Goal: Feedback & Contribution: Contribute content

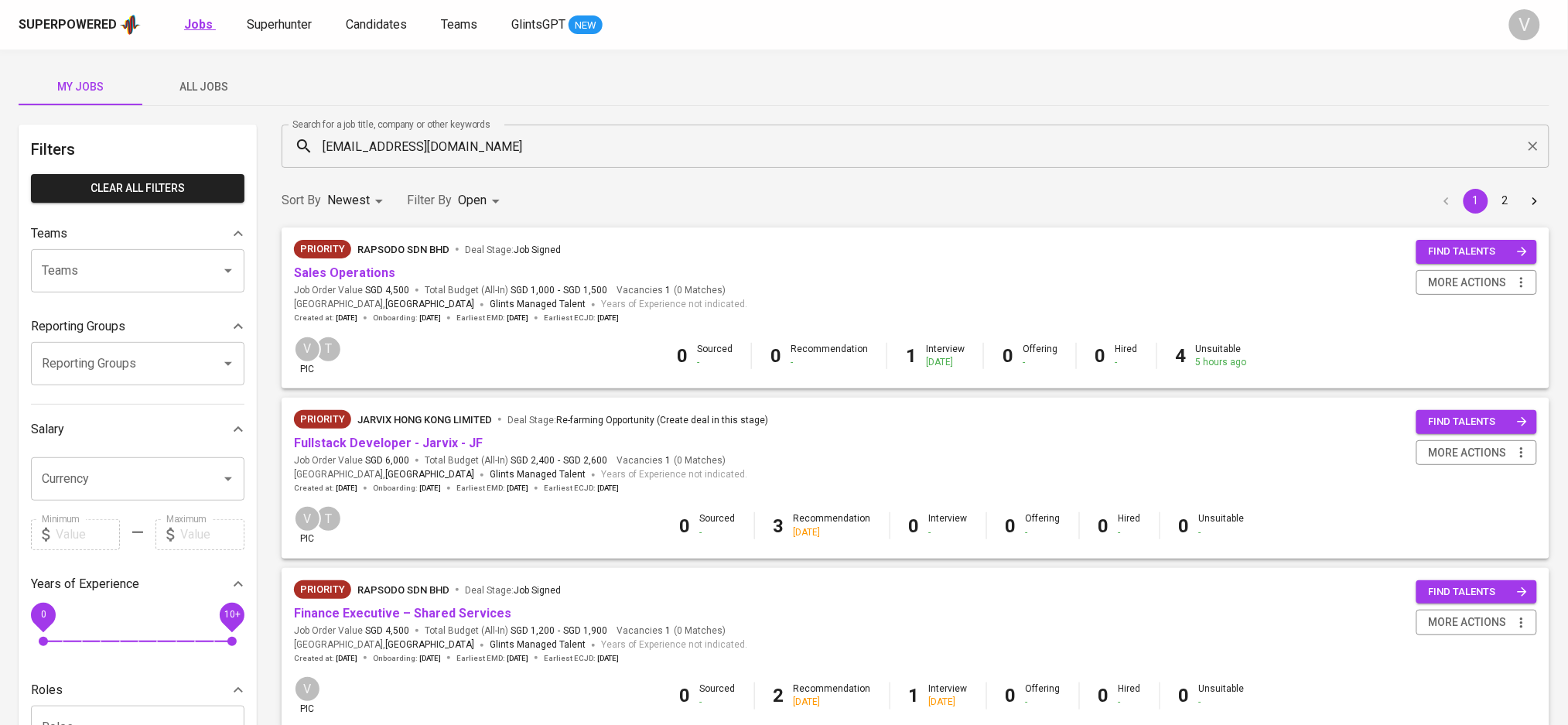
click at [201, 21] on b "Jobs" at bounding box center [198, 24] width 28 height 15
type input "OPEN"
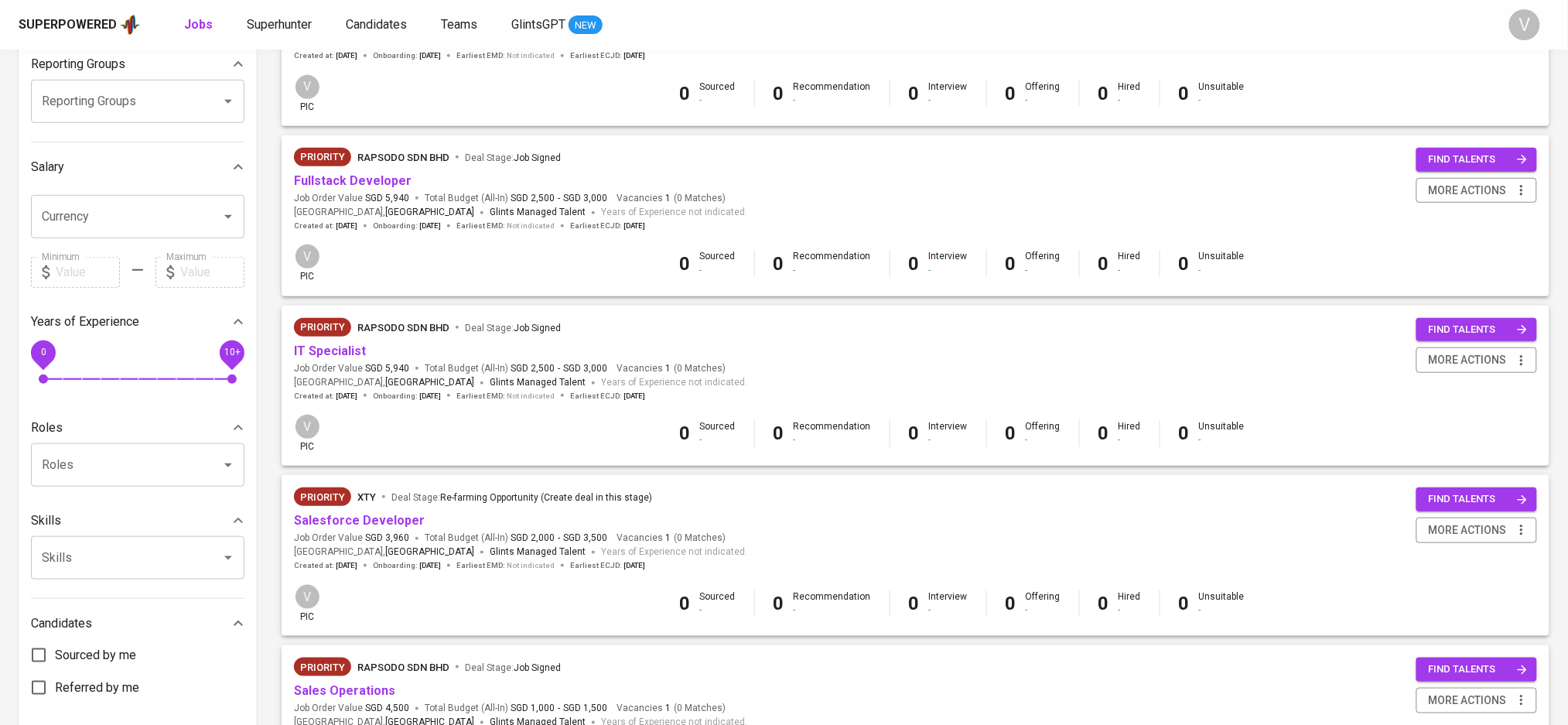
scroll to position [310, 0]
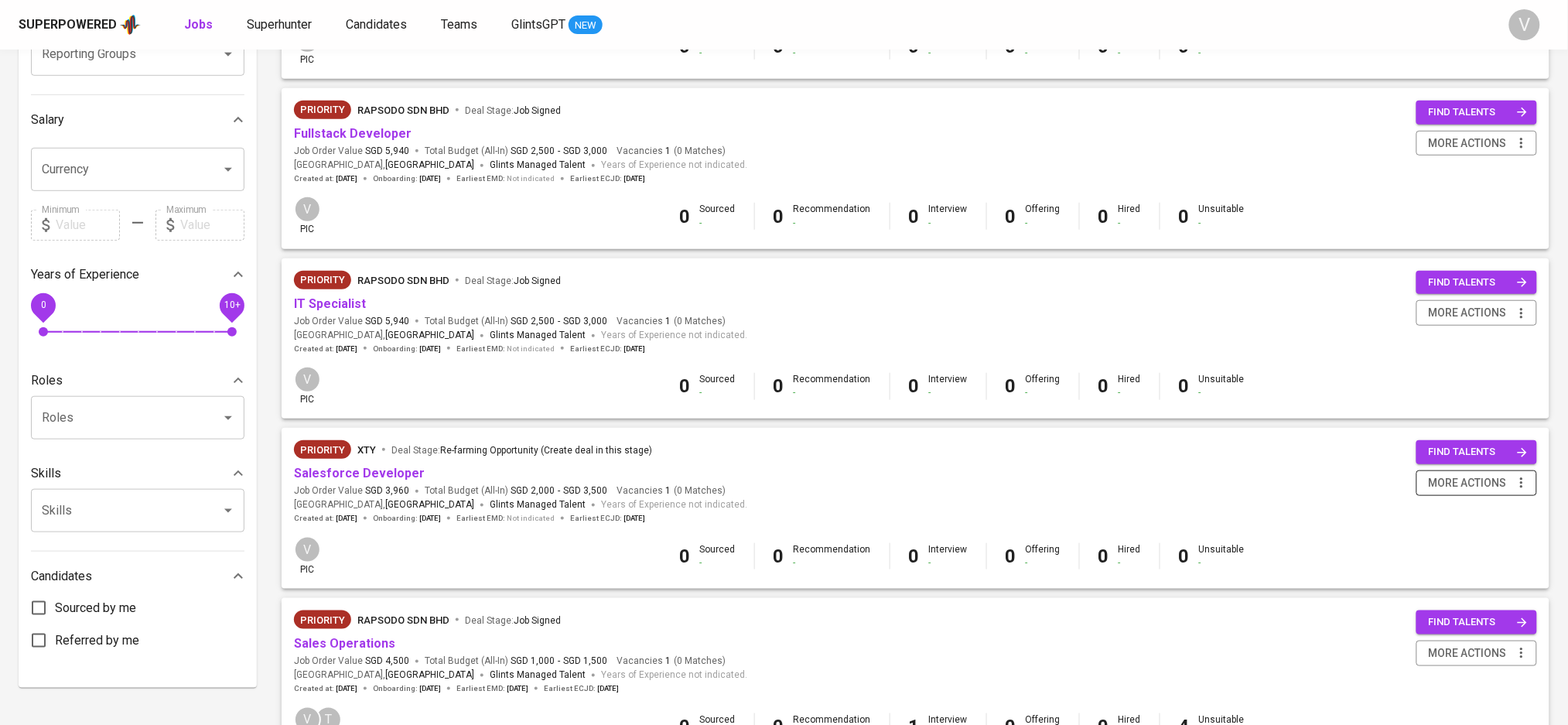
click at [1464, 493] on span "more actions" at bounding box center [1467, 483] width 78 height 20
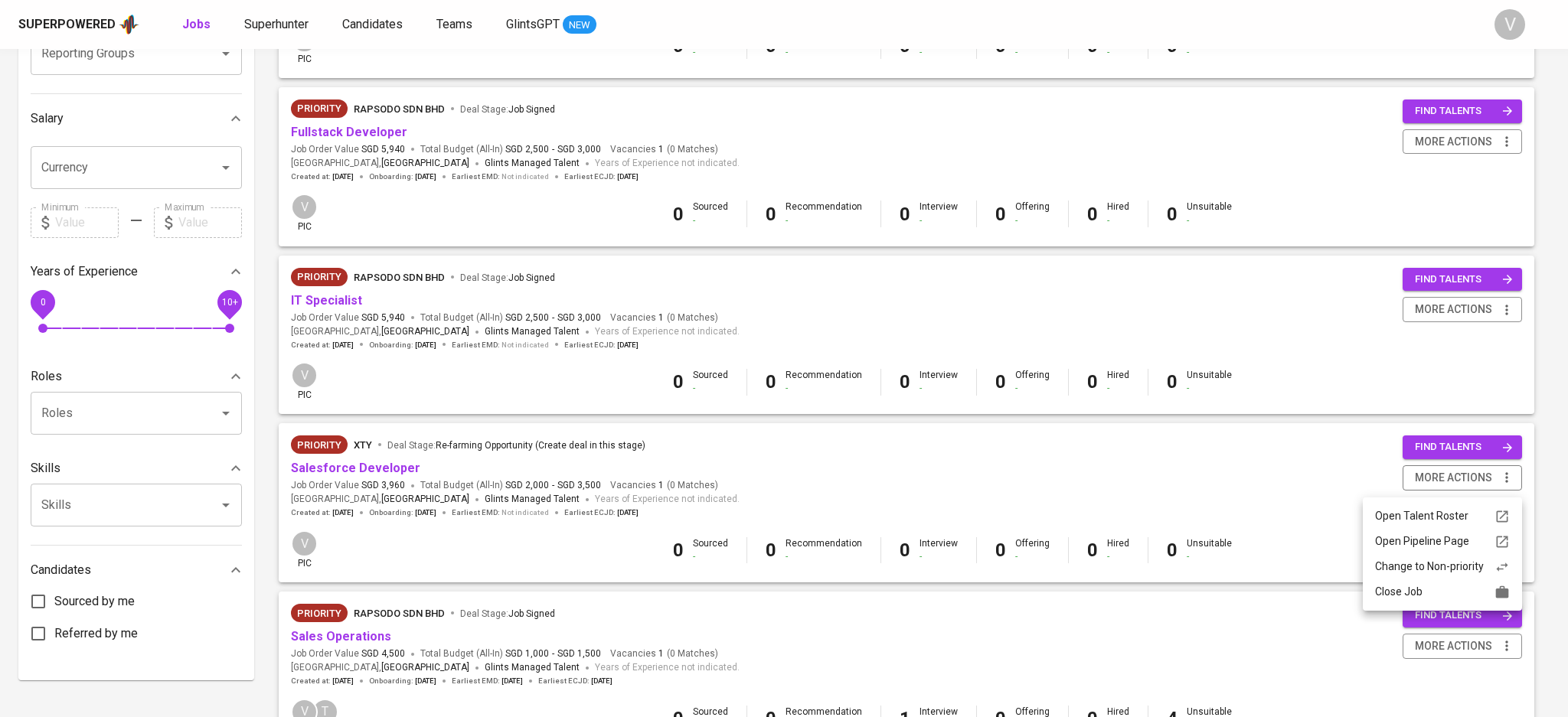
click at [1152, 475] on div at bounding box center [784, 358] width 1568 height 717
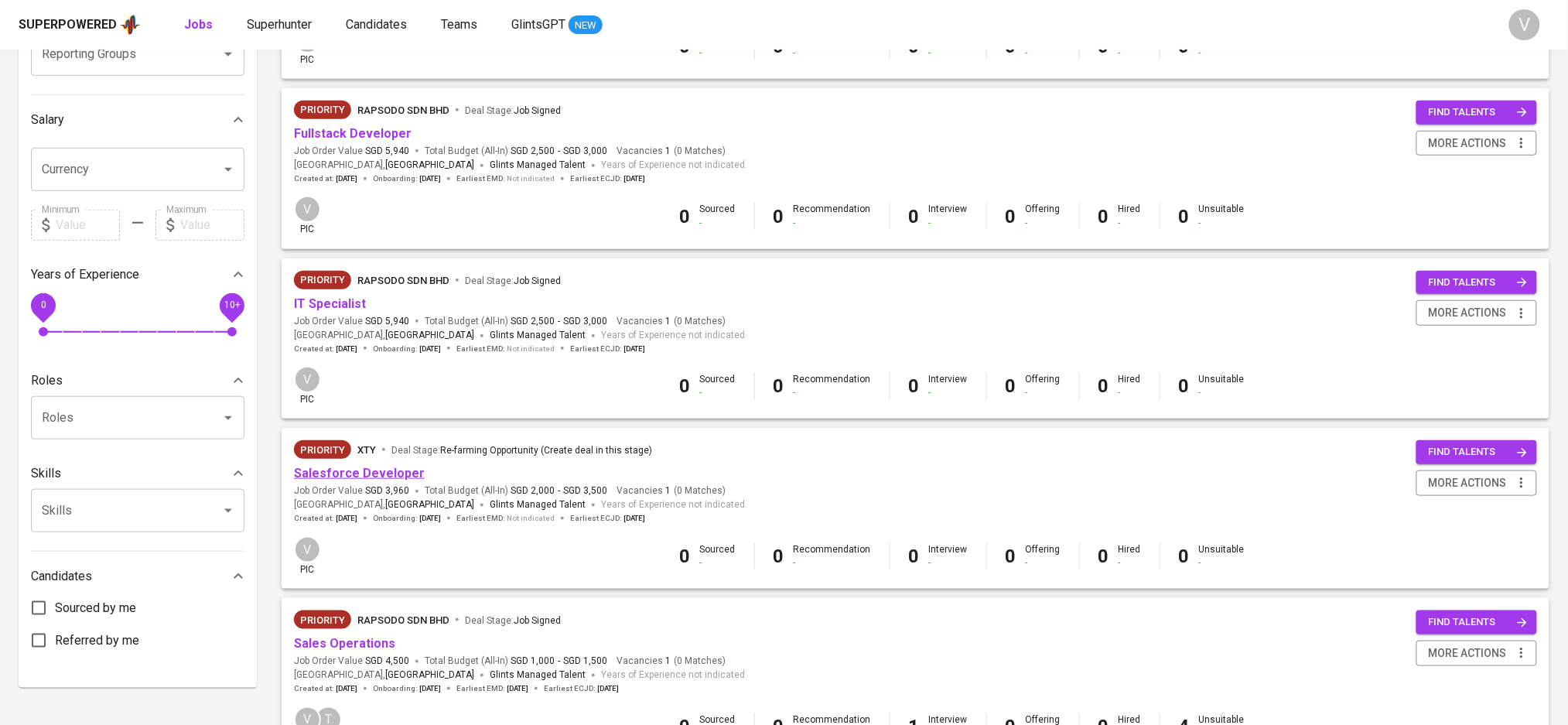
click at [368, 476] on link "Salesforce Developer" at bounding box center [359, 473] width 130 height 15
click at [321, 309] on link "IT Specialist" at bounding box center [330, 304] width 72 height 15
click at [316, 127] on link "Fullstack Developer" at bounding box center [353, 133] width 118 height 15
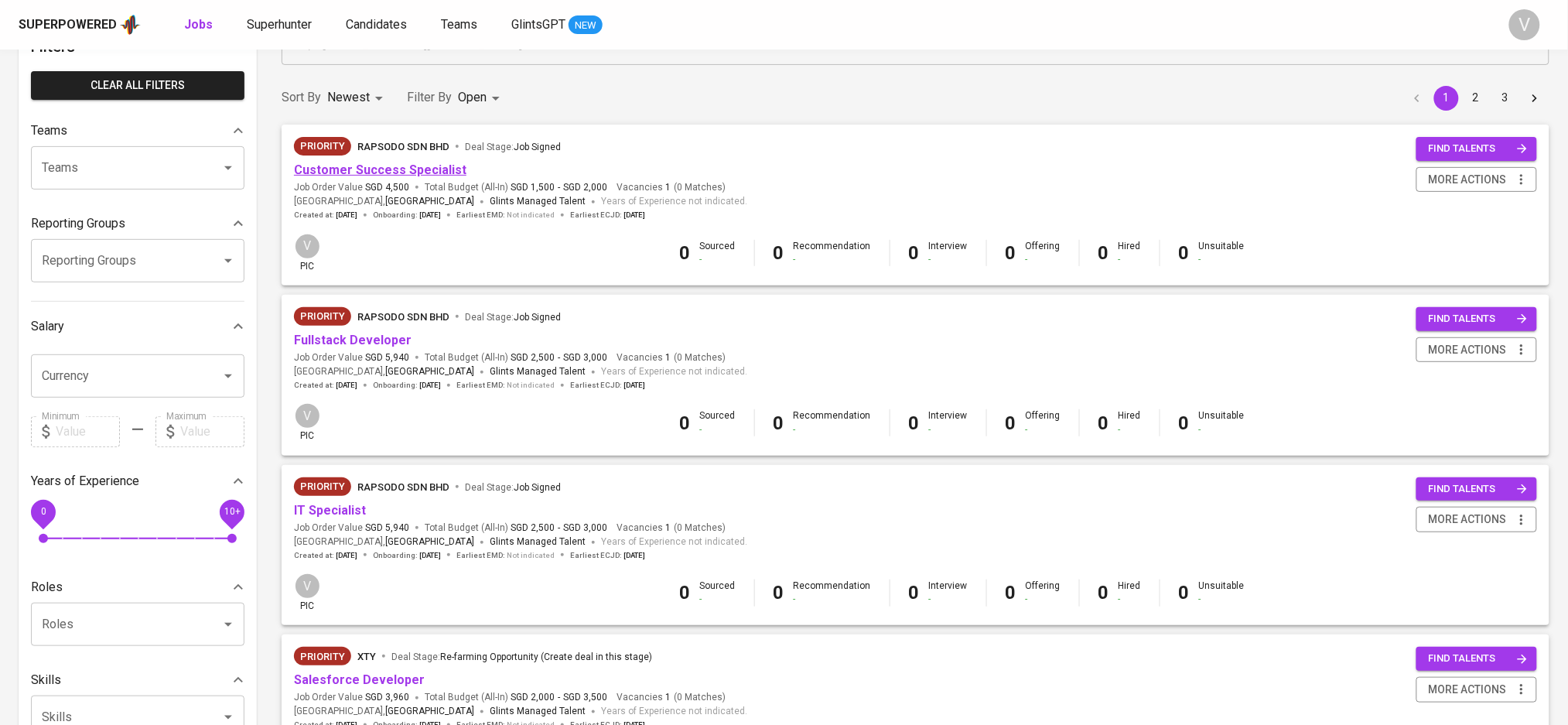
click at [338, 169] on link "Customer Success Specialist" at bounding box center [380, 170] width 172 height 15
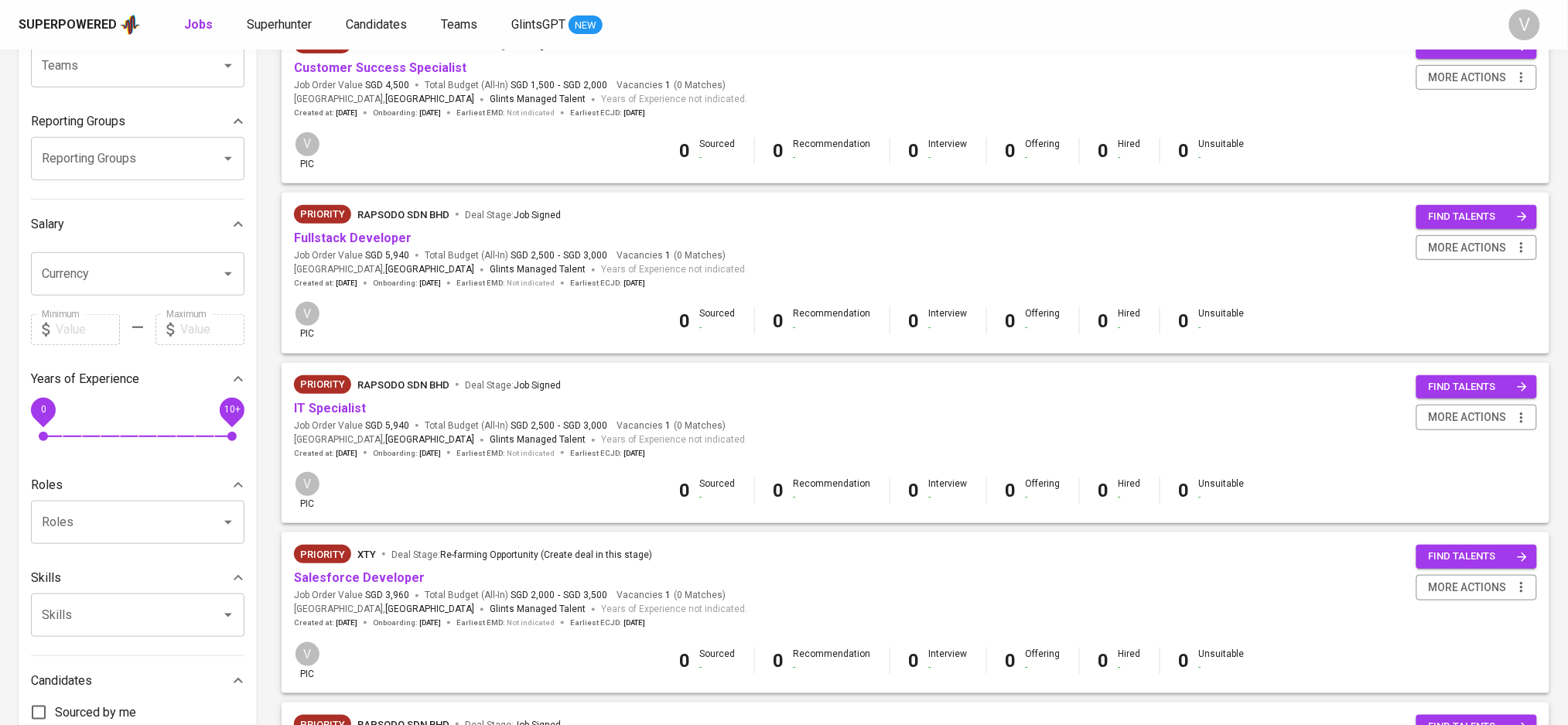
scroll to position [206, 0]
click at [1477, 417] on span "more actions" at bounding box center [1467, 417] width 78 height 20
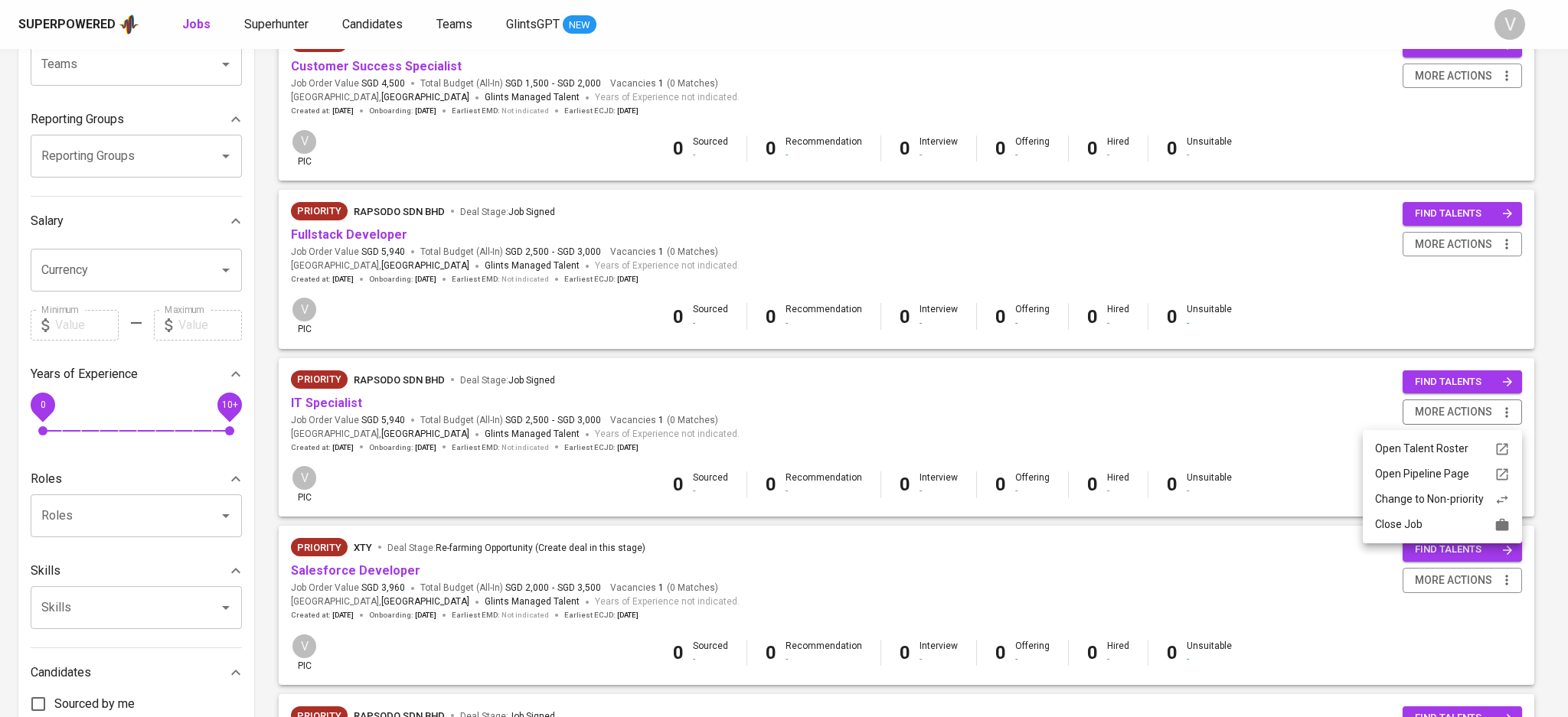
click at [324, 402] on div at bounding box center [784, 358] width 1568 height 717
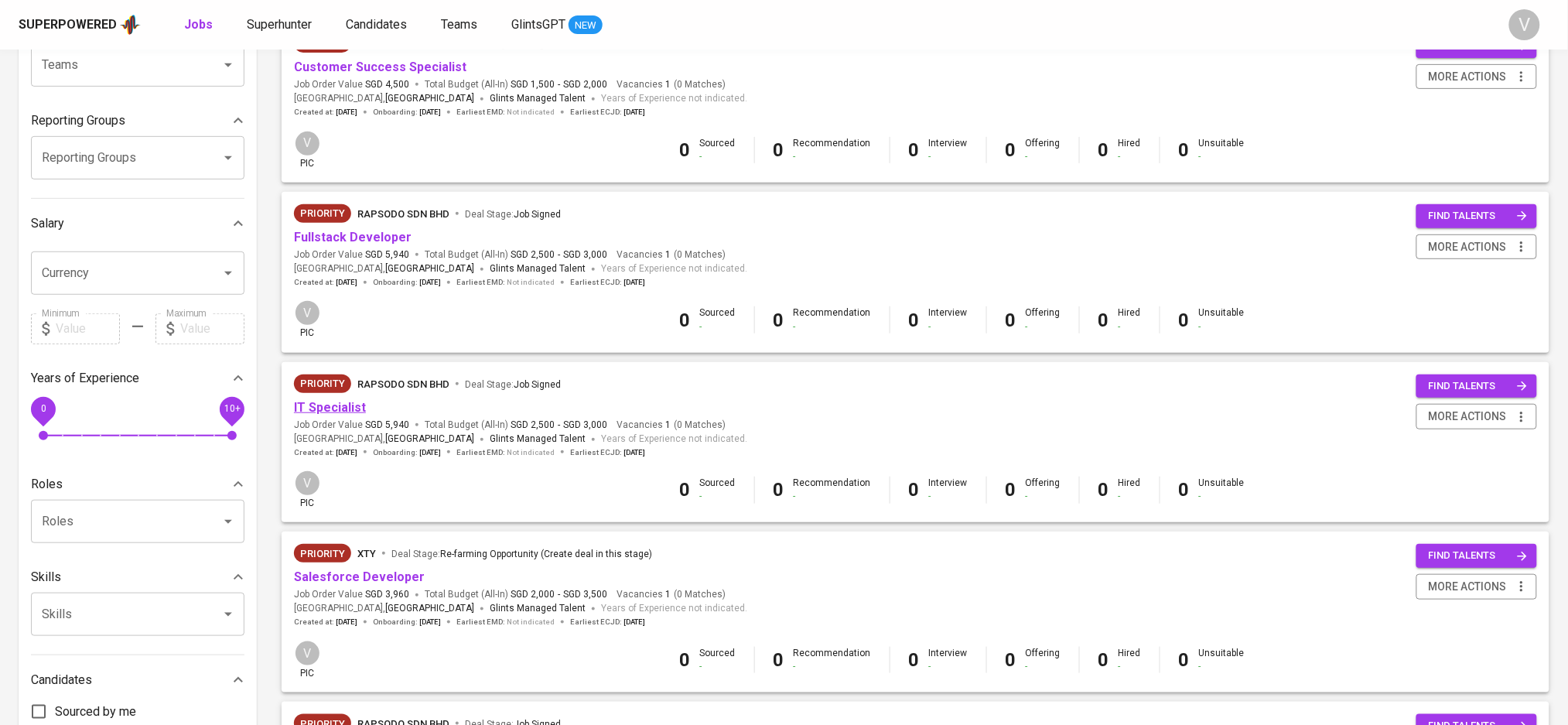
click at [325, 412] on link "IT Specialist" at bounding box center [330, 407] width 72 height 15
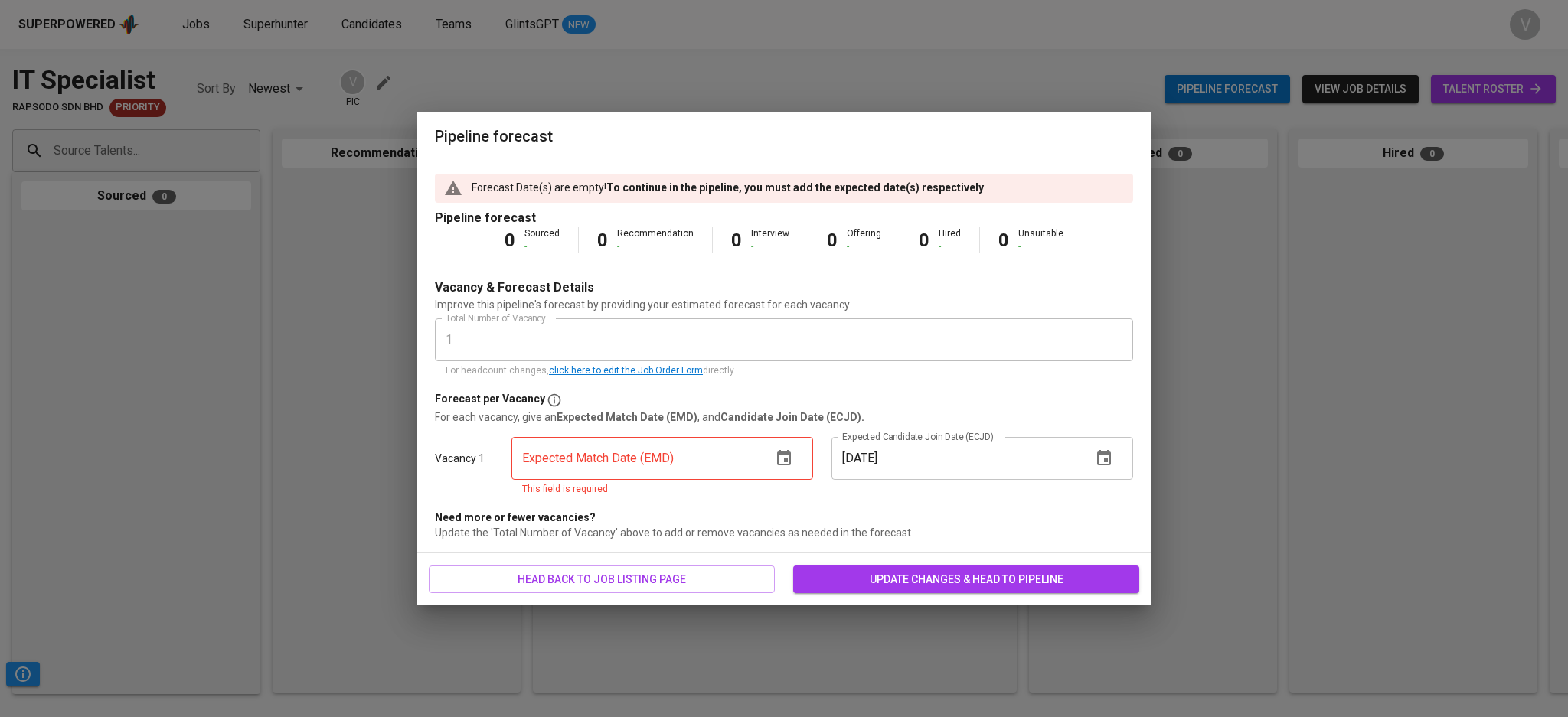
click at [795, 453] on button "button" at bounding box center [783, 458] width 37 height 37
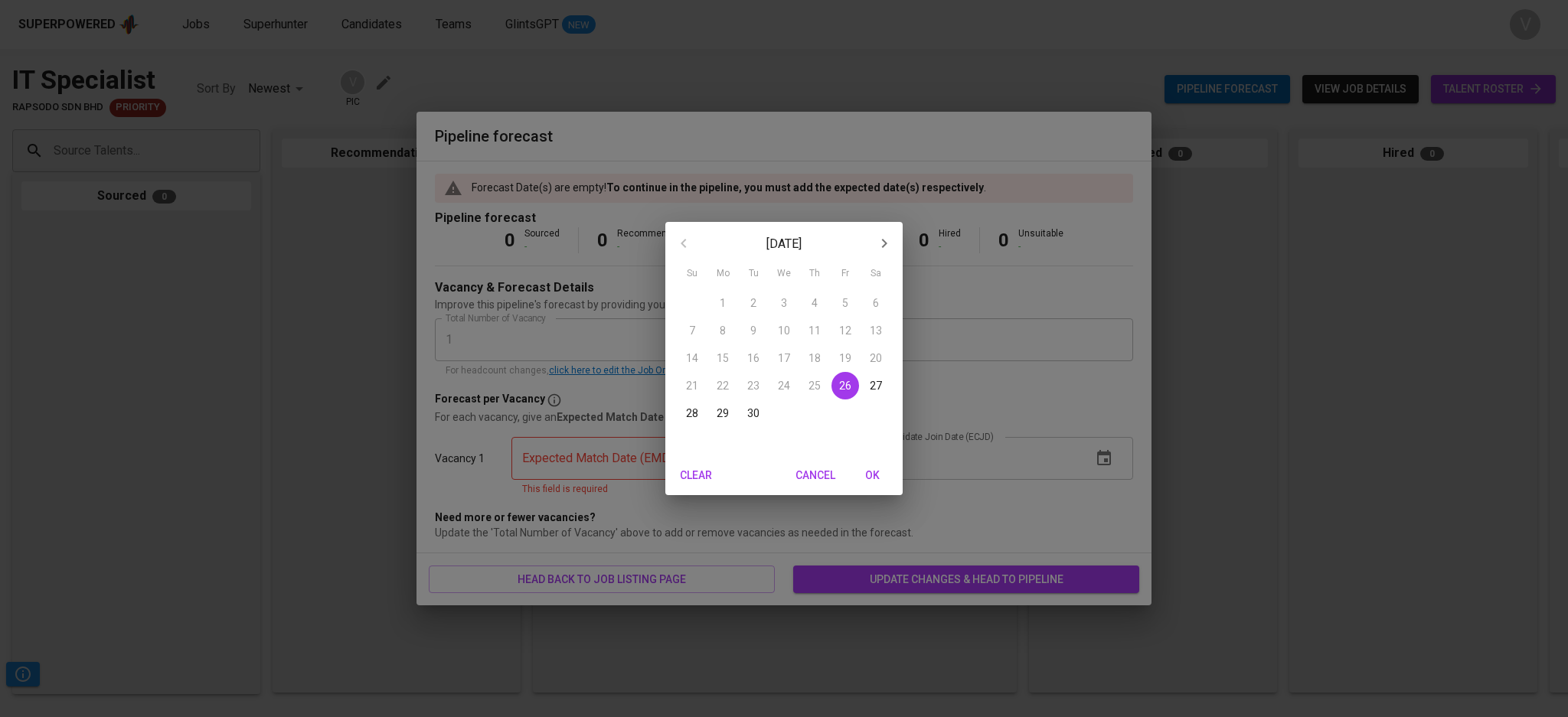
click at [891, 238] on icon "button" at bounding box center [884, 243] width 19 height 19
click at [852, 325] on span "10" at bounding box center [845, 331] width 27 height 16
type input "10/10/2025"
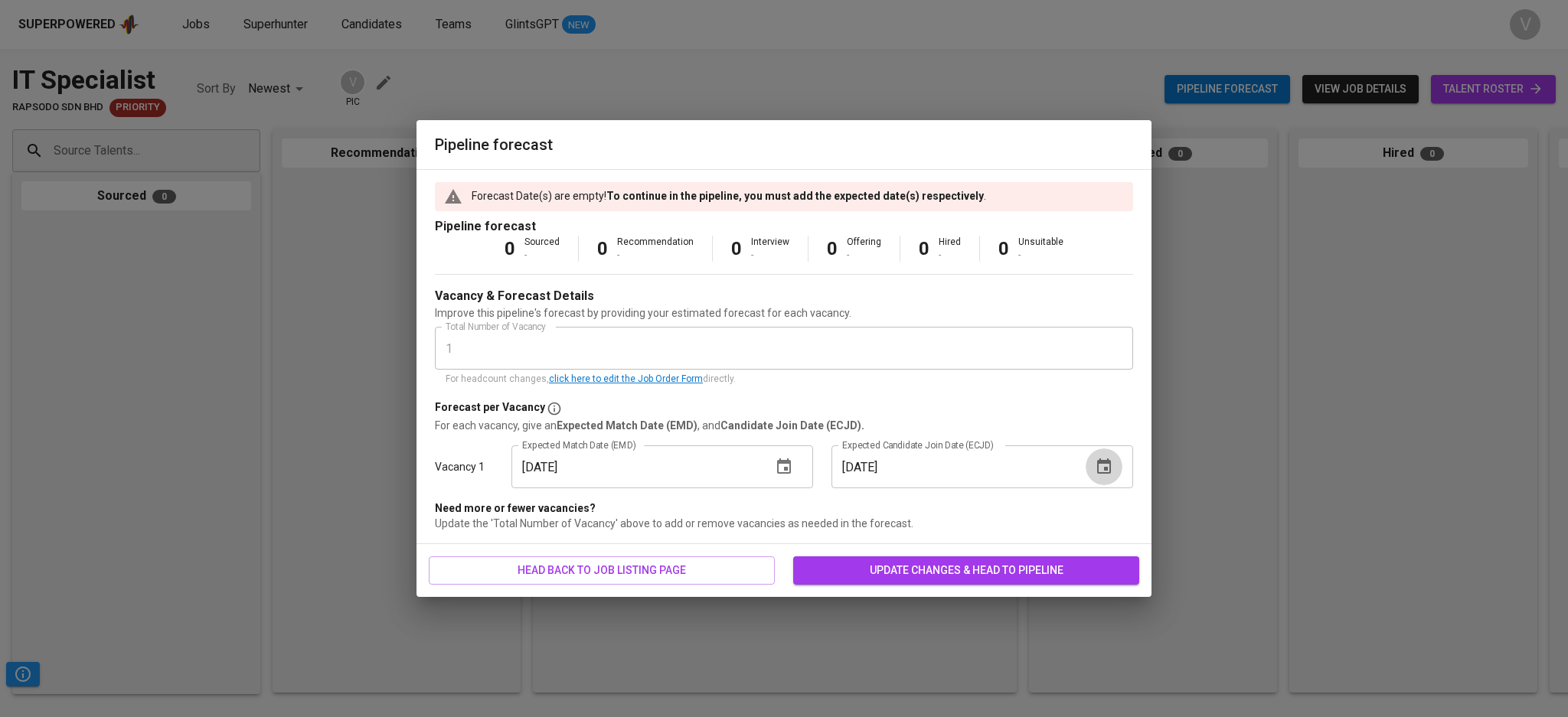
click at [1099, 460] on icon "button" at bounding box center [1104, 467] width 14 height 16
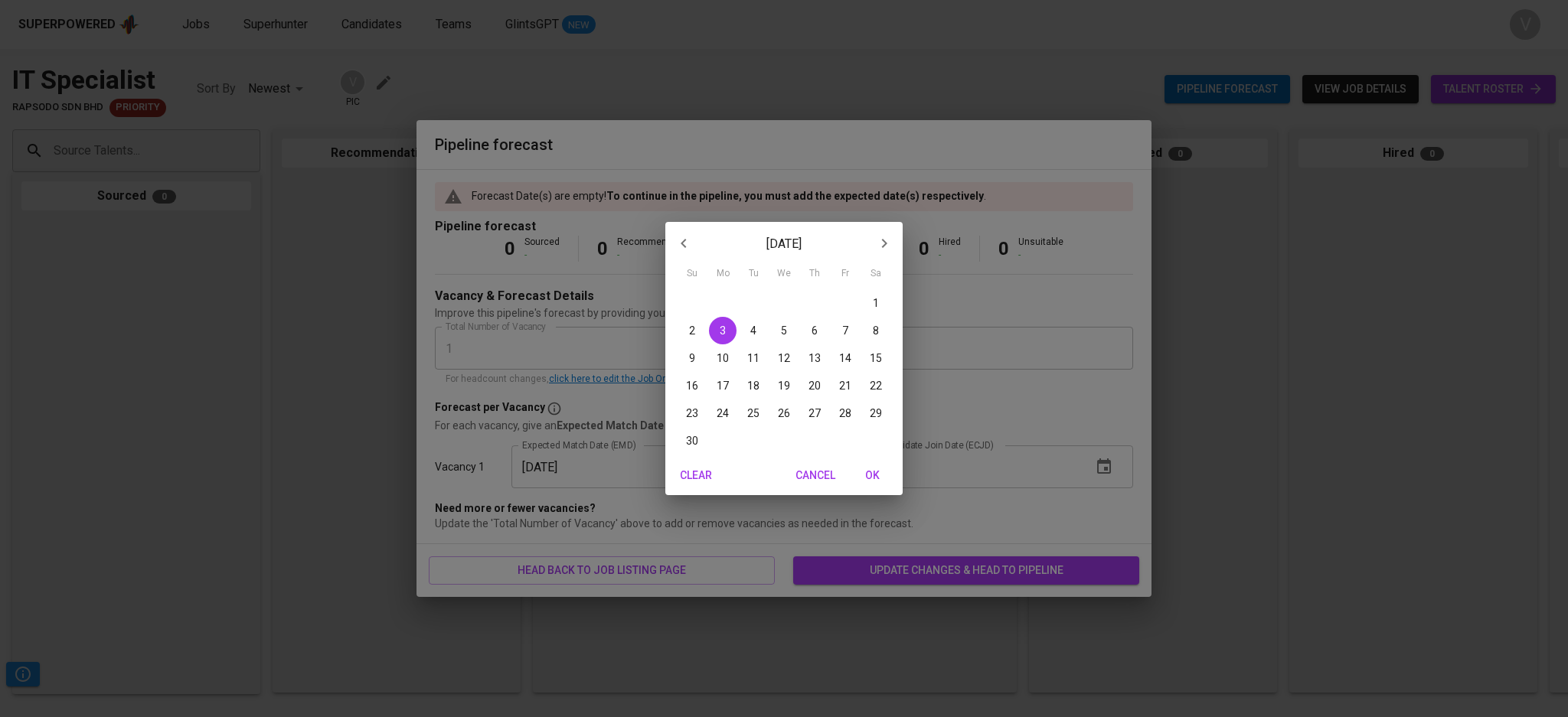
click at [679, 242] on icon "button" at bounding box center [684, 243] width 19 height 19
click at [726, 385] on p "20" at bounding box center [723, 386] width 12 height 16
type input "10/20/2025"
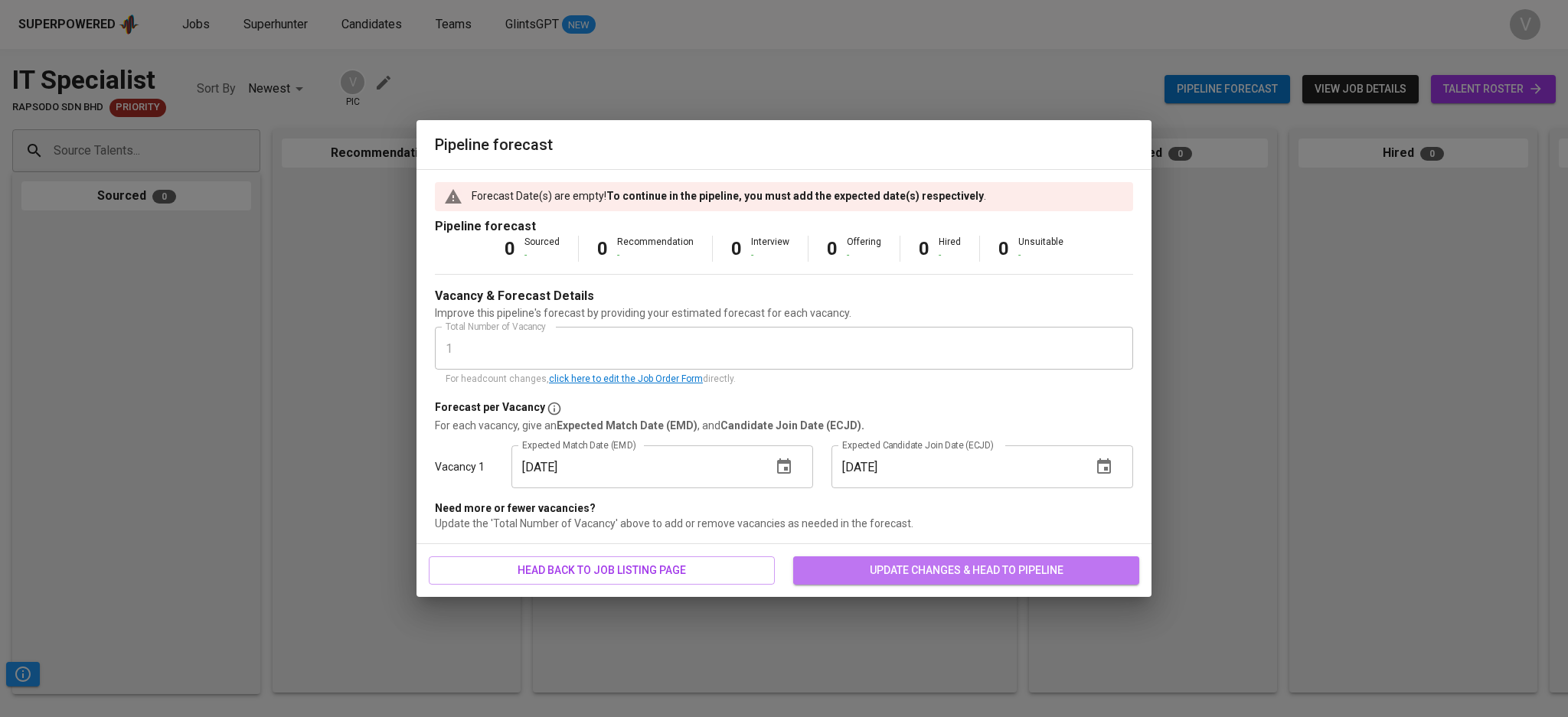
click at [947, 570] on span "update changes & head to pipeline" at bounding box center [965, 570] width 321 height 19
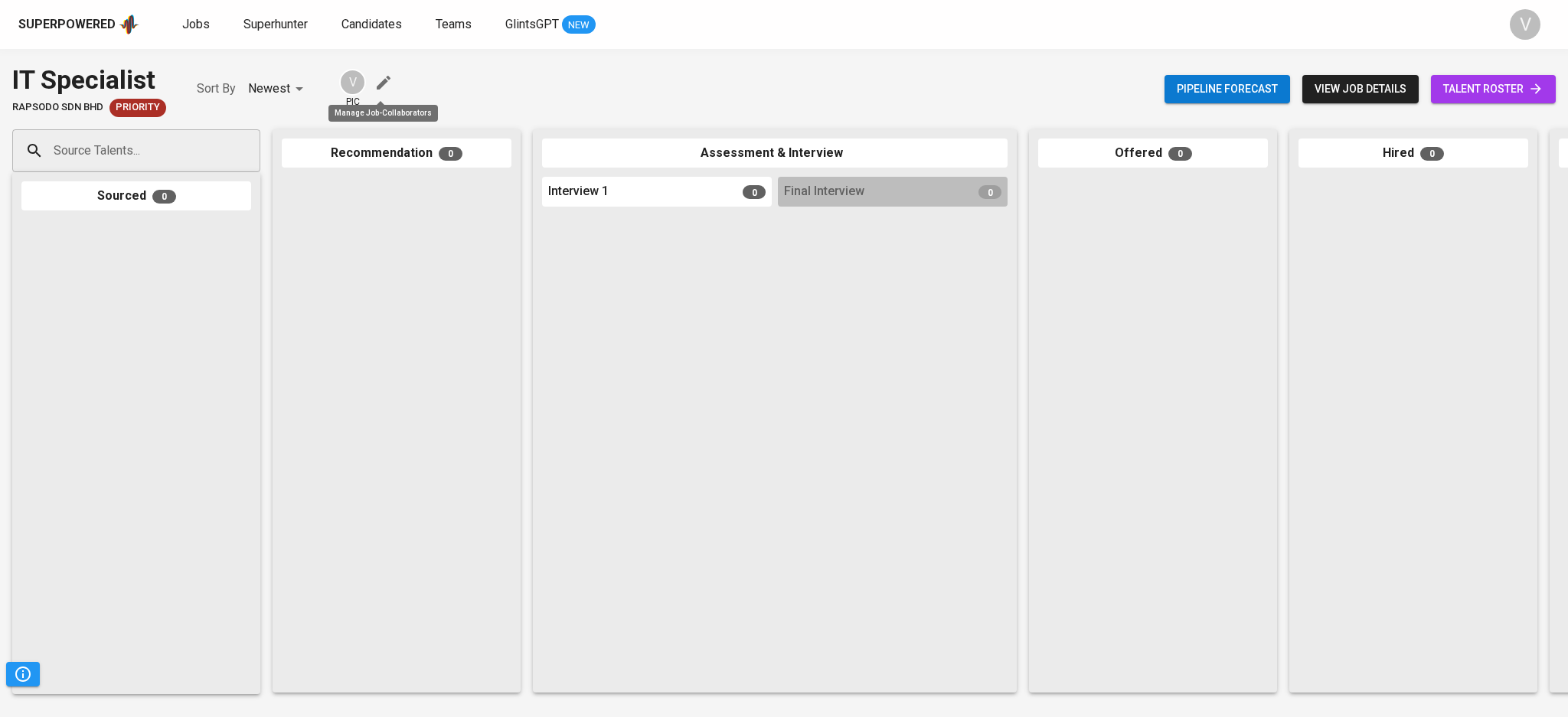
click at [376, 87] on icon "button" at bounding box center [383, 82] width 14 height 14
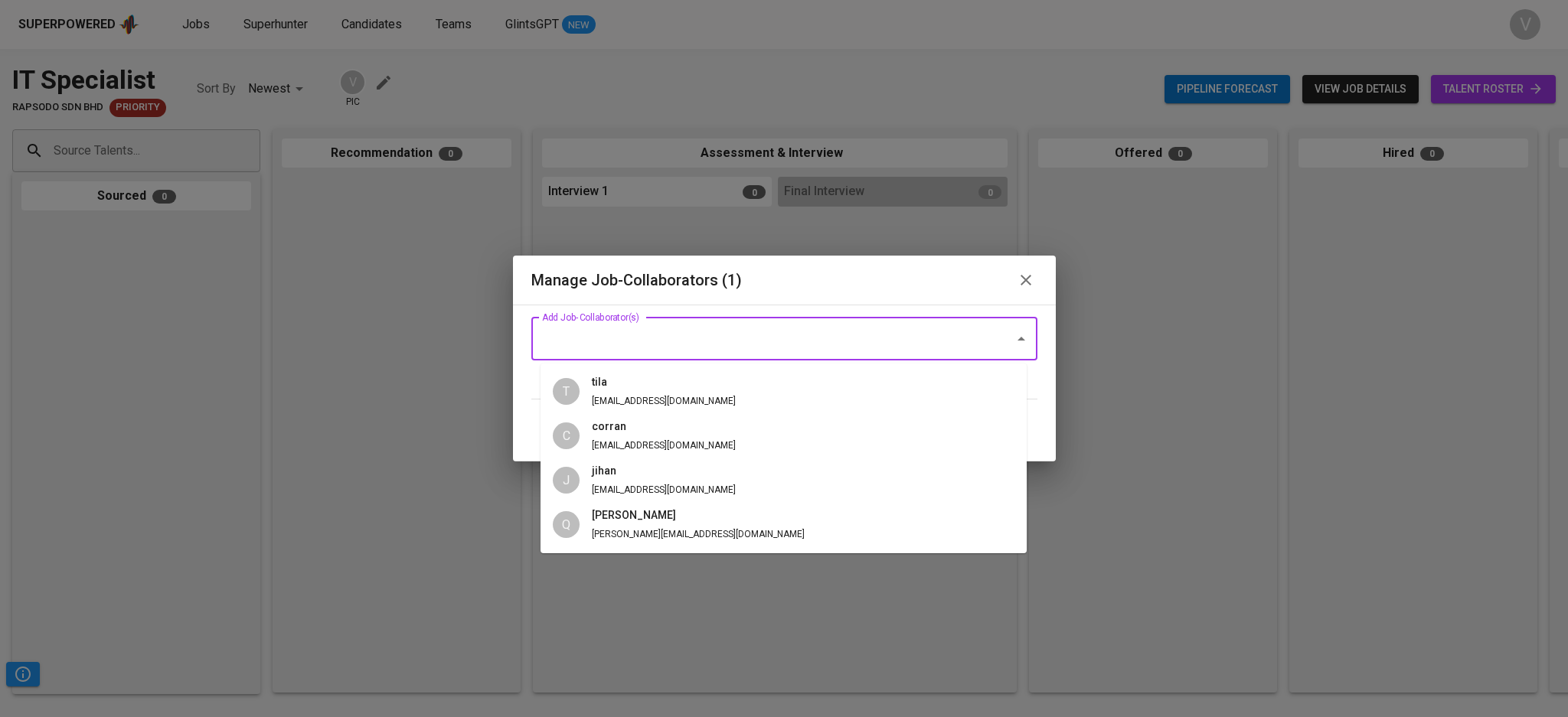
drag, startPoint x: 634, startPoint y: 338, endPoint x: 634, endPoint y: 346, distance: 8.0
click at [634, 344] on input "Add Job-Collaborator(s)" at bounding box center [763, 338] width 450 height 29
click at [620, 388] on h6 "tila" at bounding box center [663, 383] width 144 height 17
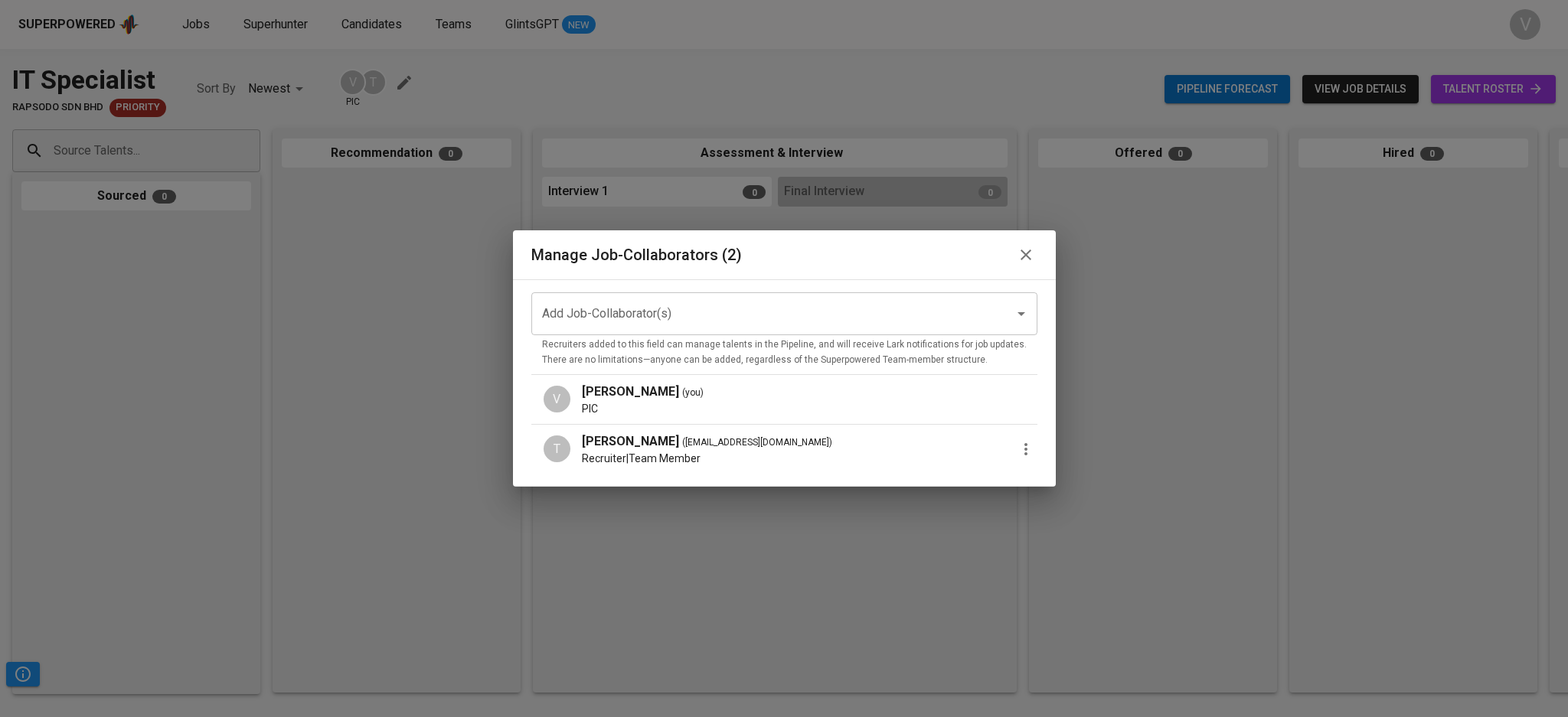
click at [642, 304] on input "Add Job-Collaborator(s)" at bounding box center [763, 313] width 450 height 29
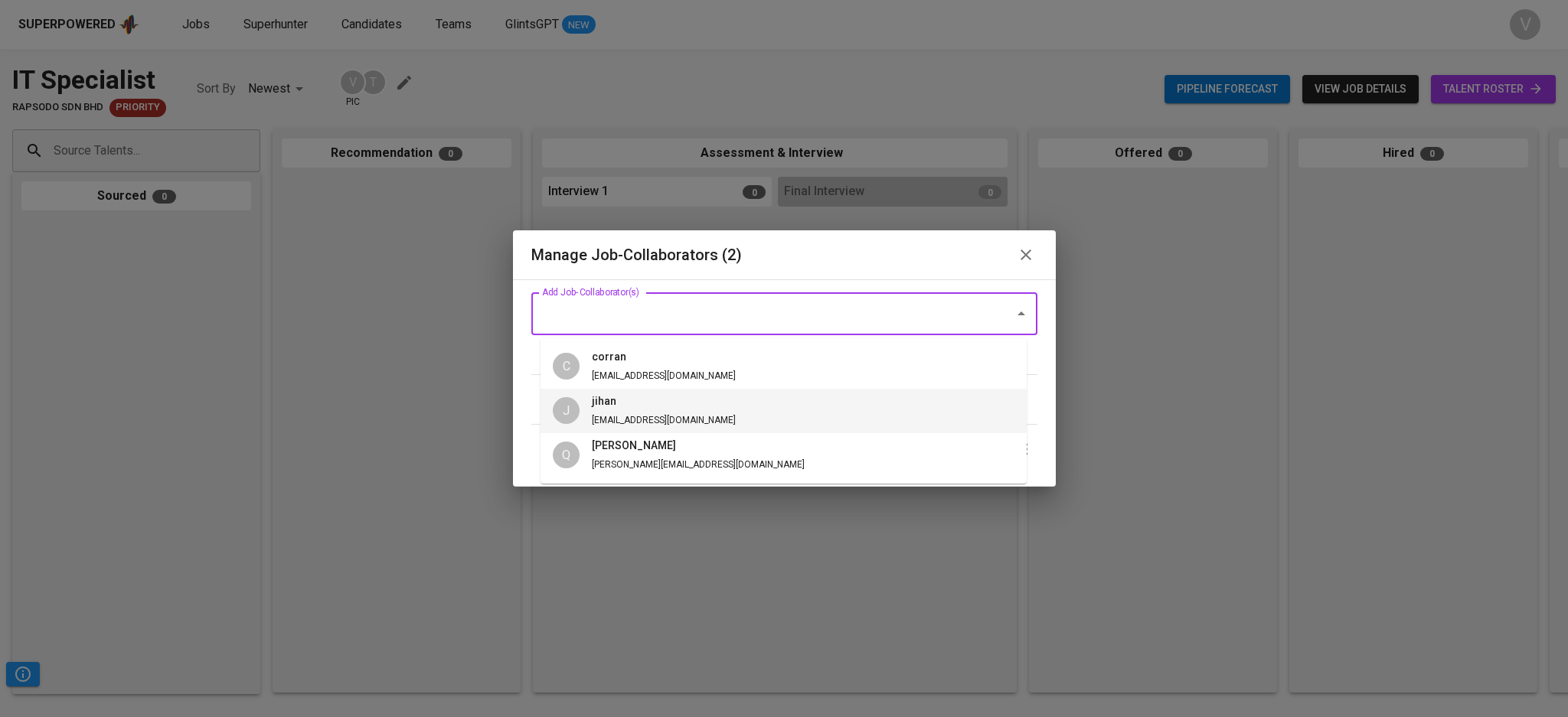
click at [623, 402] on h6 "jihan" at bounding box center [663, 402] width 144 height 17
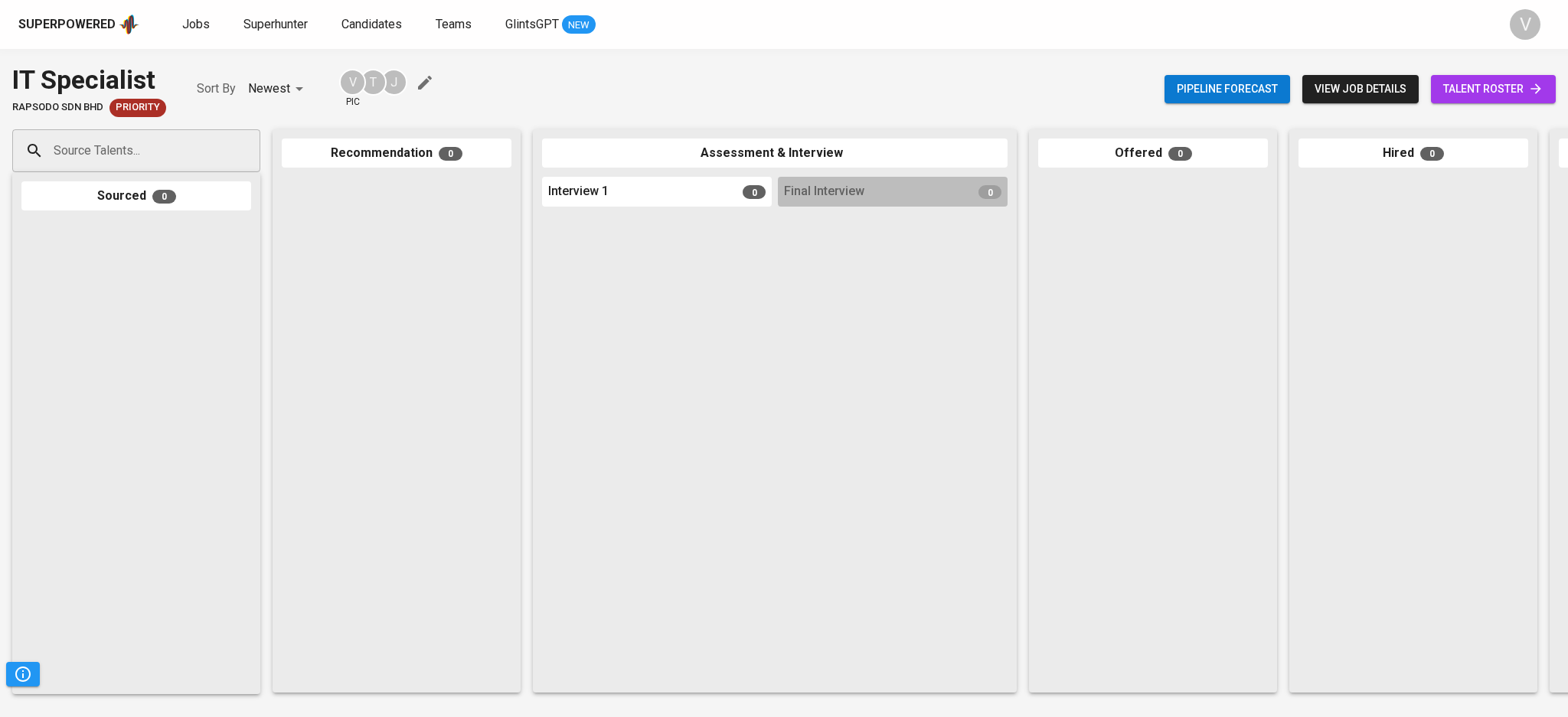
click at [176, 27] on div "Superpowered Jobs Superhunter Candidates Teams GlintsGPT NEW" at bounding box center [759, 25] width 1482 height 23
click at [182, 26] on span "Jobs" at bounding box center [195, 24] width 27 height 15
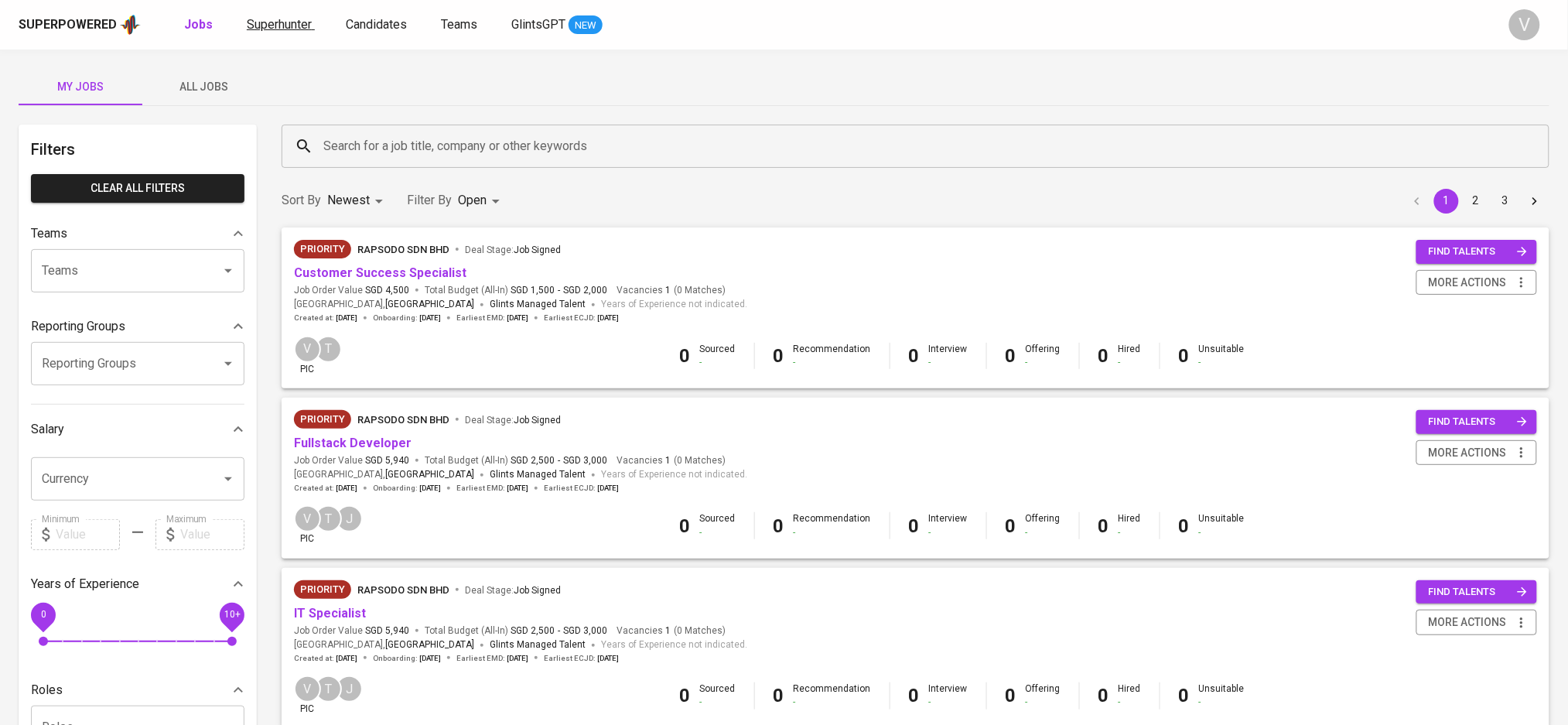
click at [276, 20] on span "Superhunter" at bounding box center [279, 24] width 65 height 15
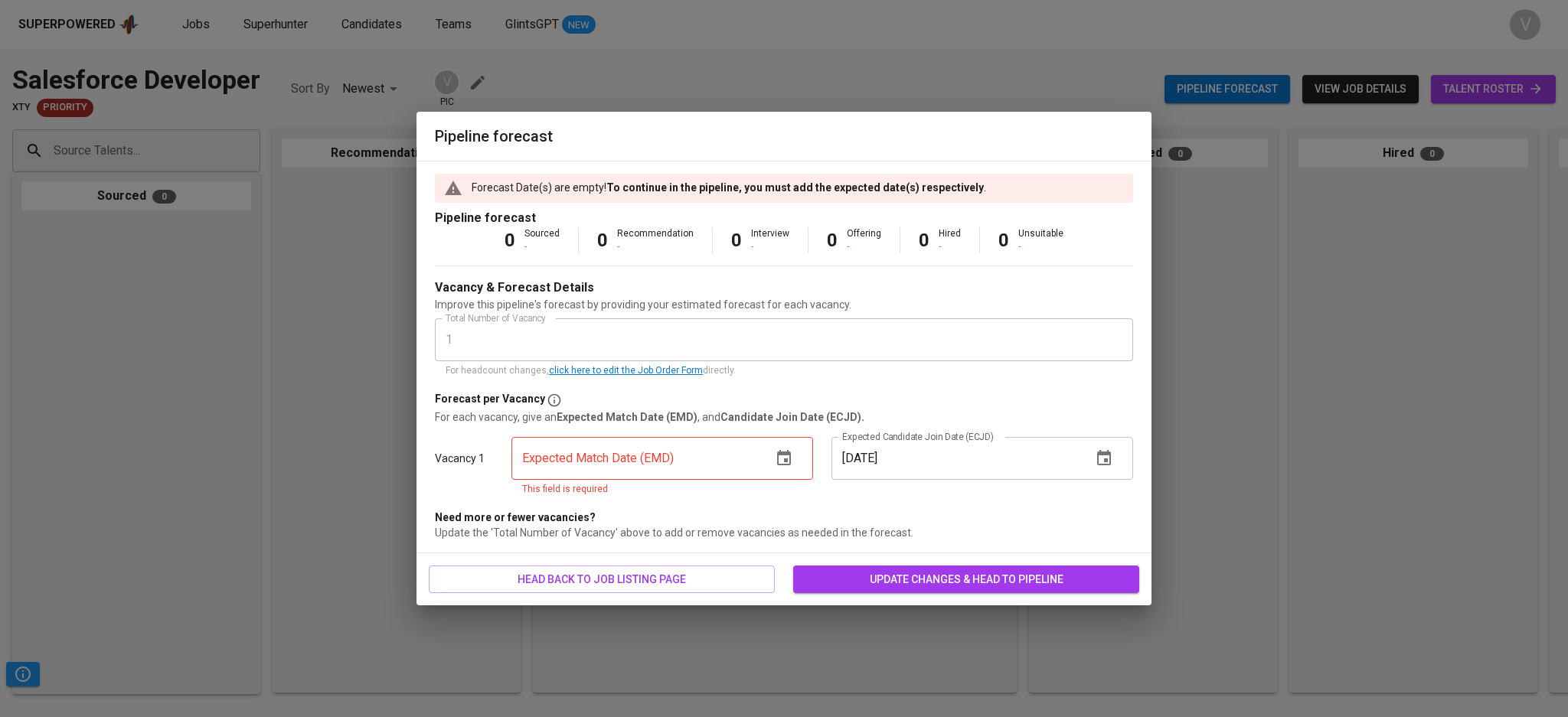
click at [773, 455] on button "button" at bounding box center [783, 458] width 37 height 37
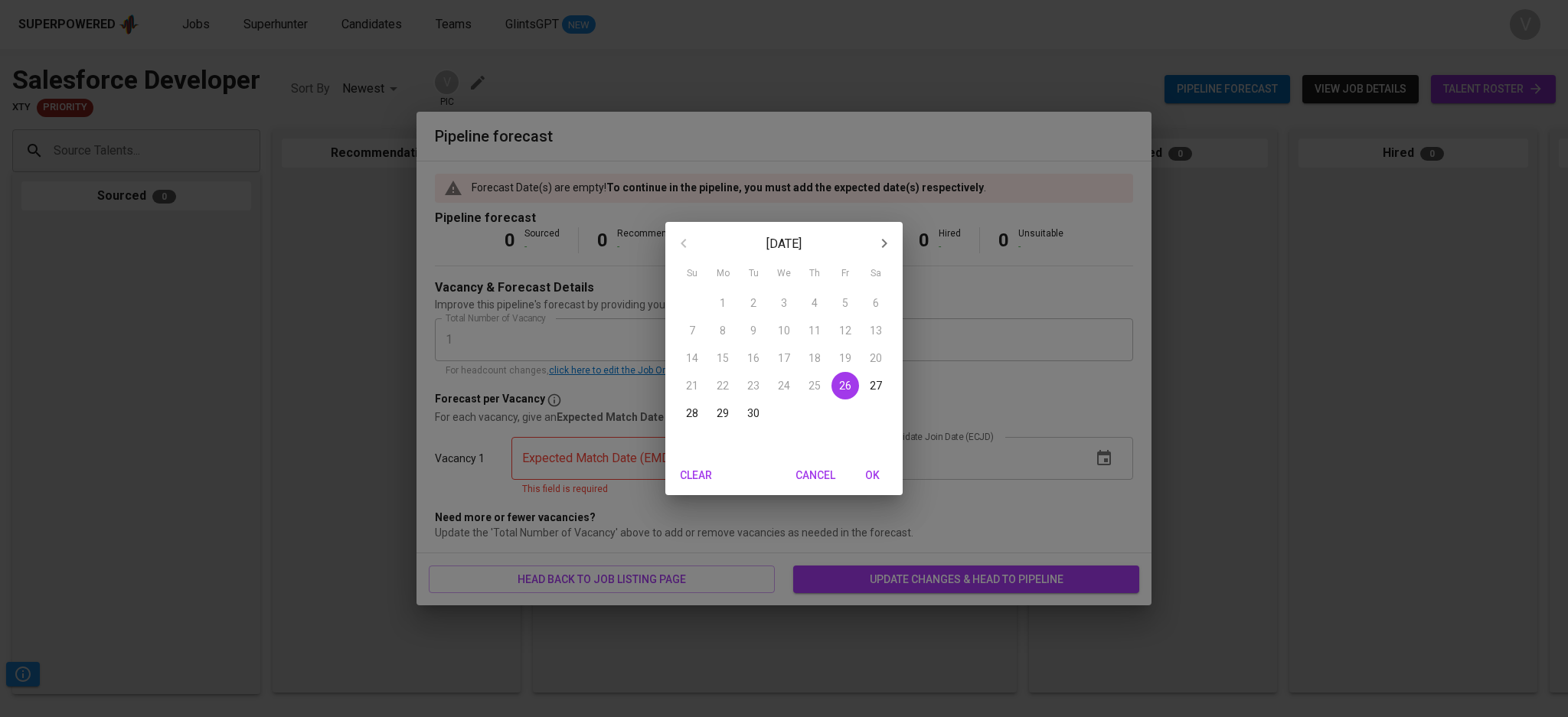
click at [894, 249] on button "button" at bounding box center [884, 243] width 37 height 37
click at [788, 306] on span "1" at bounding box center [783, 303] width 27 height 16
type input "10/01/2025"
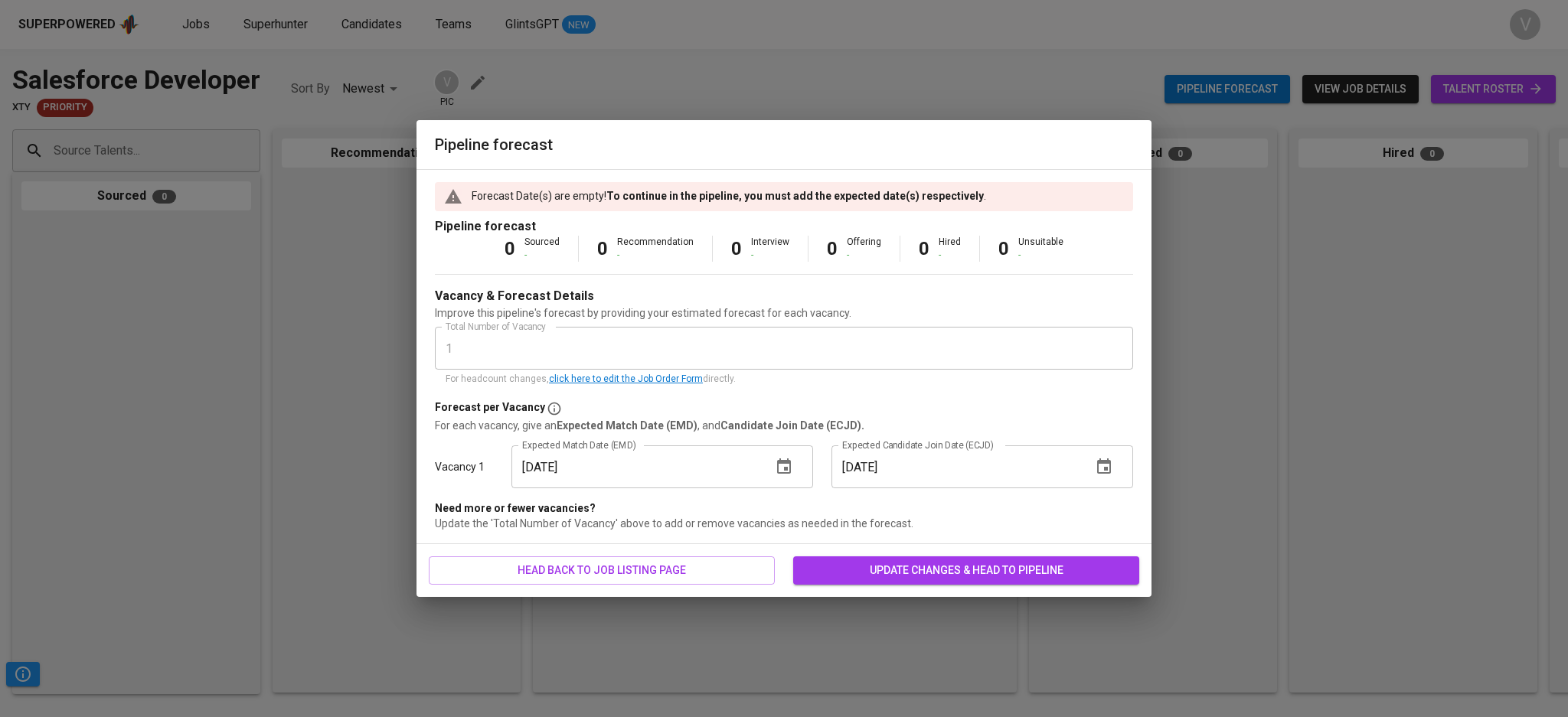
click at [946, 562] on span "update changes & head to pipeline" at bounding box center [965, 570] width 321 height 19
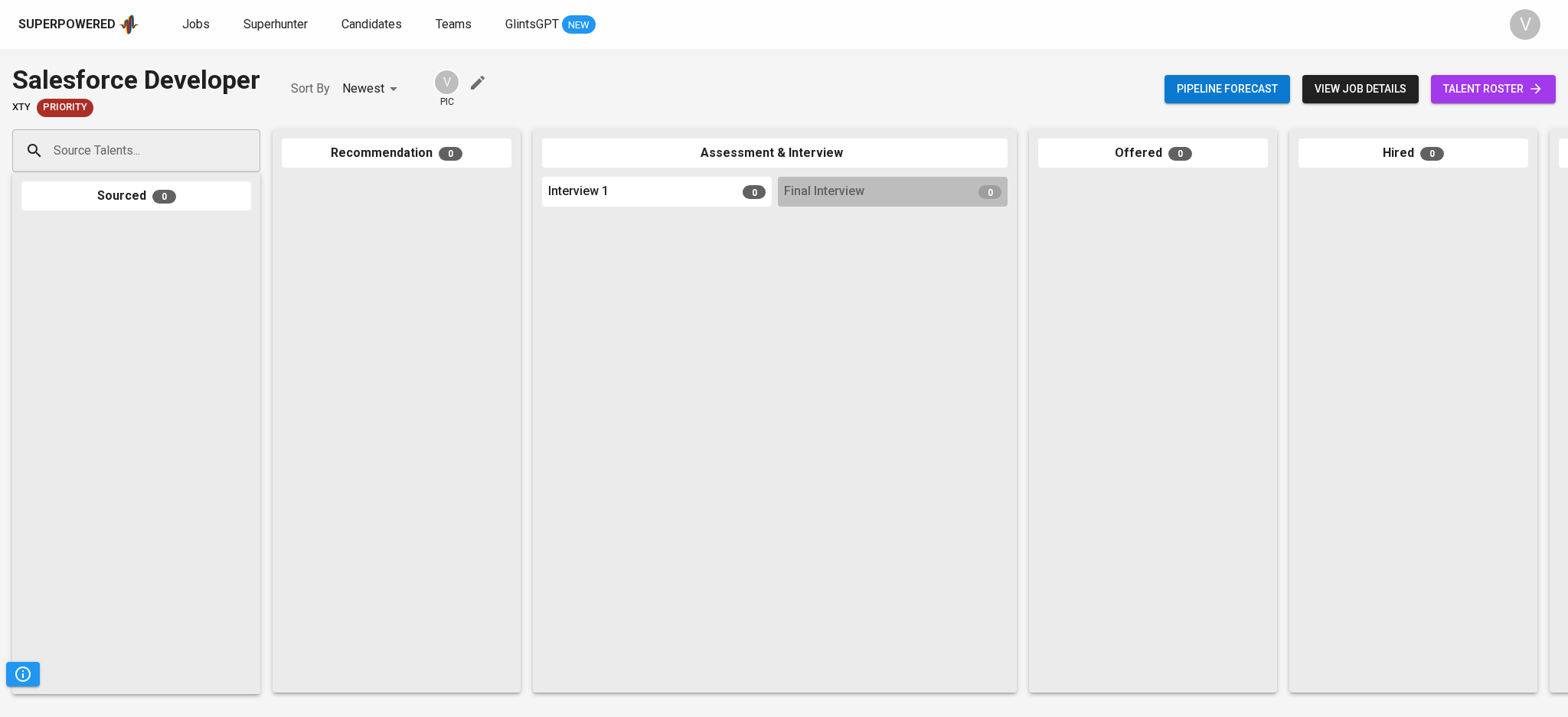
click at [478, 79] on icon "button" at bounding box center [478, 82] width 19 height 19
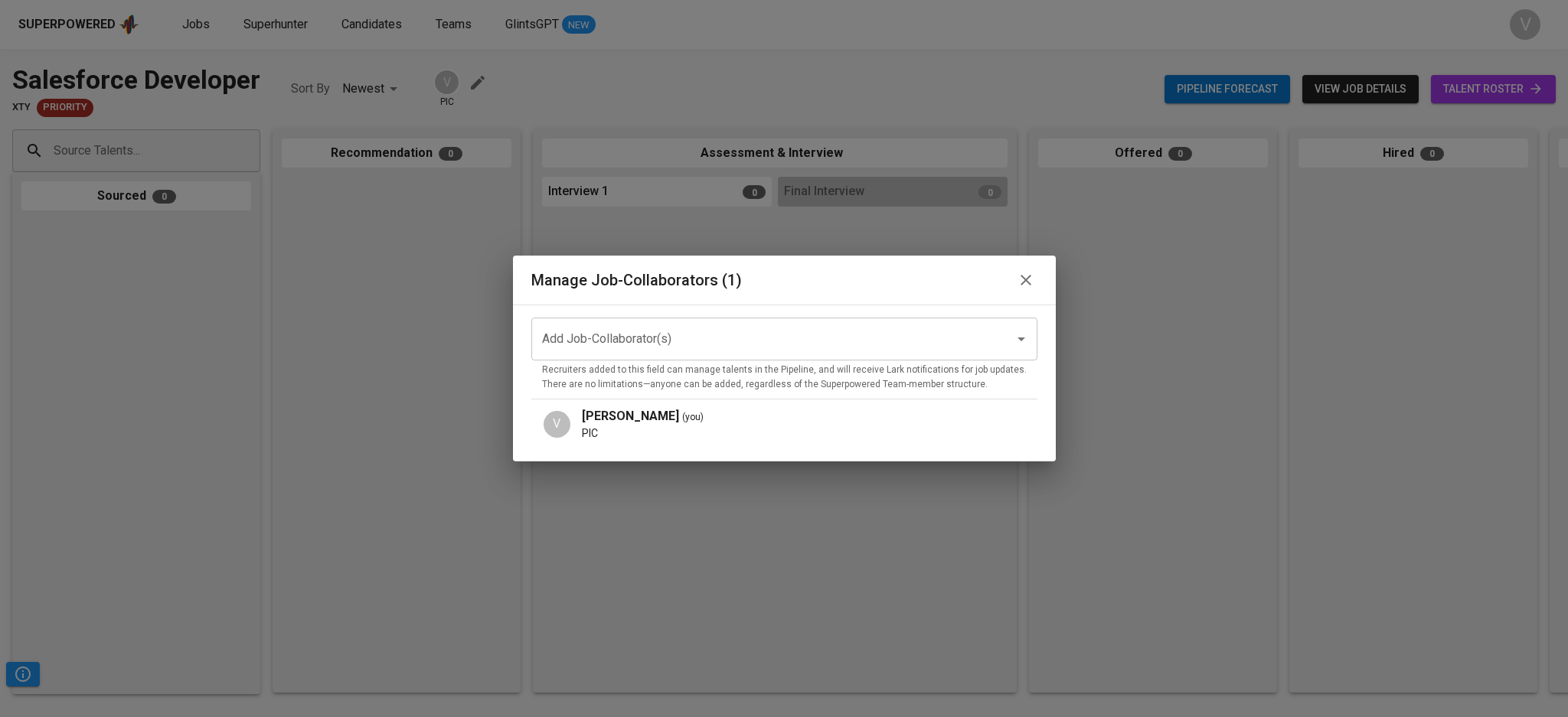
click at [622, 335] on input "Add Job-Collaborator(s)" at bounding box center [763, 338] width 450 height 29
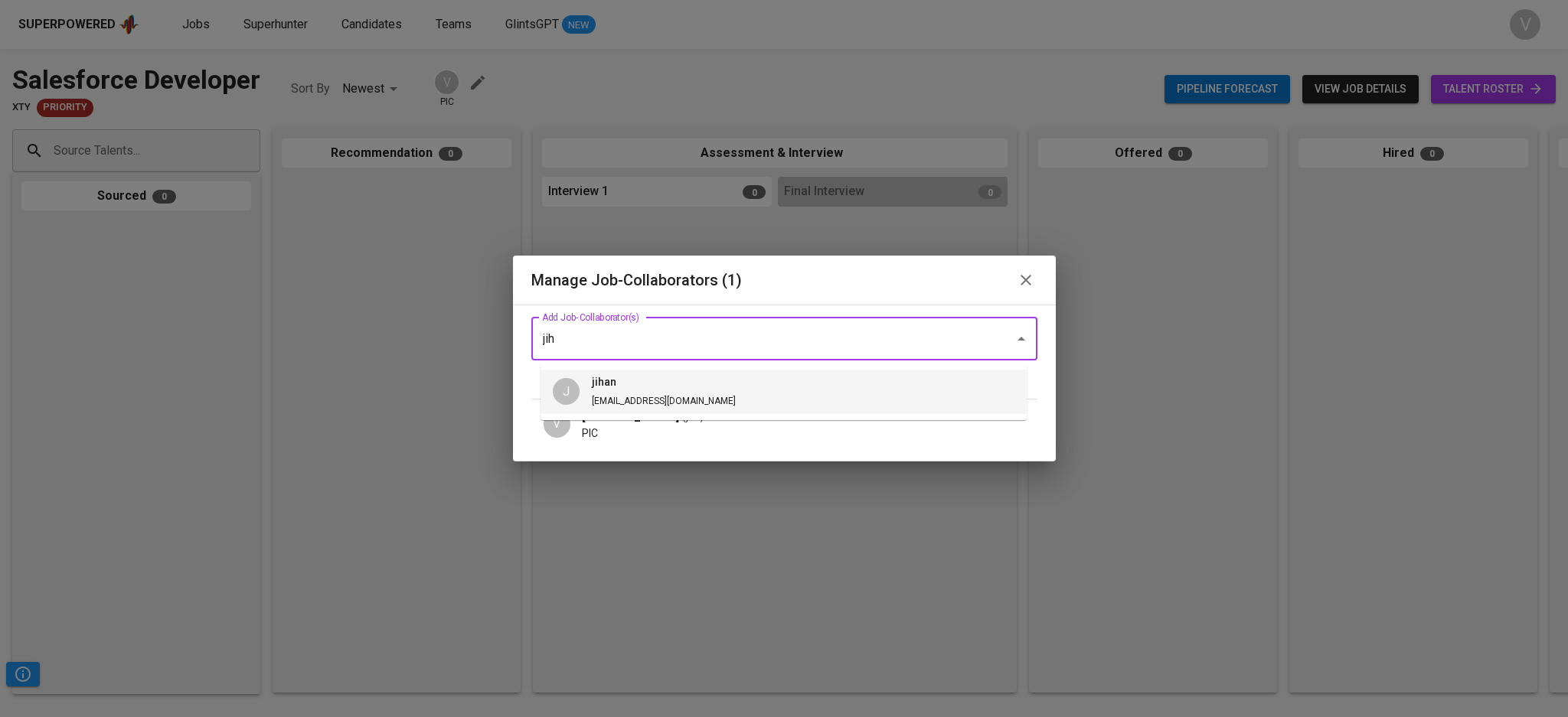
drag, startPoint x: 817, startPoint y: 379, endPoint x: 827, endPoint y: 383, distance: 10.8
click at [818, 379] on li "J jihan jihan@glints.com" at bounding box center [783, 391] width 486 height 44
type input "jih"
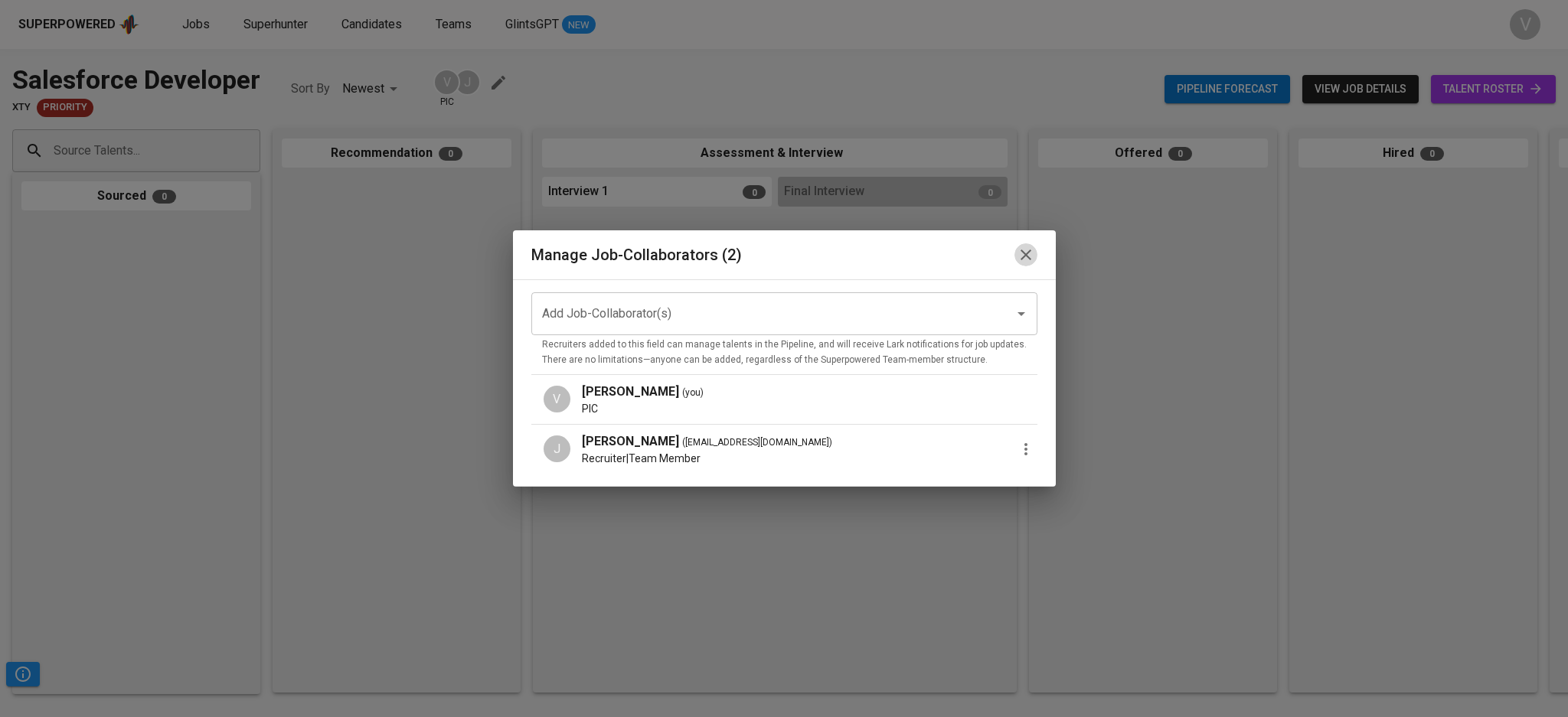
click at [1021, 263] on icon "button" at bounding box center [1026, 255] width 19 height 19
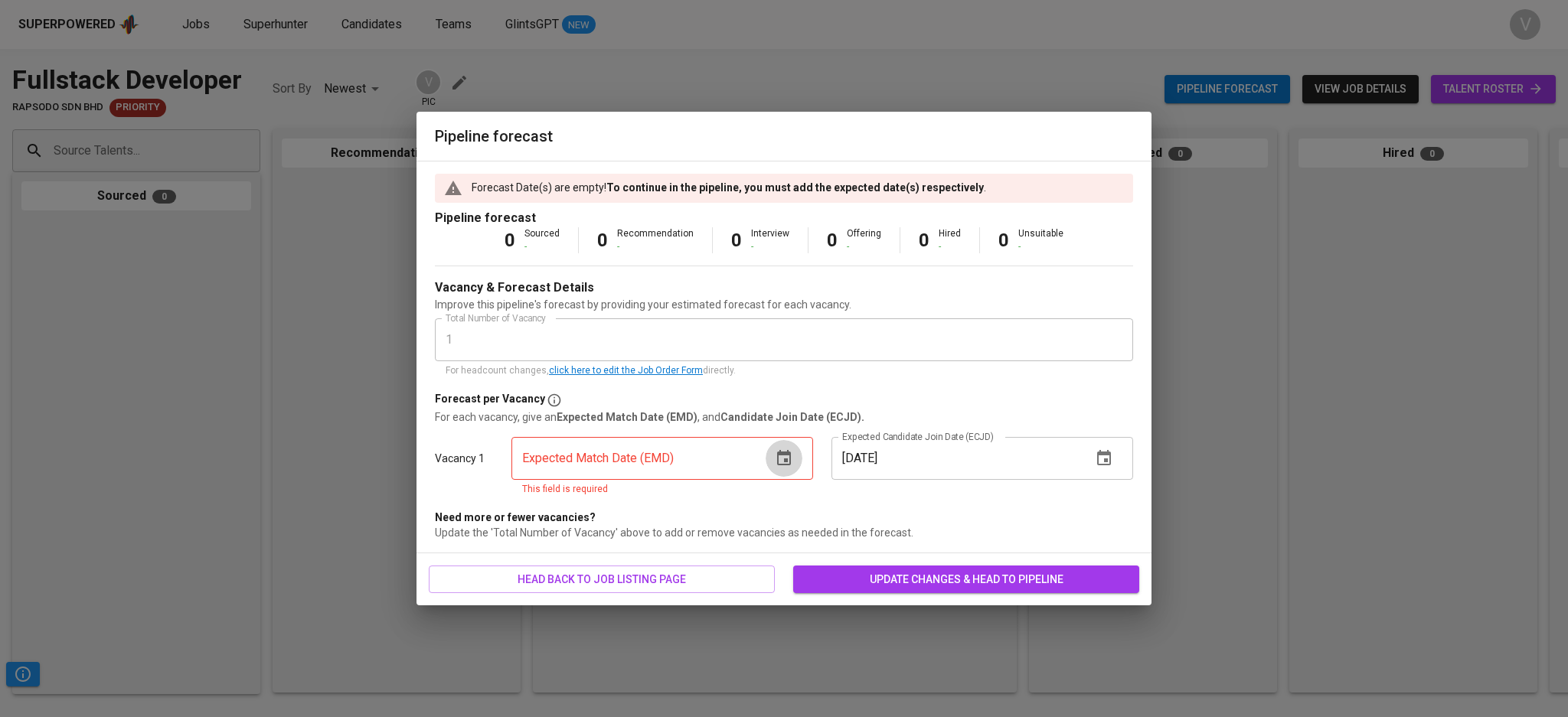
click at [775, 458] on icon "button" at bounding box center [784, 459] width 19 height 19
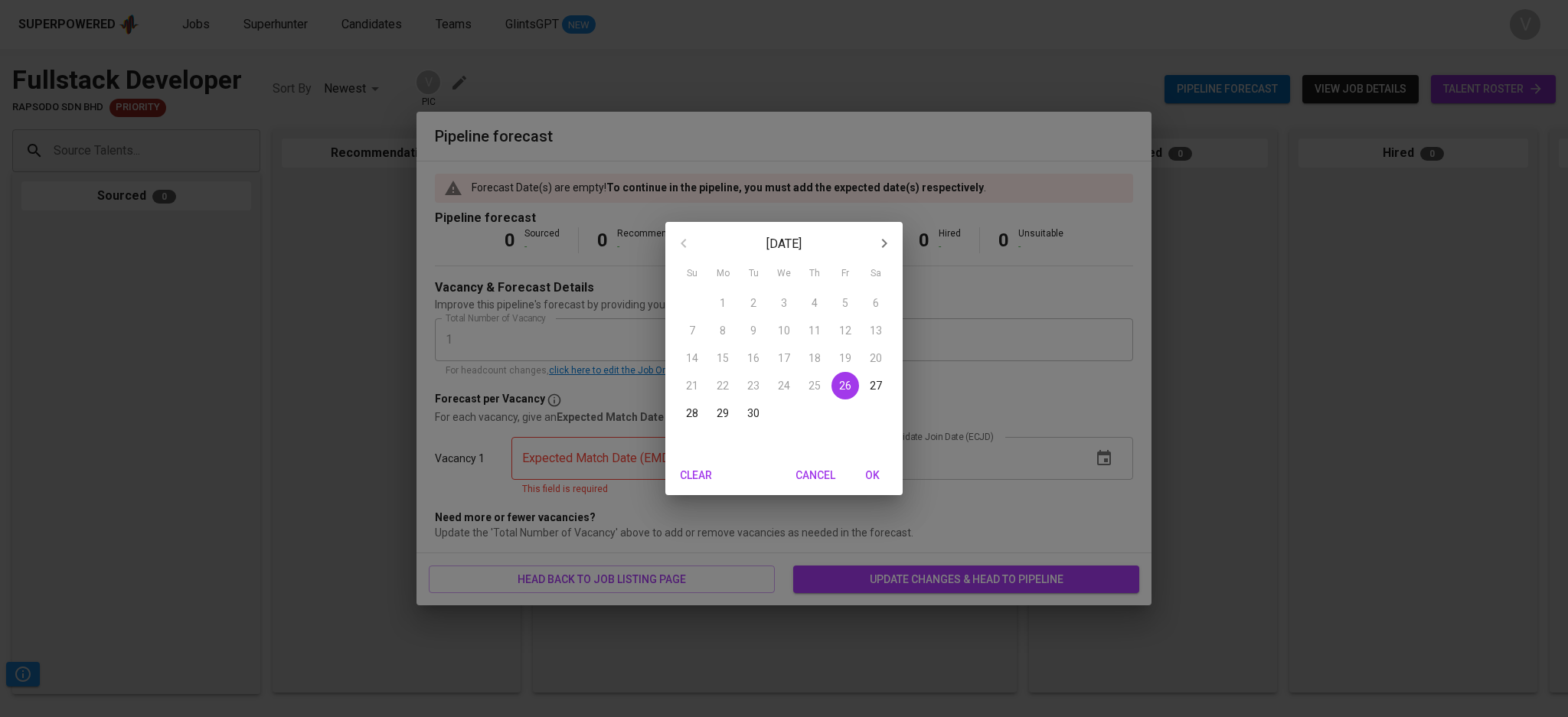
click at [876, 243] on icon "button" at bounding box center [884, 243] width 19 height 19
click at [675, 241] on icon "button" at bounding box center [684, 243] width 19 height 19
click at [889, 248] on icon "button" at bounding box center [884, 243] width 19 height 19
click at [843, 409] on p "31" at bounding box center [845, 414] width 12 height 16
type input "10/31/2025"
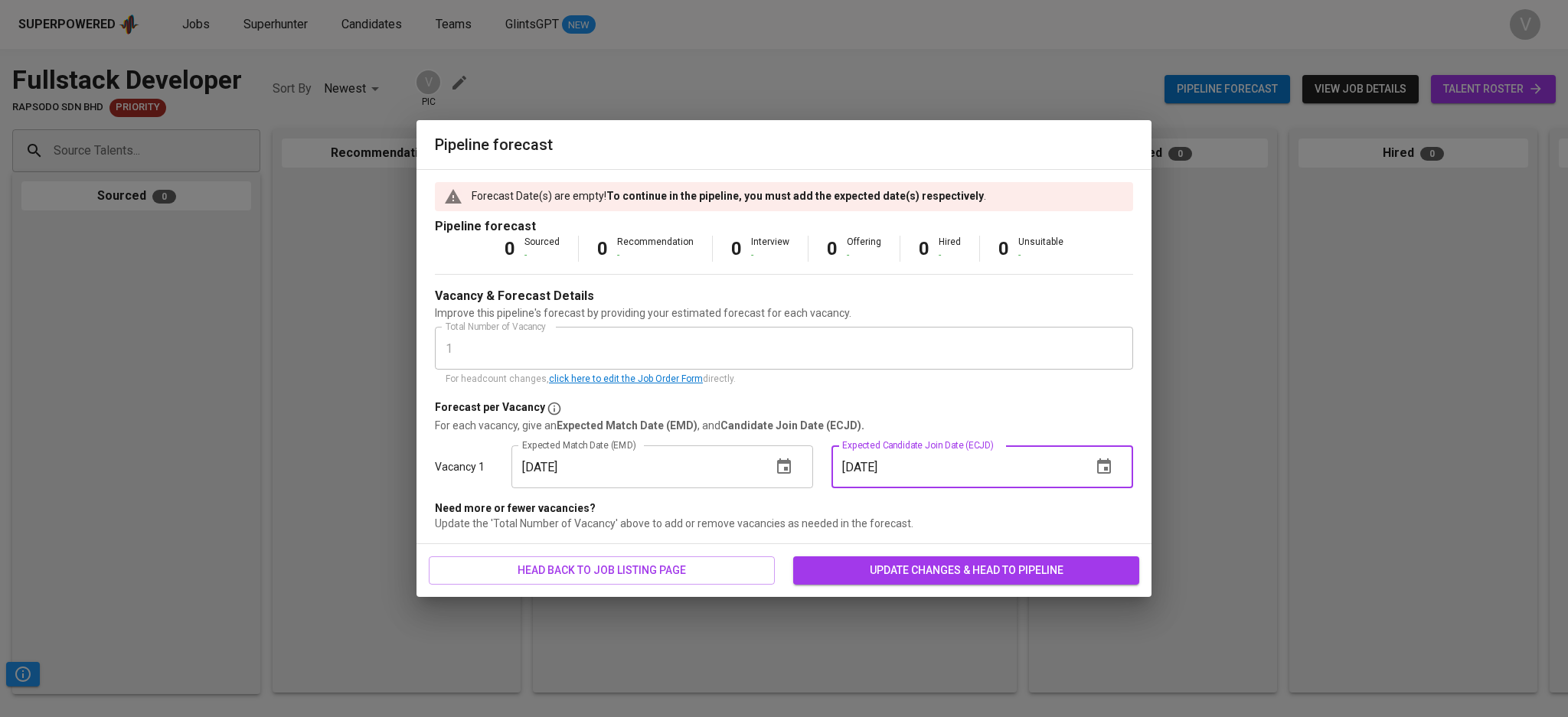
click at [909, 463] on input "[DATE]" at bounding box center [955, 467] width 248 height 43
click at [1104, 455] on button "button" at bounding box center [1104, 467] width 37 height 37
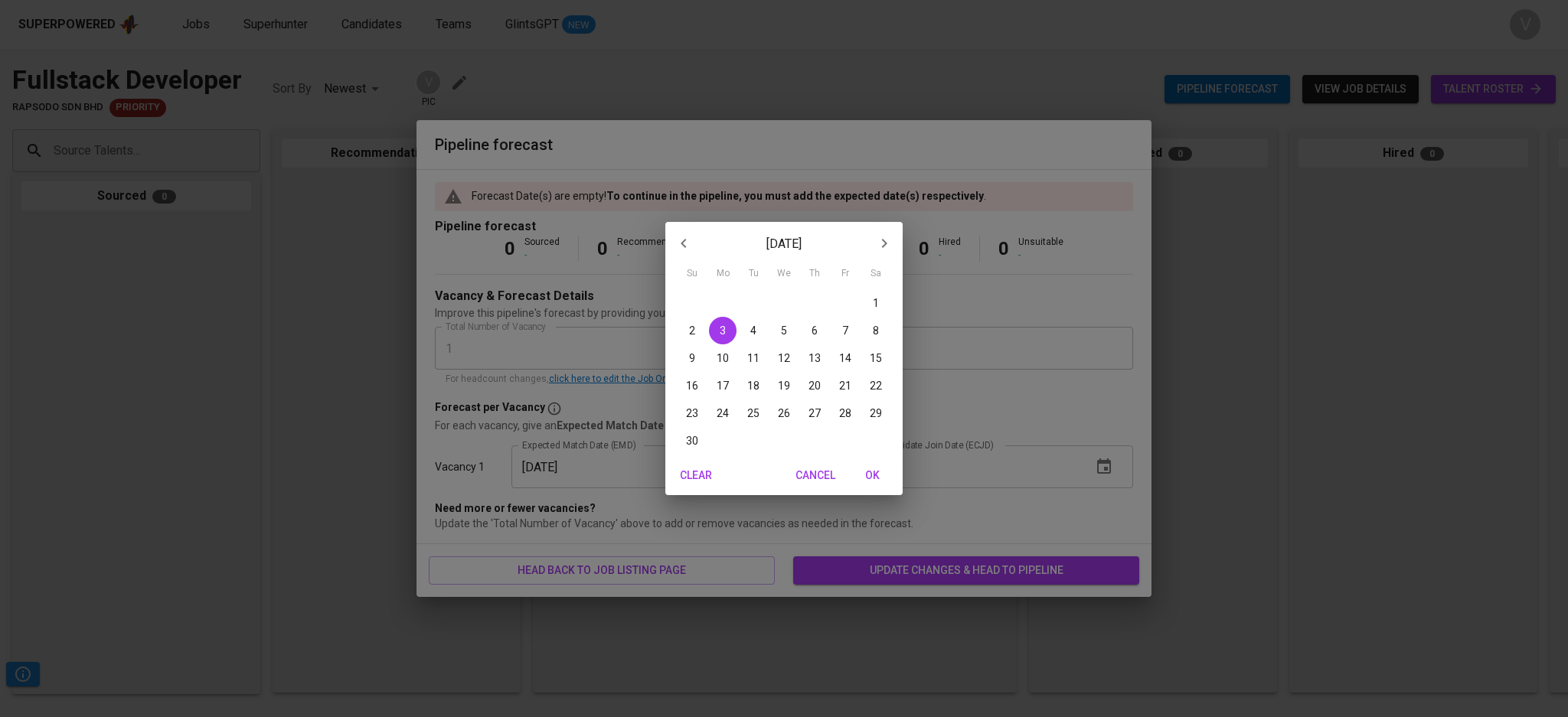
click at [700, 432] on button "30" at bounding box center [691, 440] width 27 height 27
type input "[DATE]"
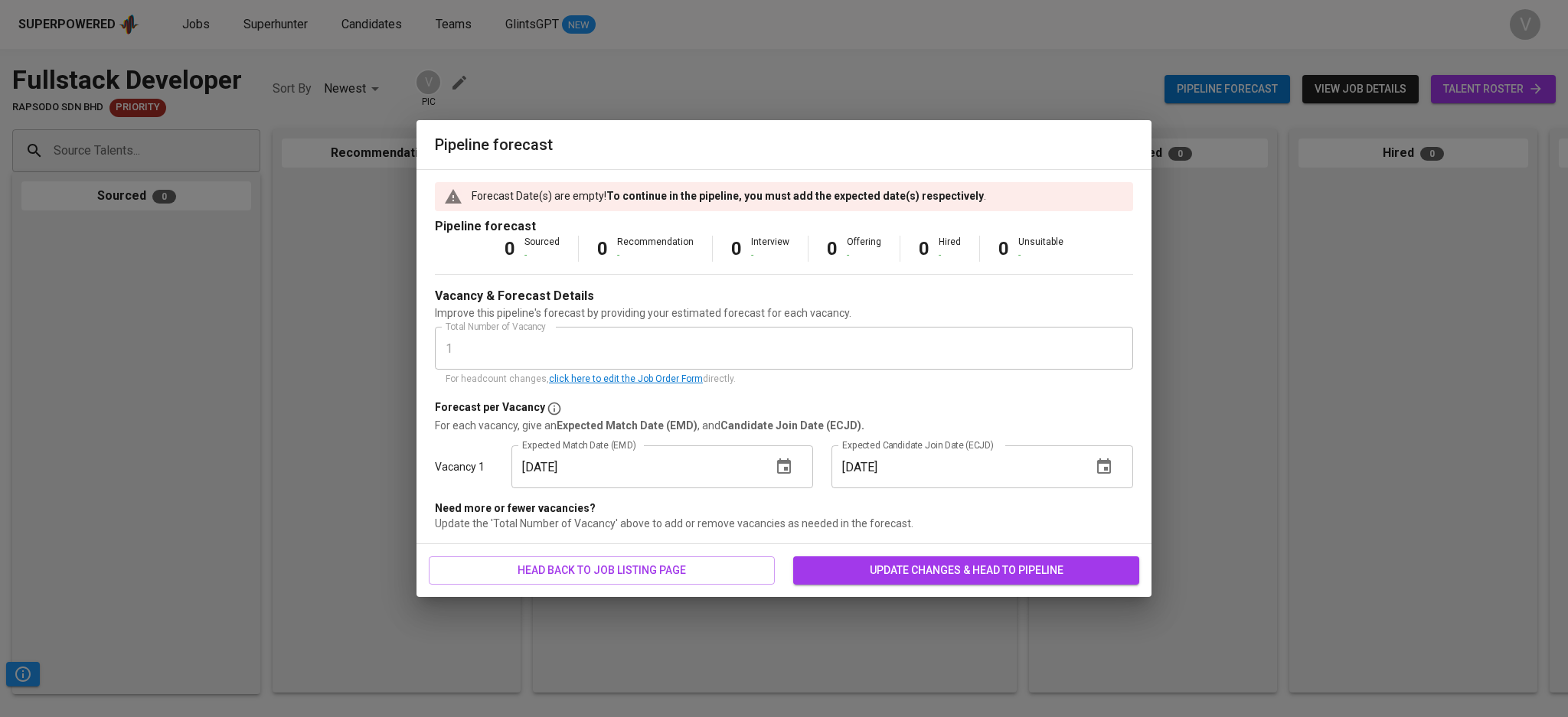
click at [915, 571] on span "update changes & head to pipeline" at bounding box center [965, 570] width 321 height 19
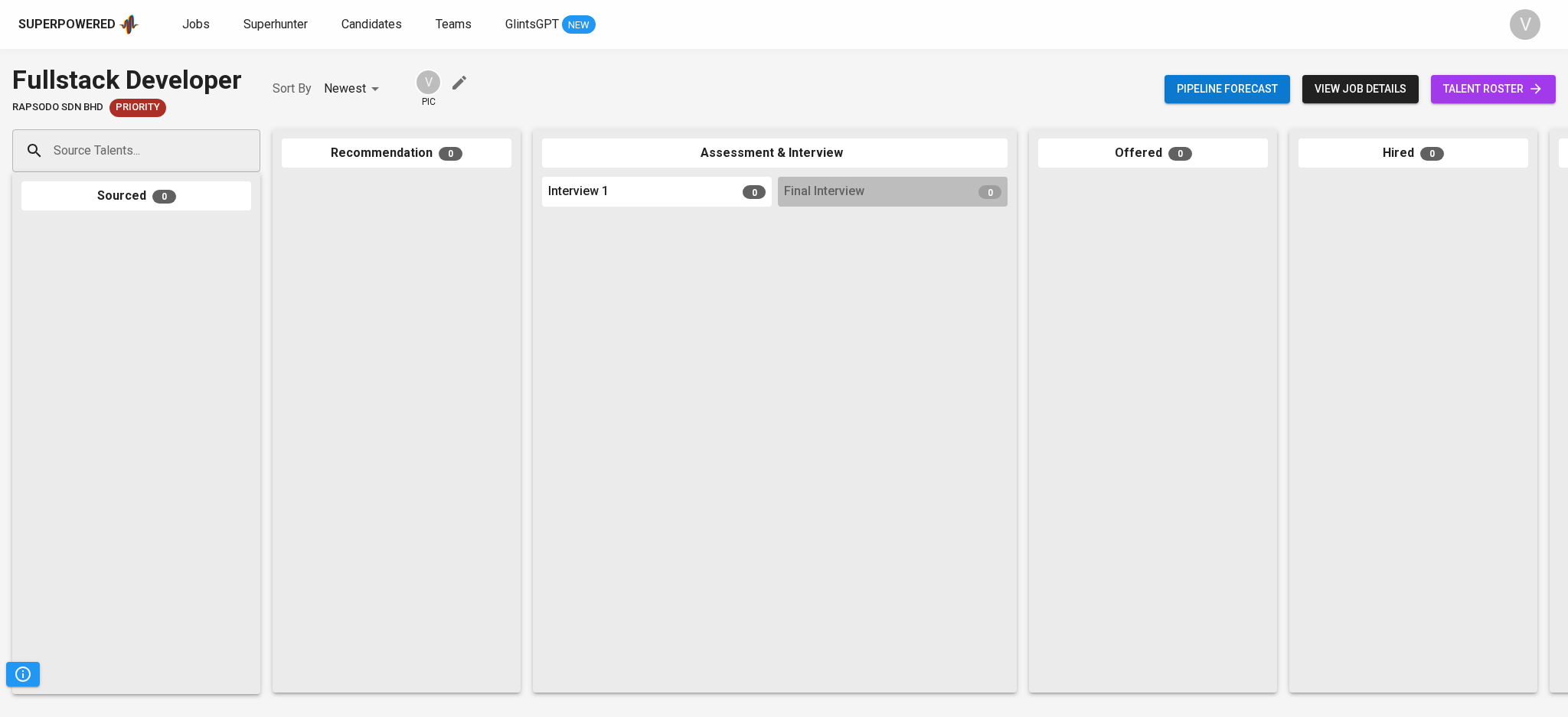
click at [463, 69] on div "V pic" at bounding box center [443, 89] width 56 height 40
click at [461, 74] on icon "button" at bounding box center [460, 82] width 19 height 19
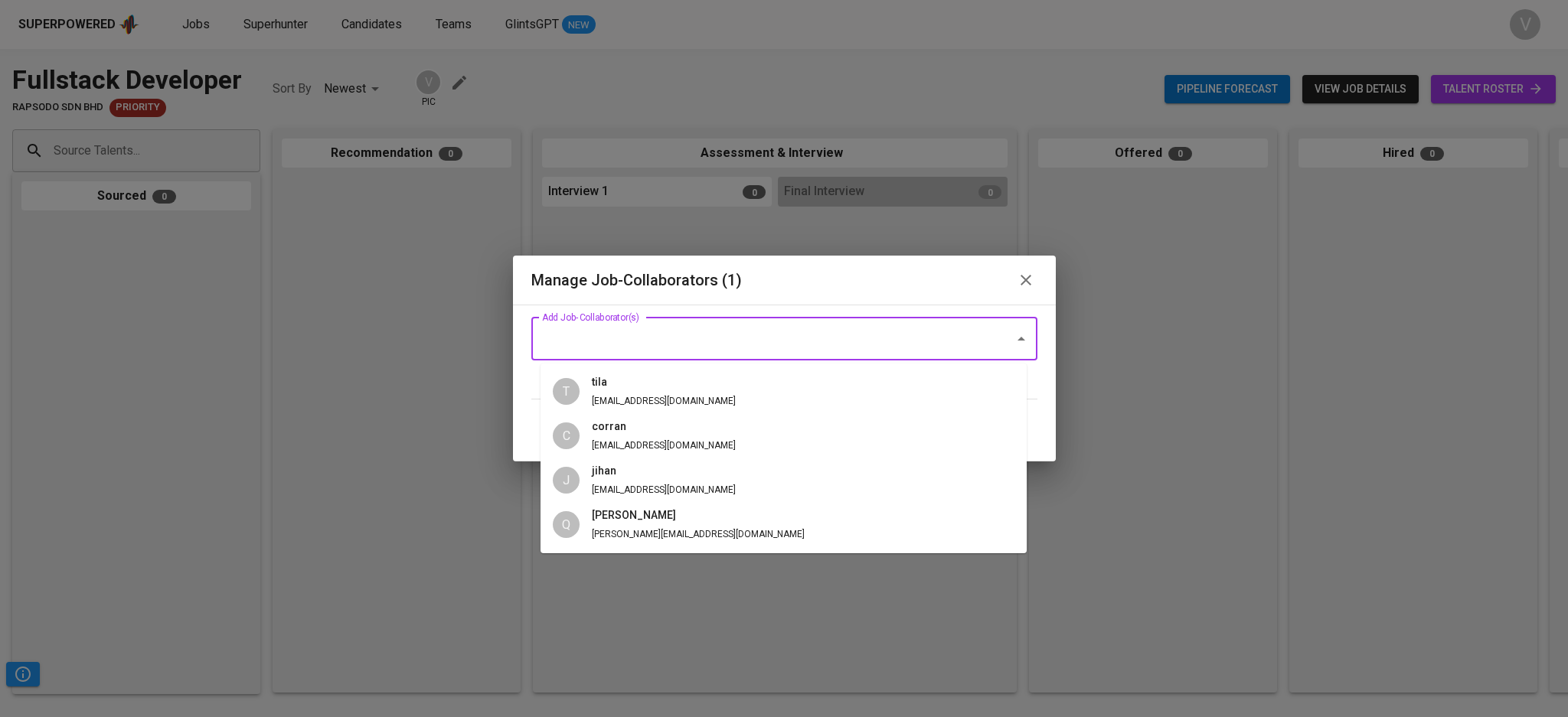
click at [573, 329] on input "Add Job-Collaborator(s)" at bounding box center [763, 338] width 450 height 29
click at [611, 405] on span "fatilah@glints.com" at bounding box center [663, 401] width 144 height 11
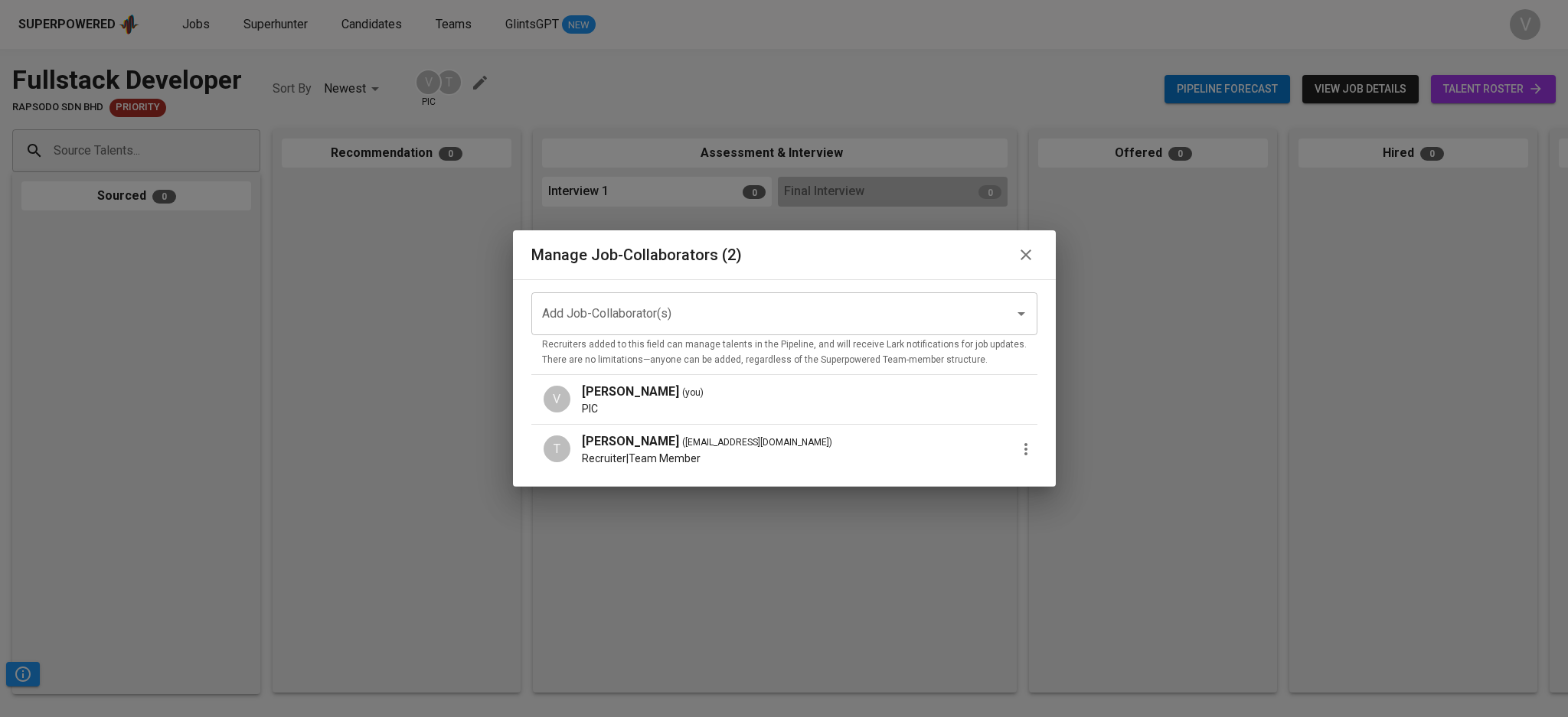
click at [590, 320] on input "Add Job-Collaborator(s)" at bounding box center [763, 313] width 450 height 29
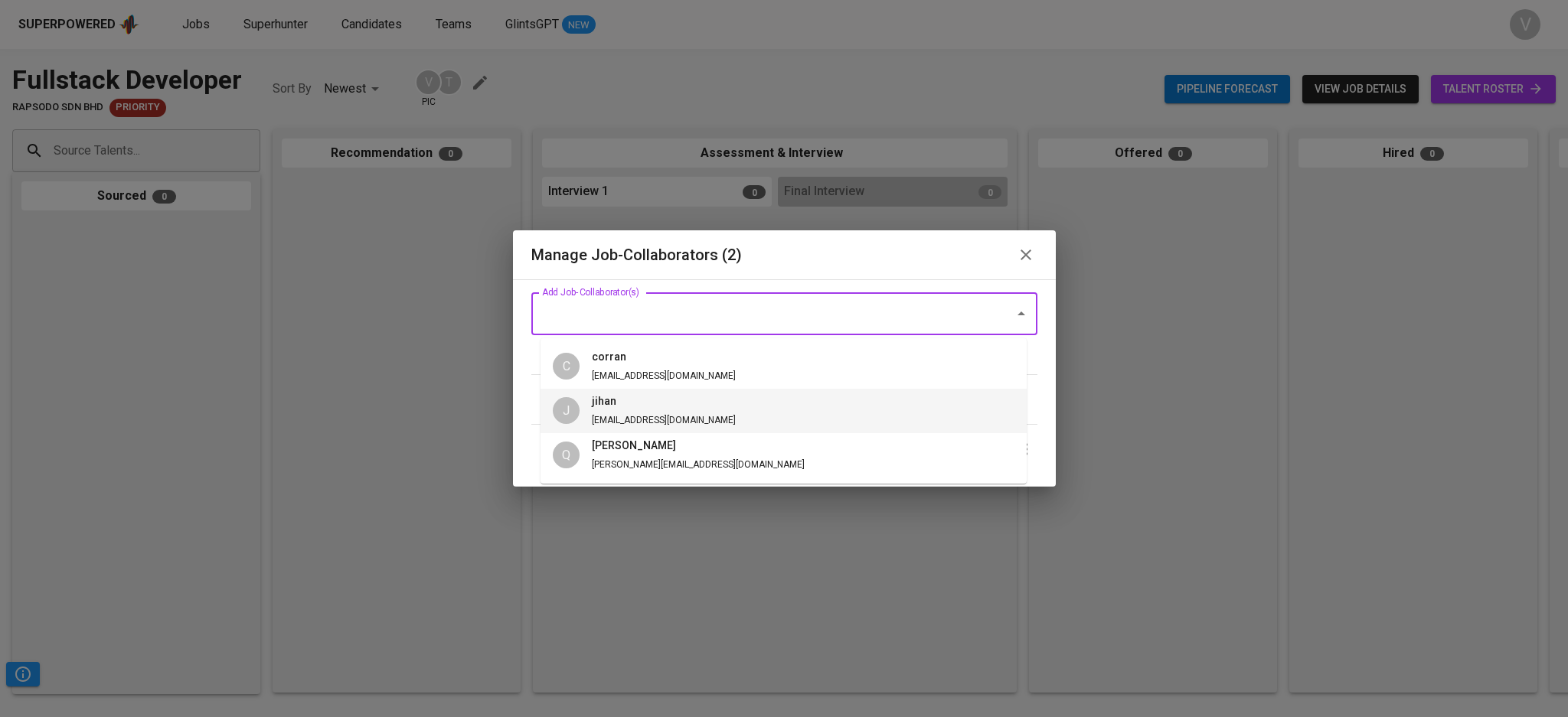
click at [618, 421] on span "jihan@glints.com" at bounding box center [663, 420] width 144 height 11
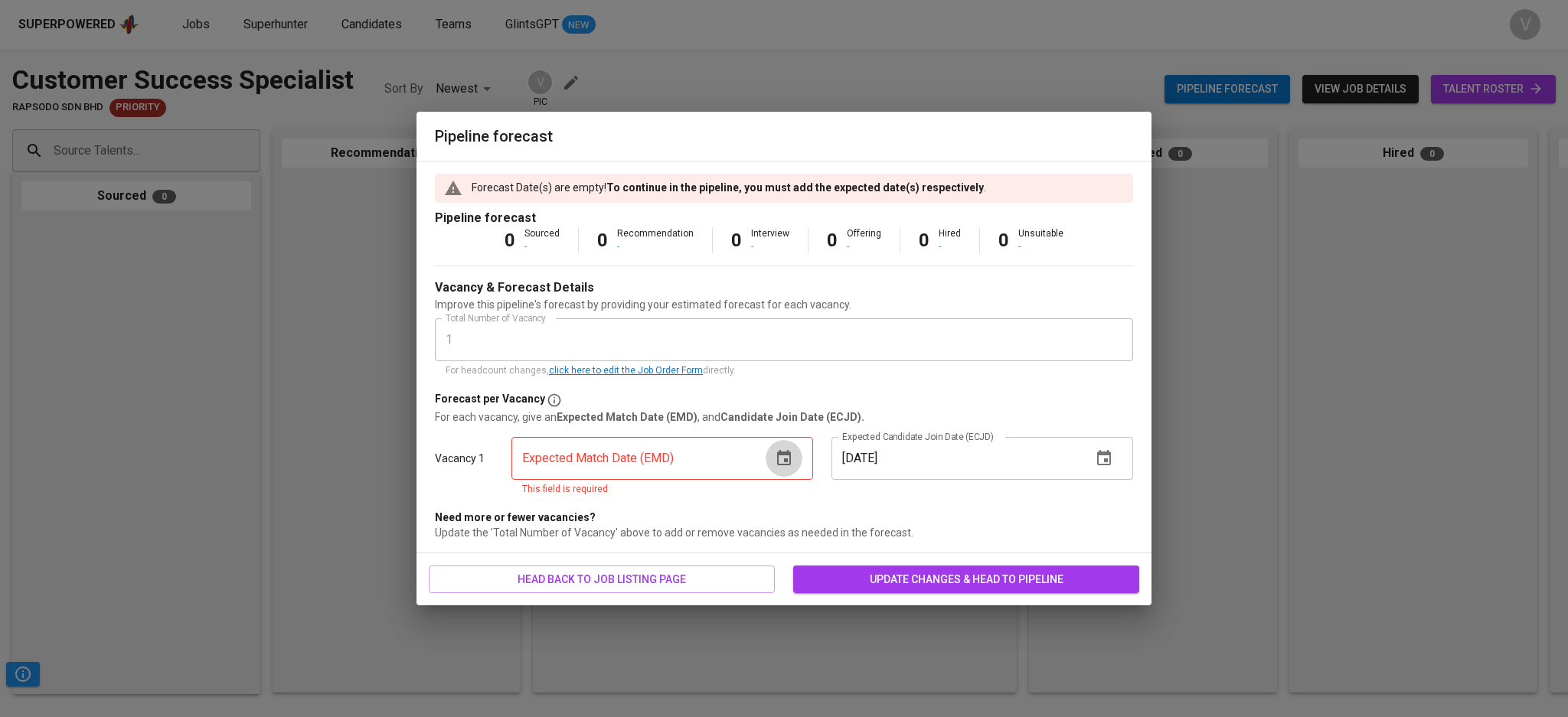
click at [788, 459] on icon "button" at bounding box center [784, 459] width 19 height 19
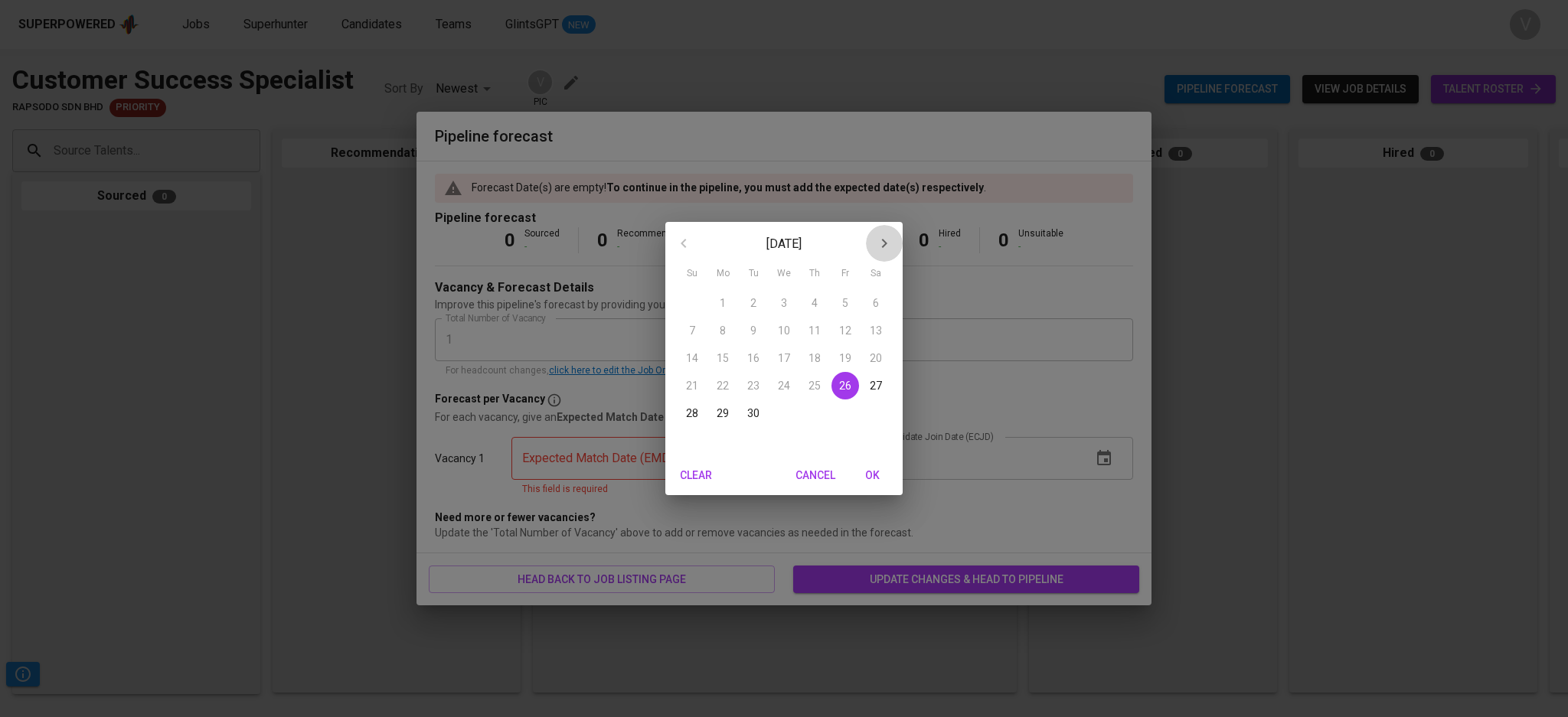
click at [880, 246] on icon "button" at bounding box center [884, 243] width 19 height 19
click at [849, 409] on p "31" at bounding box center [845, 414] width 12 height 16
type input "10/31/2025"
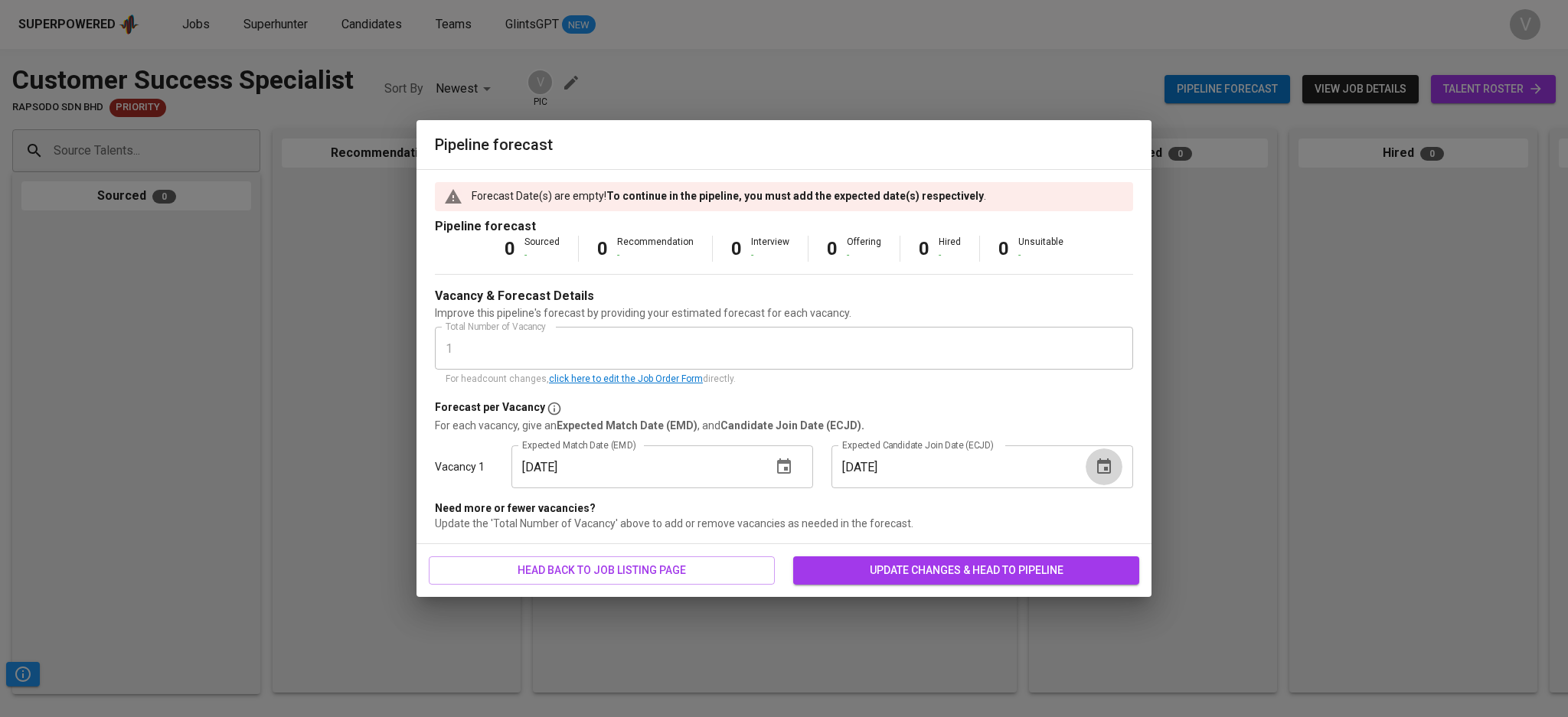
click at [1093, 460] on button "button" at bounding box center [1104, 467] width 37 height 37
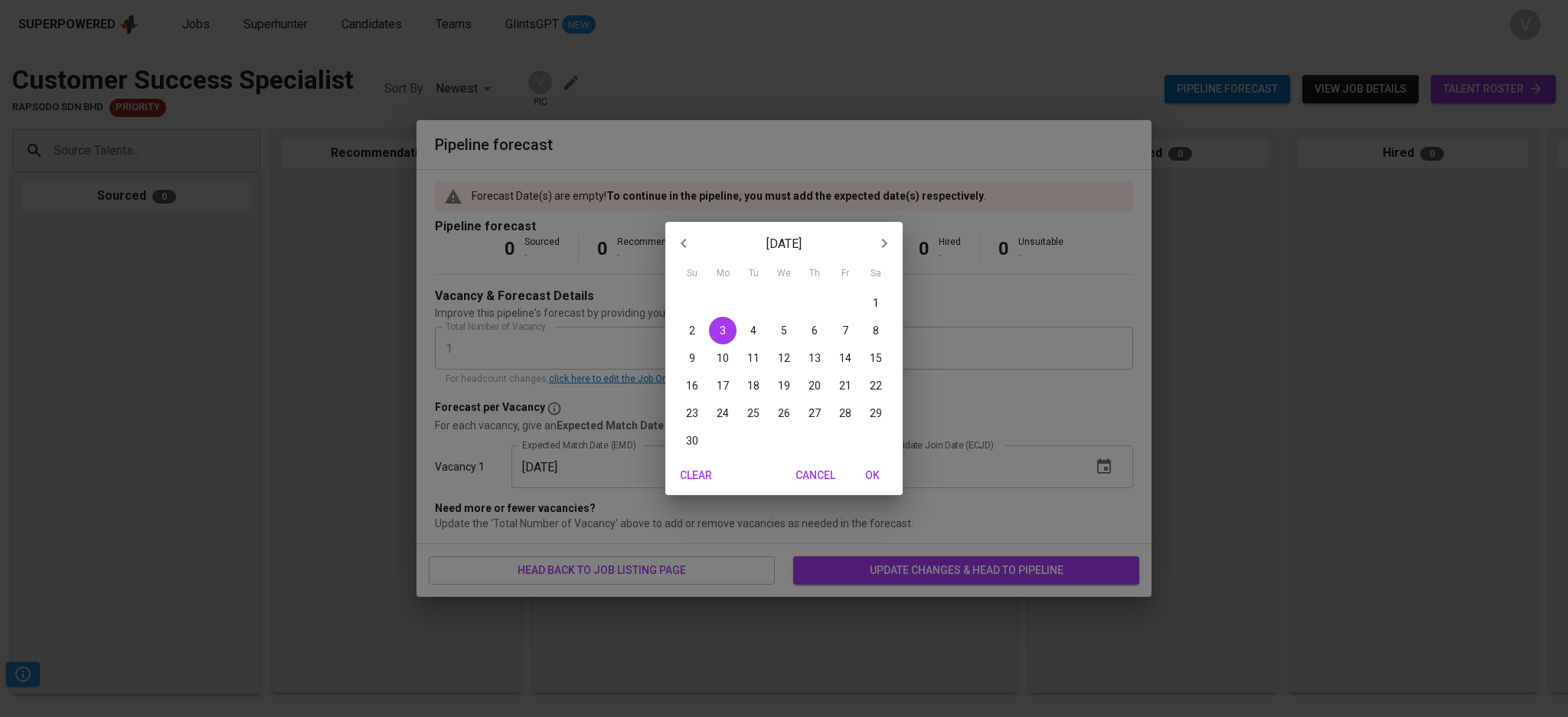
click at [690, 445] on p "30" at bounding box center [692, 441] width 12 height 16
type input "11/30/2025"
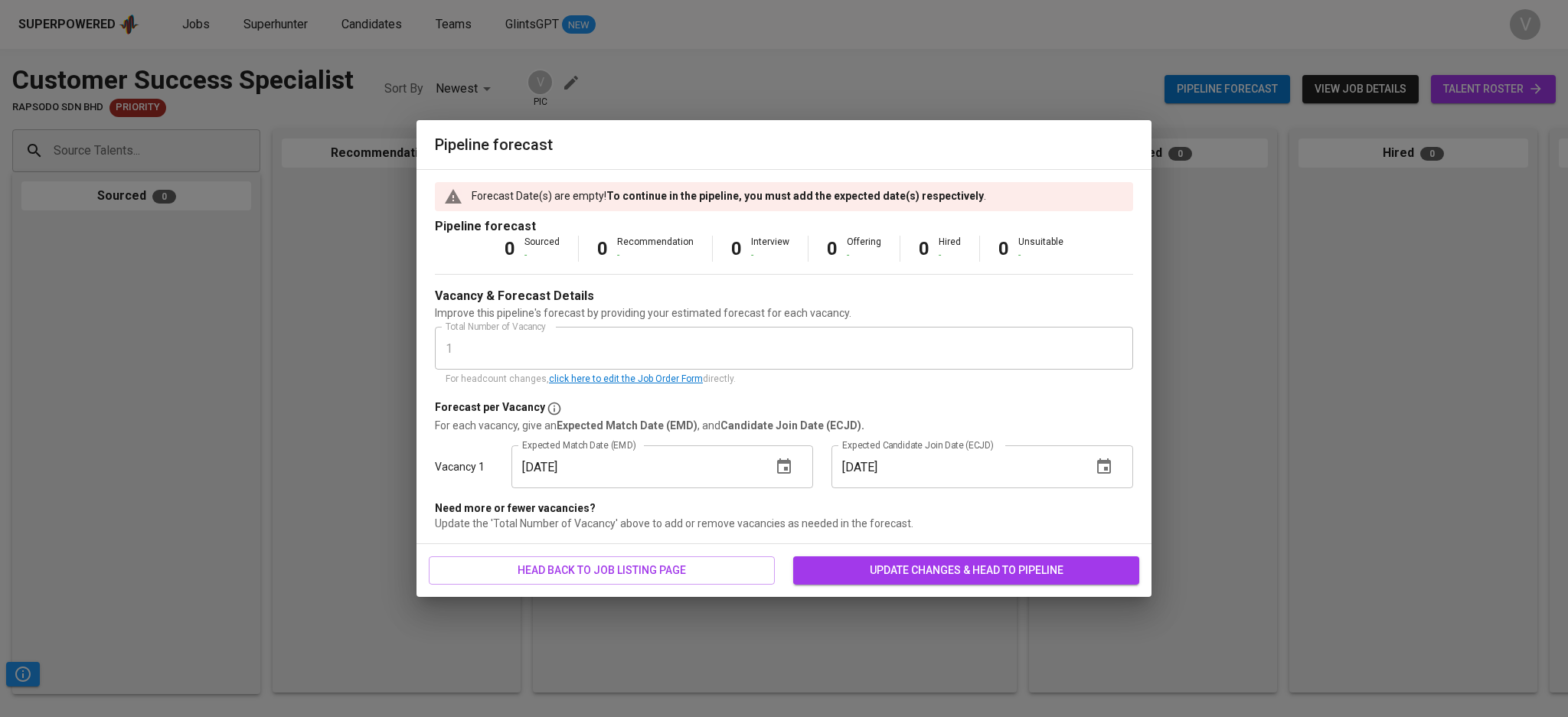
drag, startPoint x: 901, startPoint y: 565, endPoint x: 306, endPoint y: 201, distance: 697.5
click at [902, 565] on span "update changes & head to pipeline" at bounding box center [965, 570] width 321 height 19
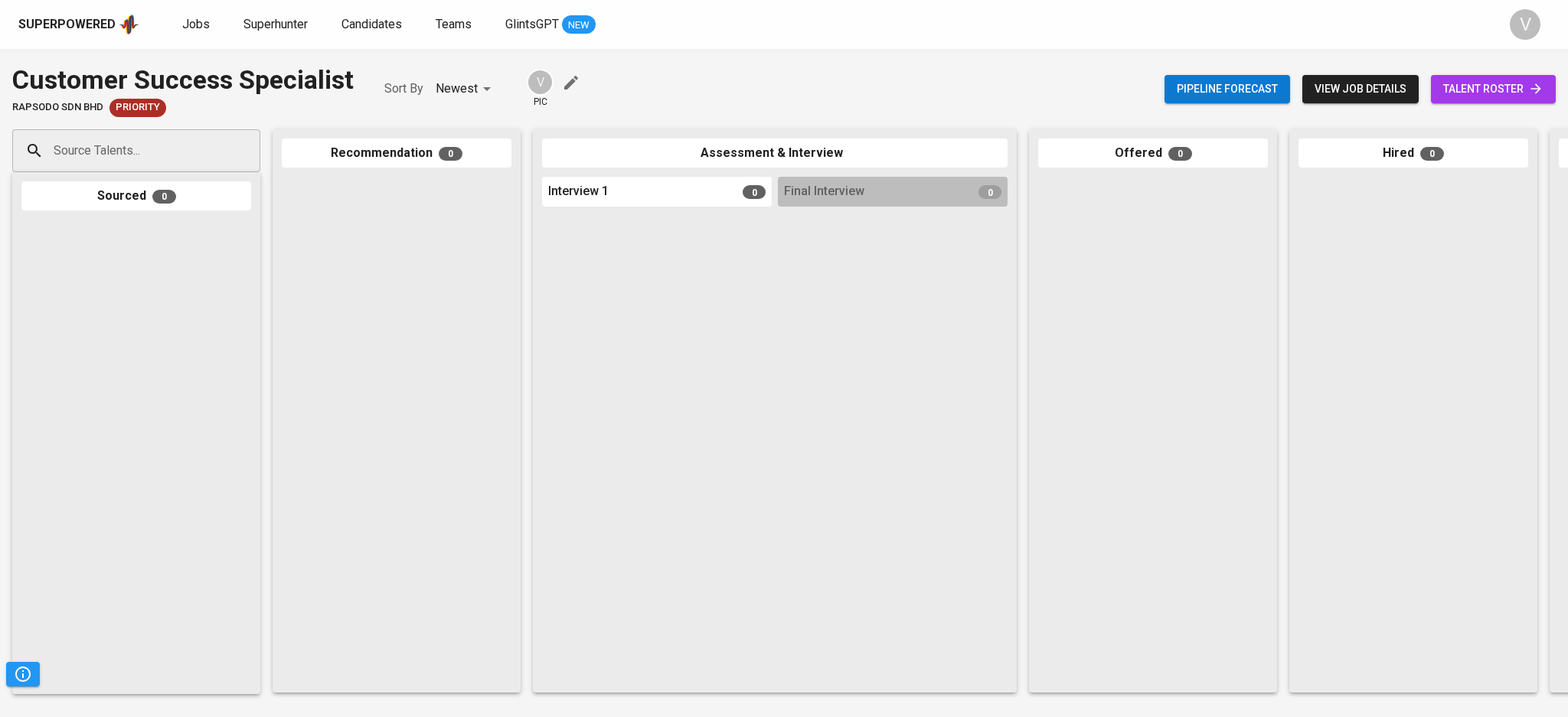
click at [562, 81] on icon "button" at bounding box center [571, 82] width 19 height 19
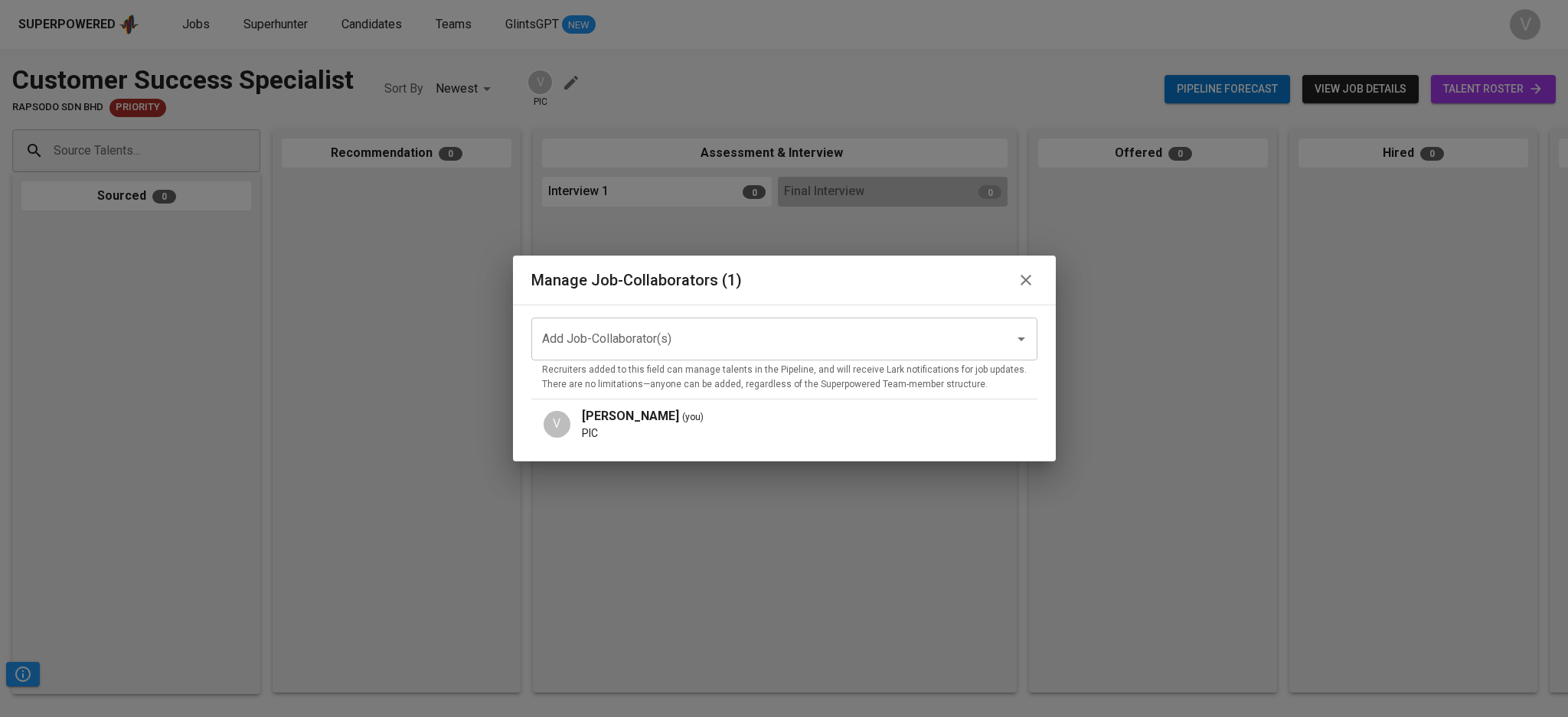
drag, startPoint x: 629, startPoint y: 331, endPoint x: 593, endPoint y: 308, distance: 42.7
click at [626, 324] on input "Add Job-Collaborator(s)" at bounding box center [763, 338] width 450 height 29
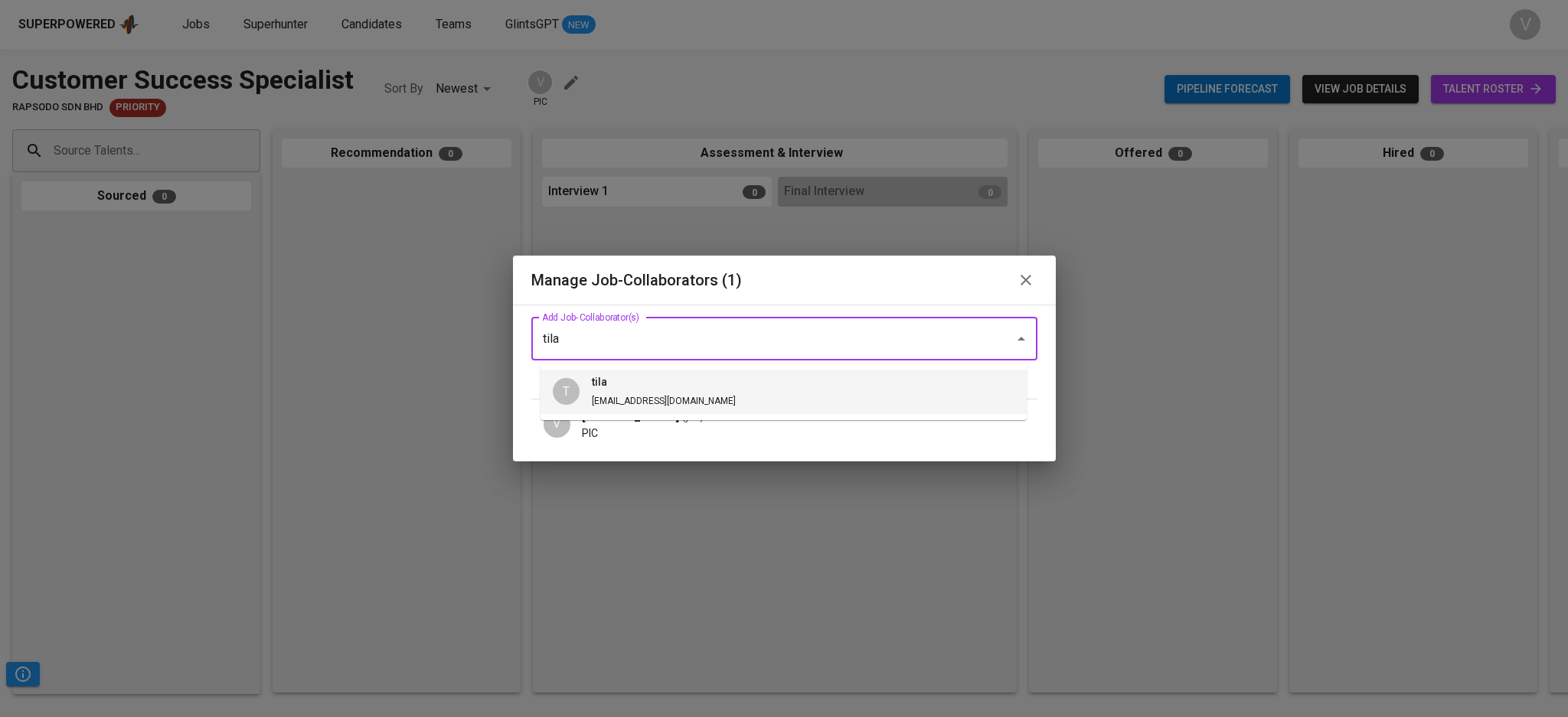
click at [639, 375] on h6 "tila" at bounding box center [663, 383] width 144 height 17
type input "tila"
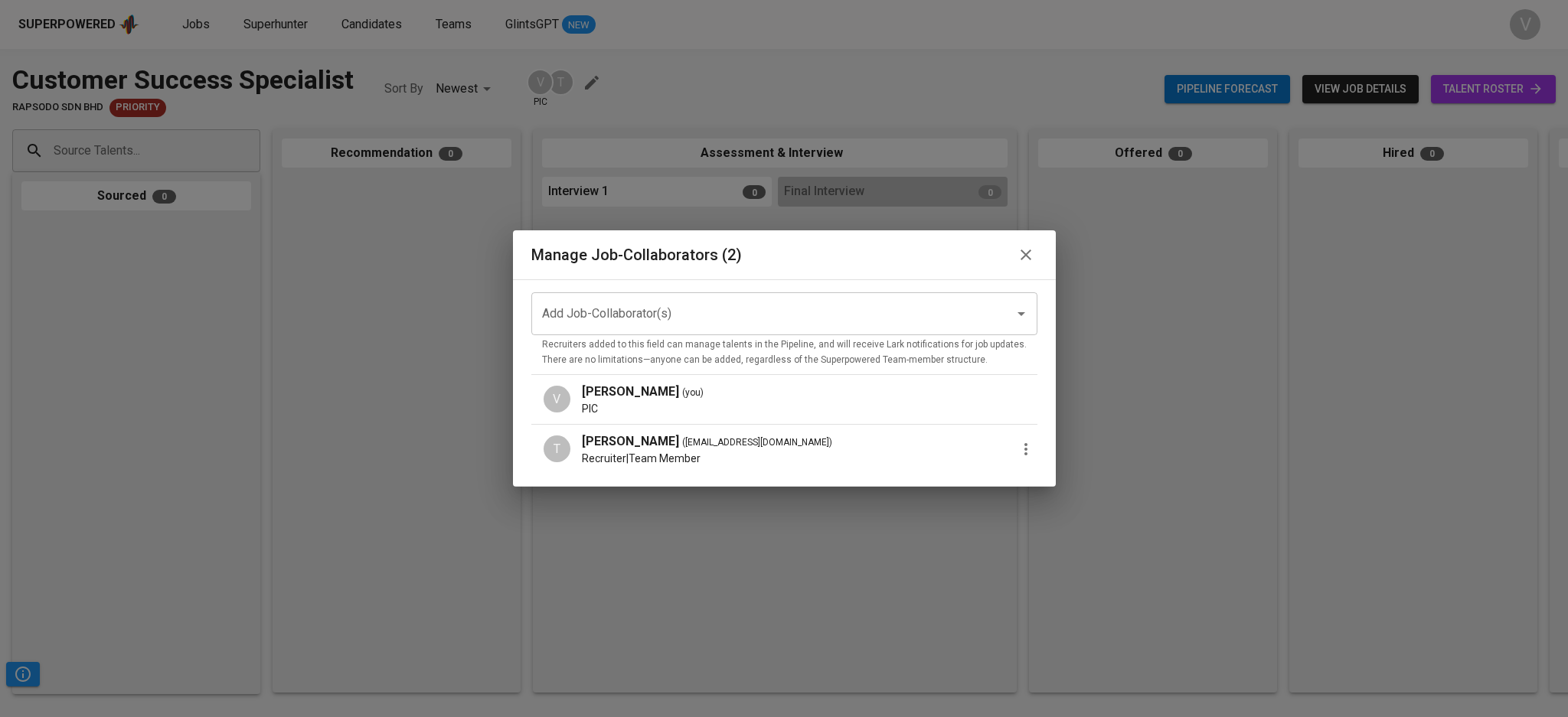
drag, startPoint x: 343, startPoint y: 458, endPoint x: 285, endPoint y: 337, distance: 134.2
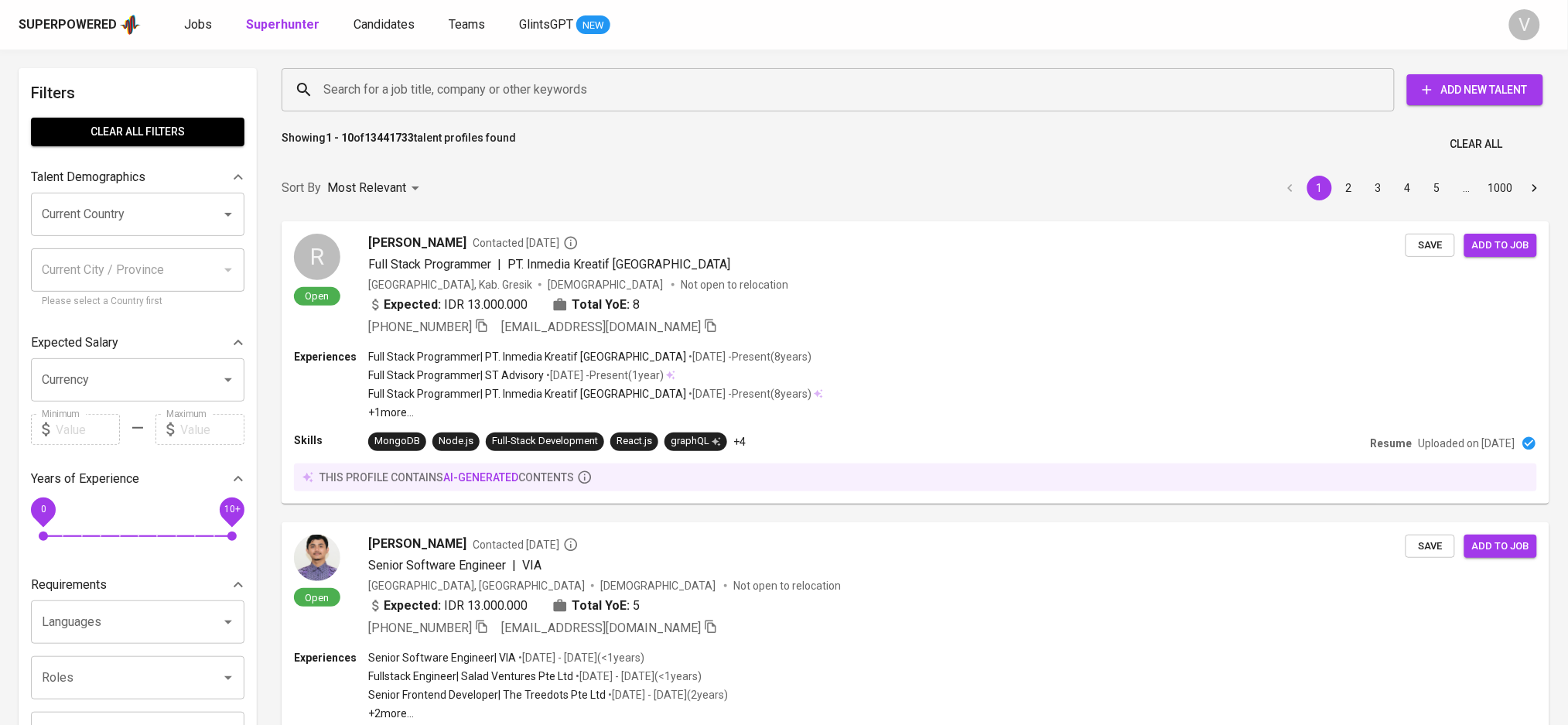
click at [1456, 93] on span "Add New Talent" at bounding box center [1475, 90] width 112 height 20
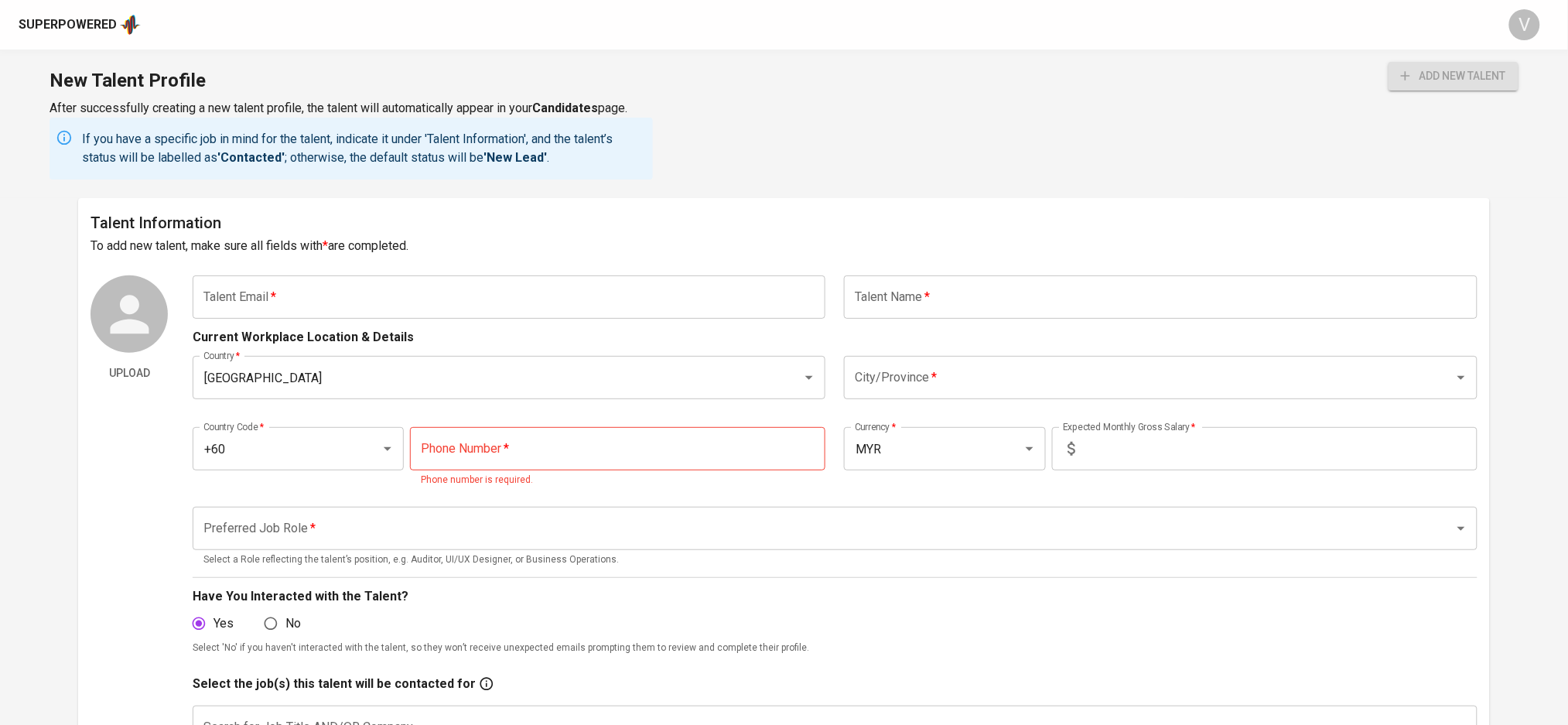
click at [700, 282] on input "text" at bounding box center [509, 296] width 633 height 43
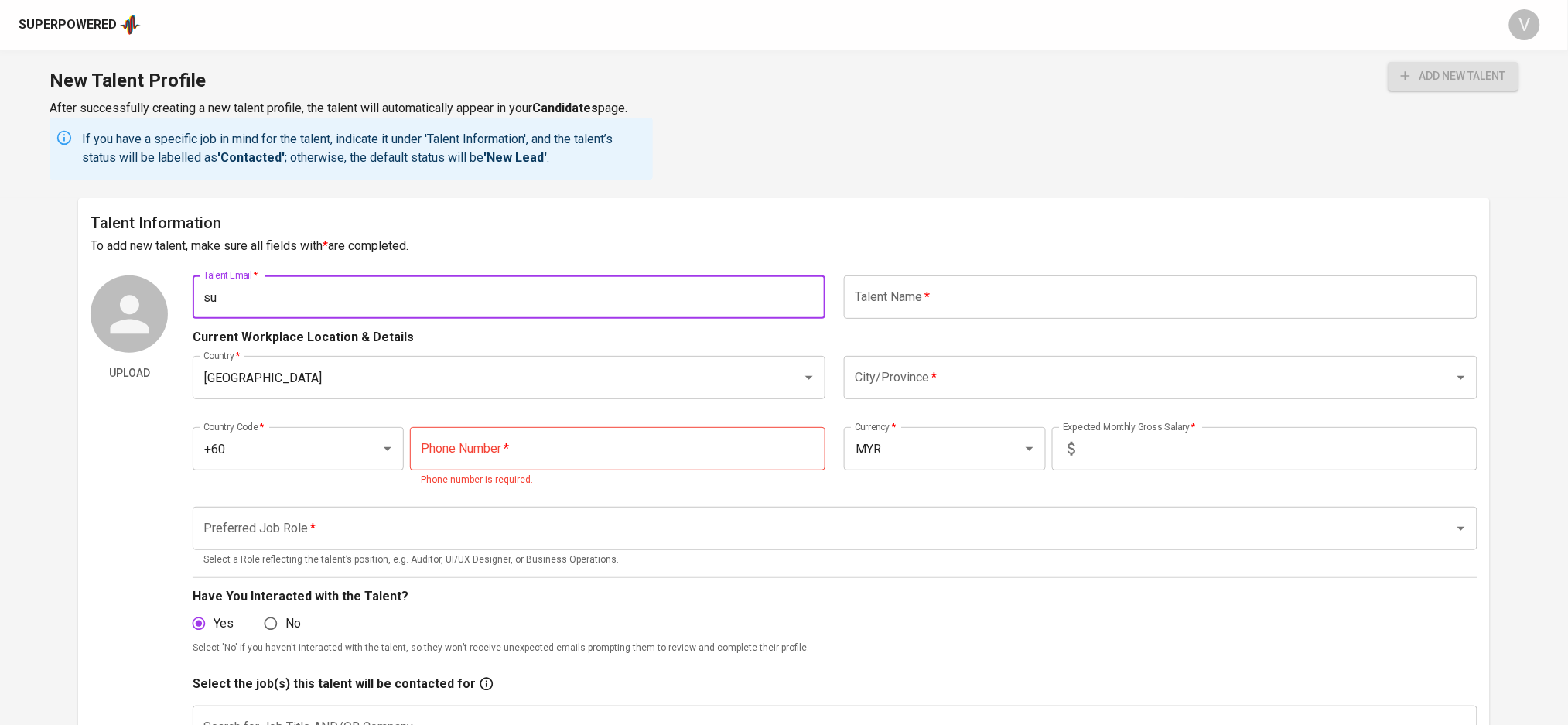
type input "s"
type input "[EMAIL_ADDRESS][DOMAIN_NAME]"
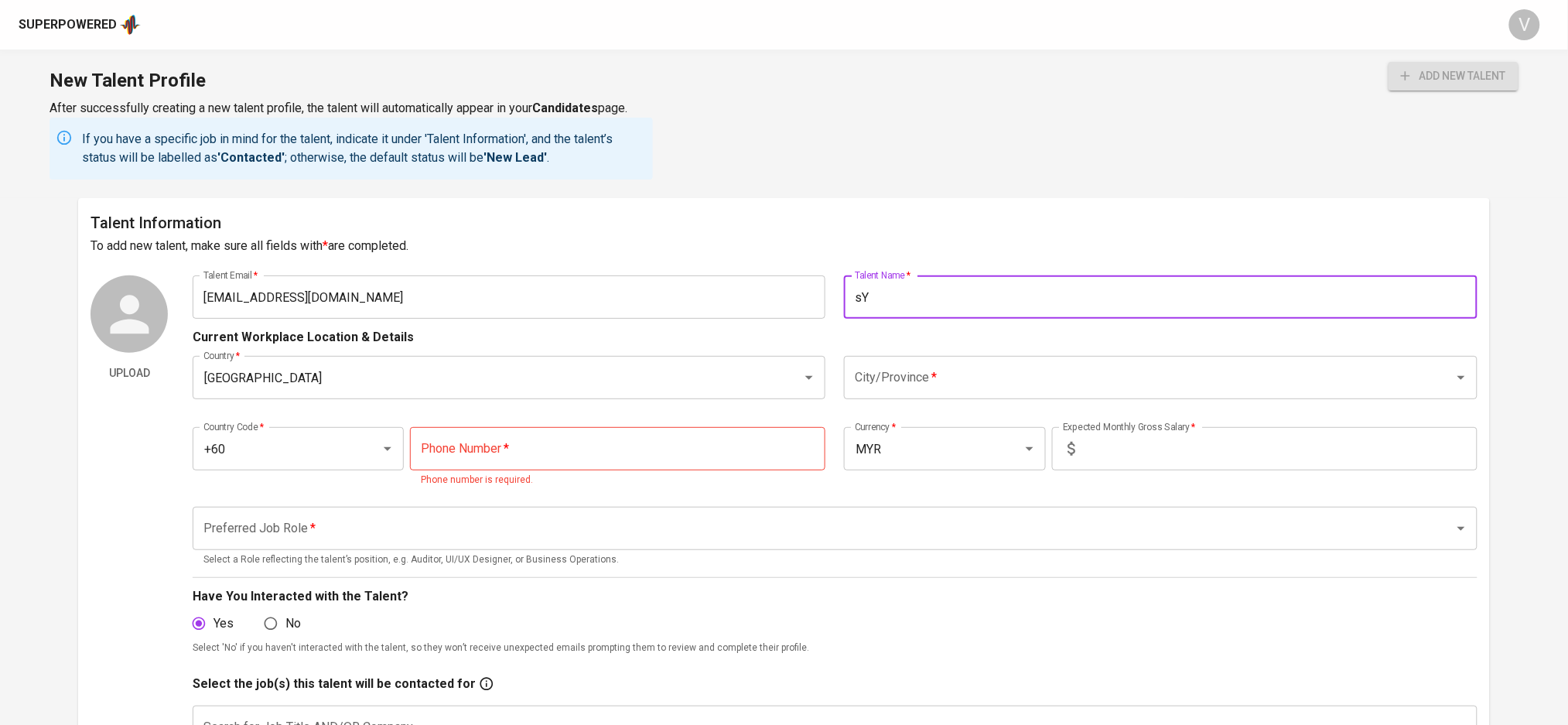
type input "s"
type input "[PERSON_NAME]"
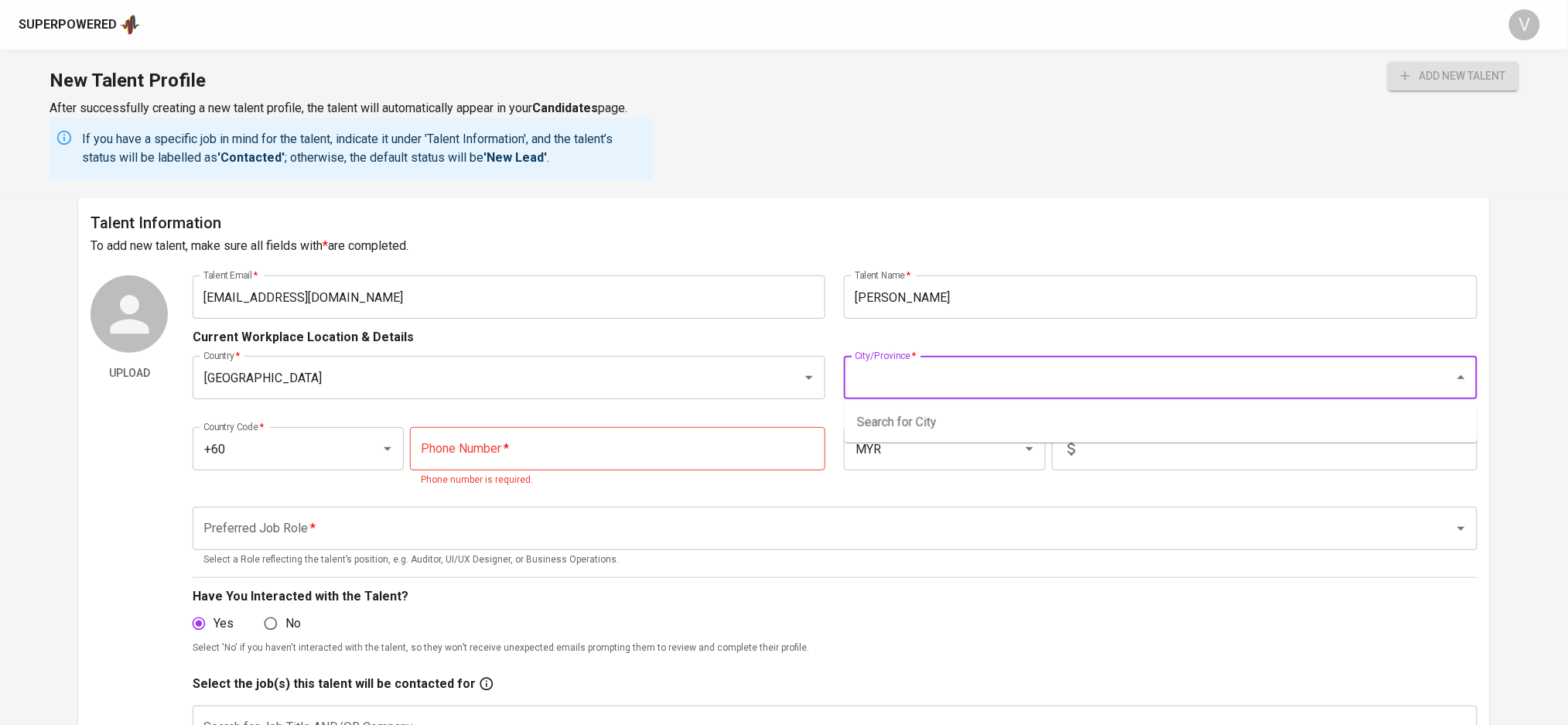
drag, startPoint x: 865, startPoint y: 381, endPoint x: 857, endPoint y: 367, distance: 16.1
click at [865, 381] on input "City/Province   *" at bounding box center [1139, 377] width 575 height 29
click at [867, 434] on li "[GEOGRAPHIC_DATA]" at bounding box center [1161, 422] width 633 height 28
type input "[GEOGRAPHIC_DATA]"
click at [588, 437] on input "tel" at bounding box center [618, 448] width 416 height 43
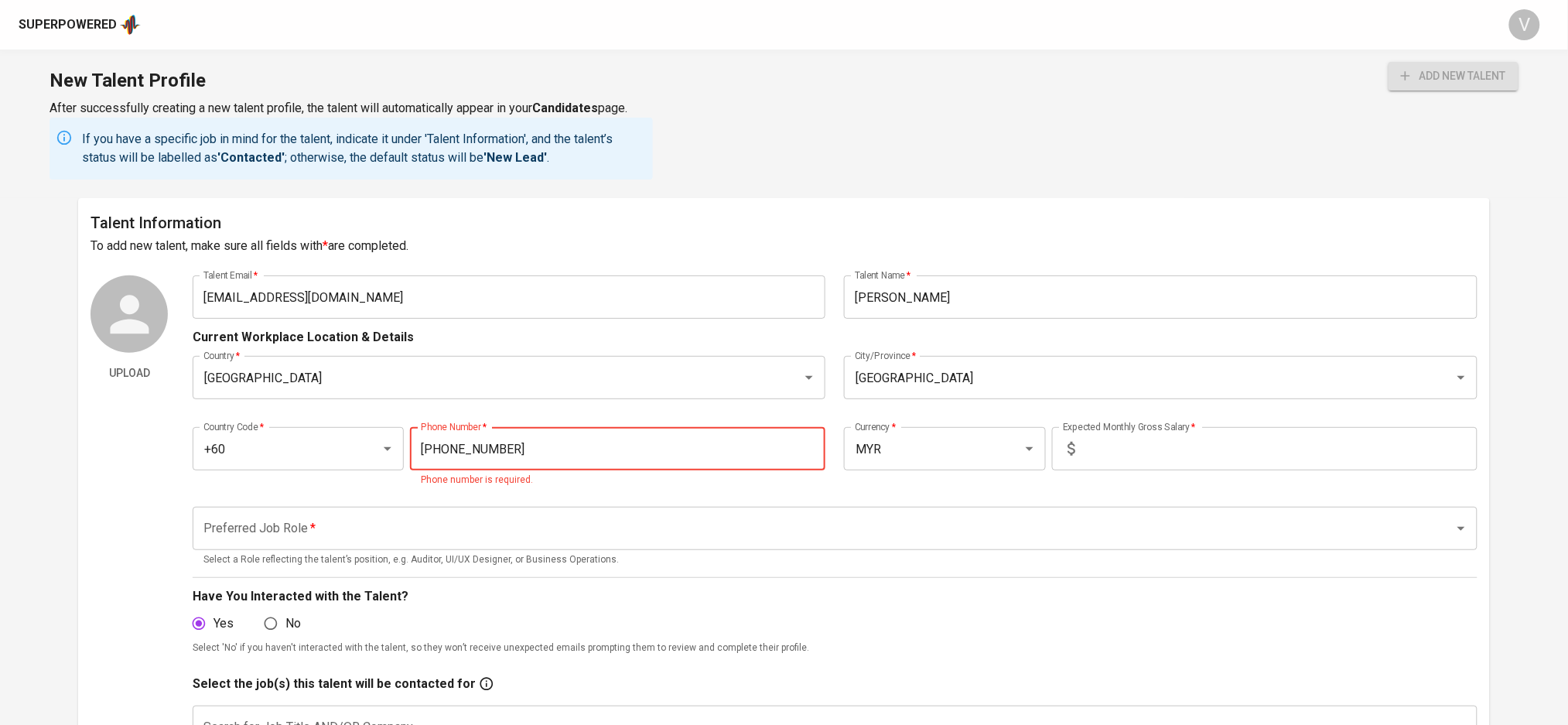
type input "[PHONE_NUMBER]"
click at [1161, 449] on input "text" at bounding box center [1279, 448] width 395 height 43
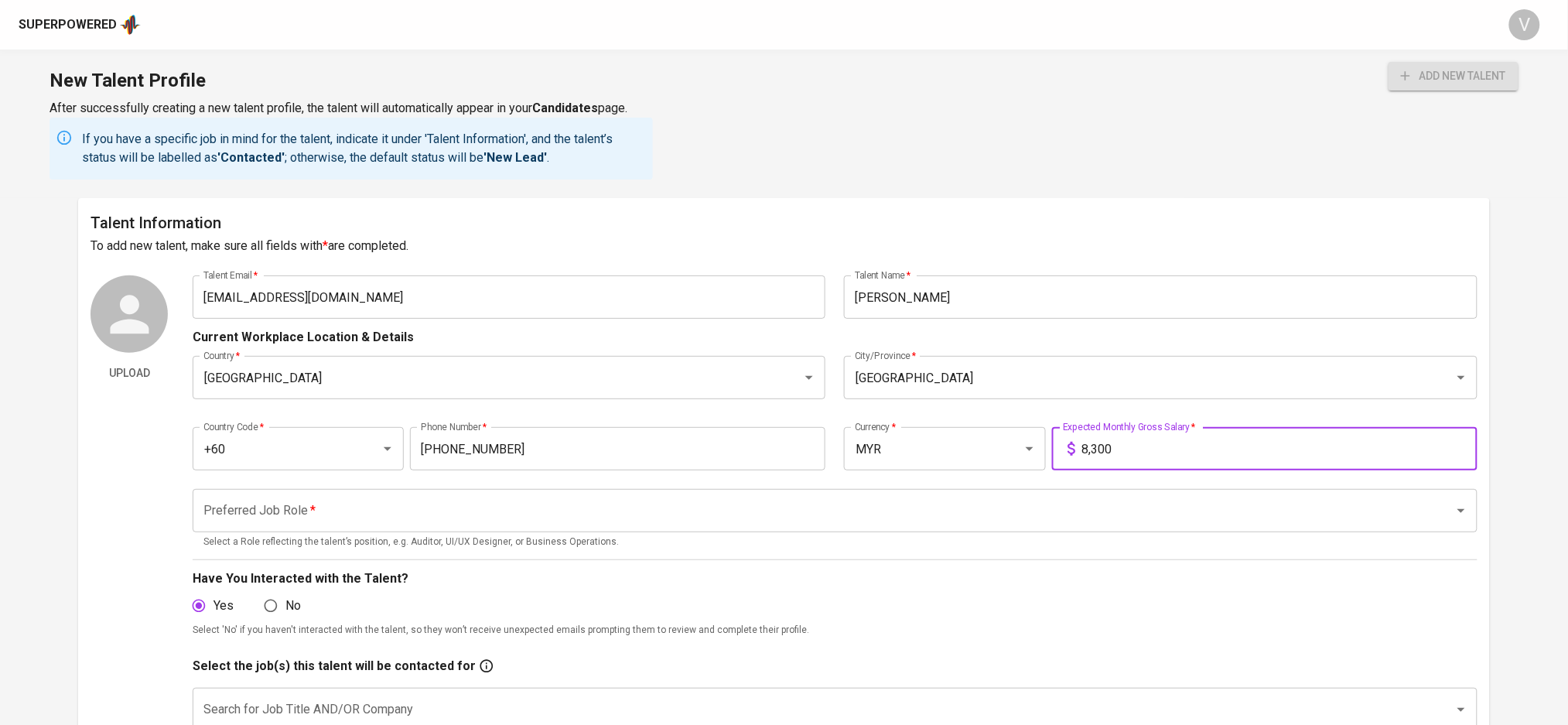
type input "8,300"
click at [253, 509] on input "Preferred Job Role   *" at bounding box center [813, 510] width 1227 height 29
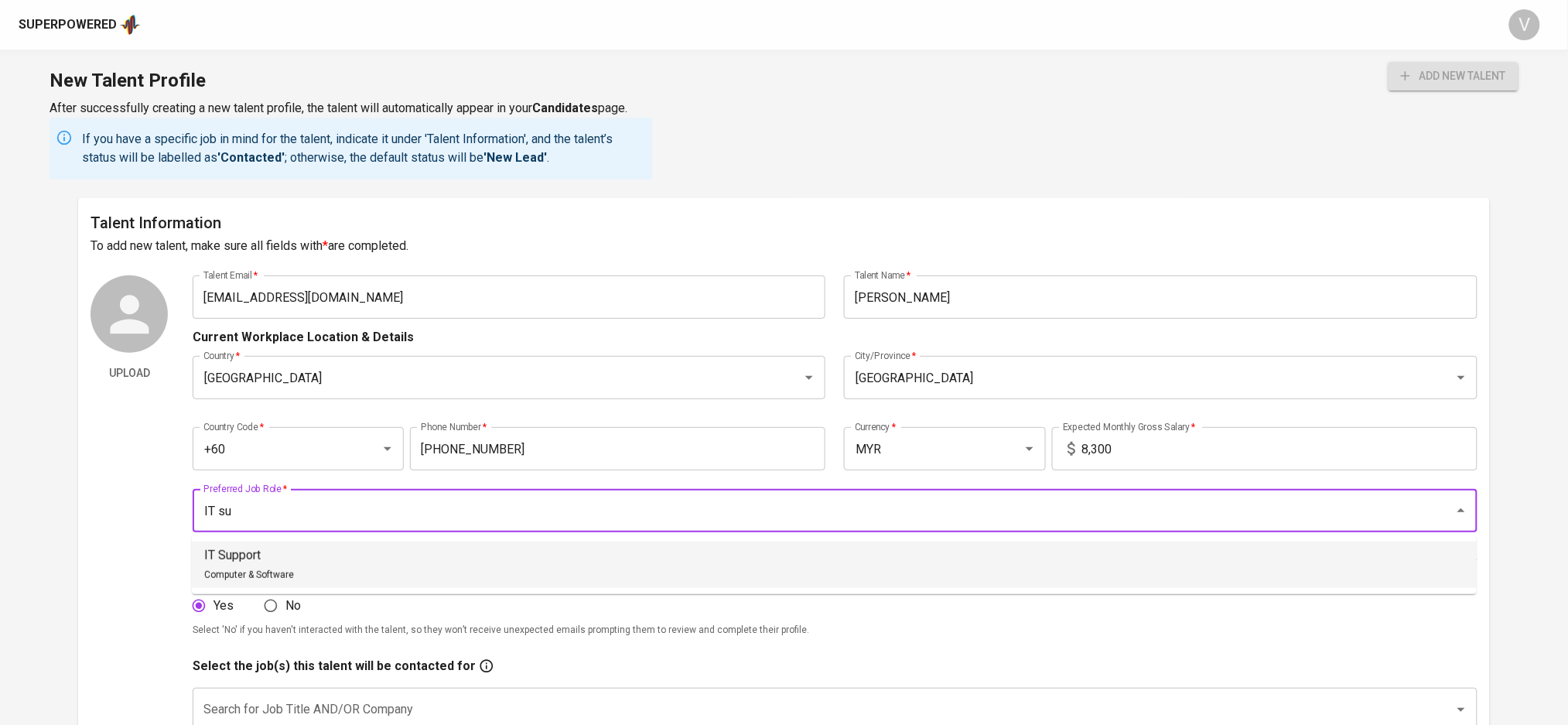
click at [255, 562] on p "IT Support" at bounding box center [249, 556] width 90 height 19
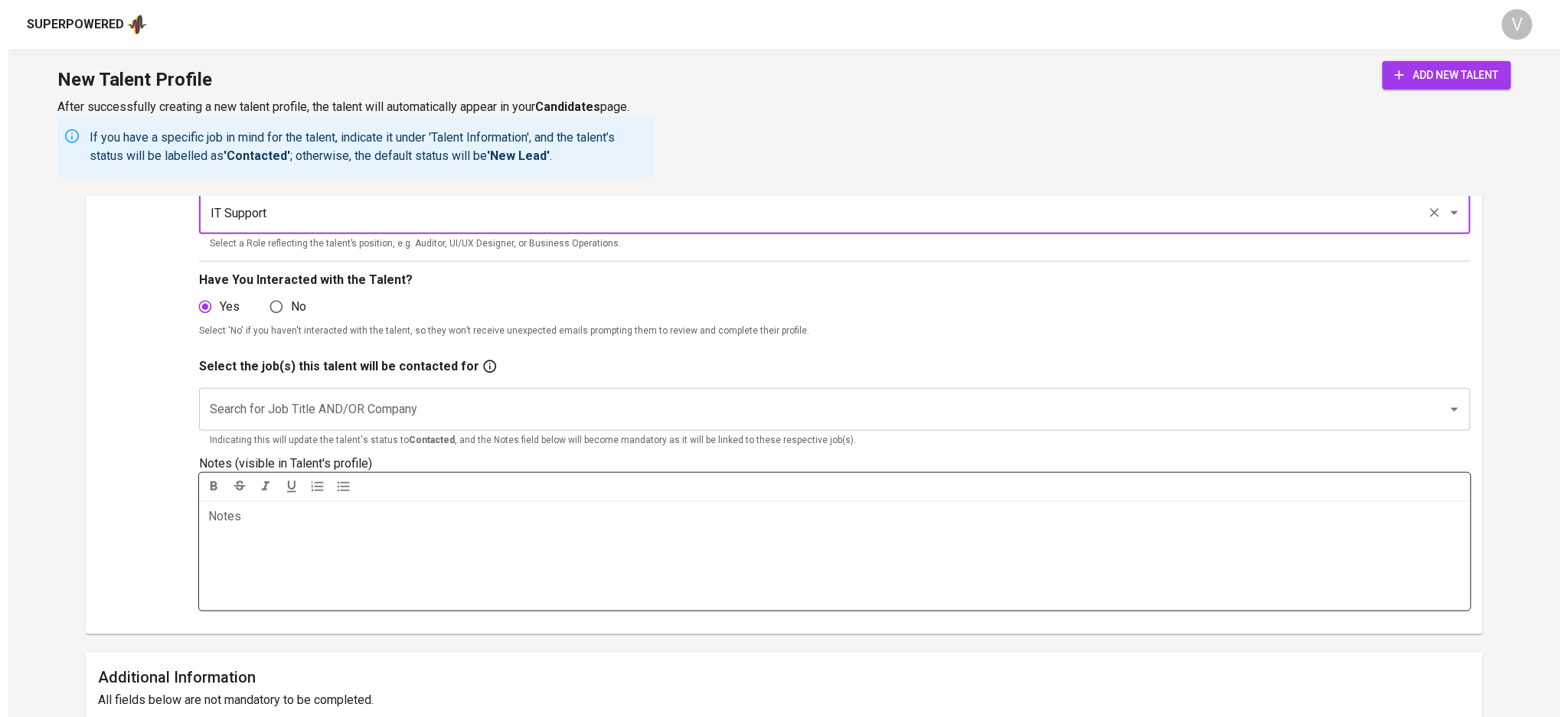
scroll to position [306, 0]
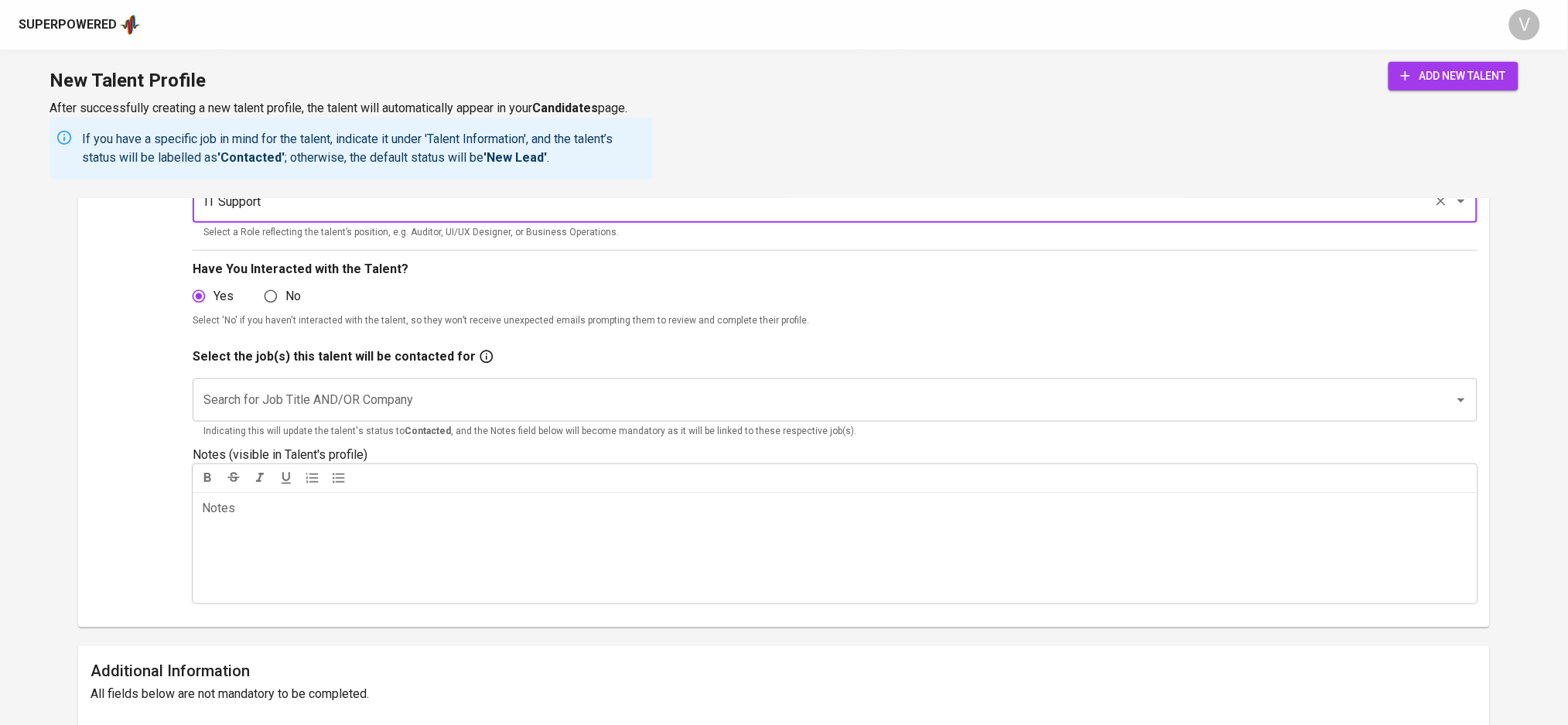
type input "IT Support"
click at [384, 406] on input "Search for Job Title AND/OR Company" at bounding box center [813, 399] width 1227 height 29
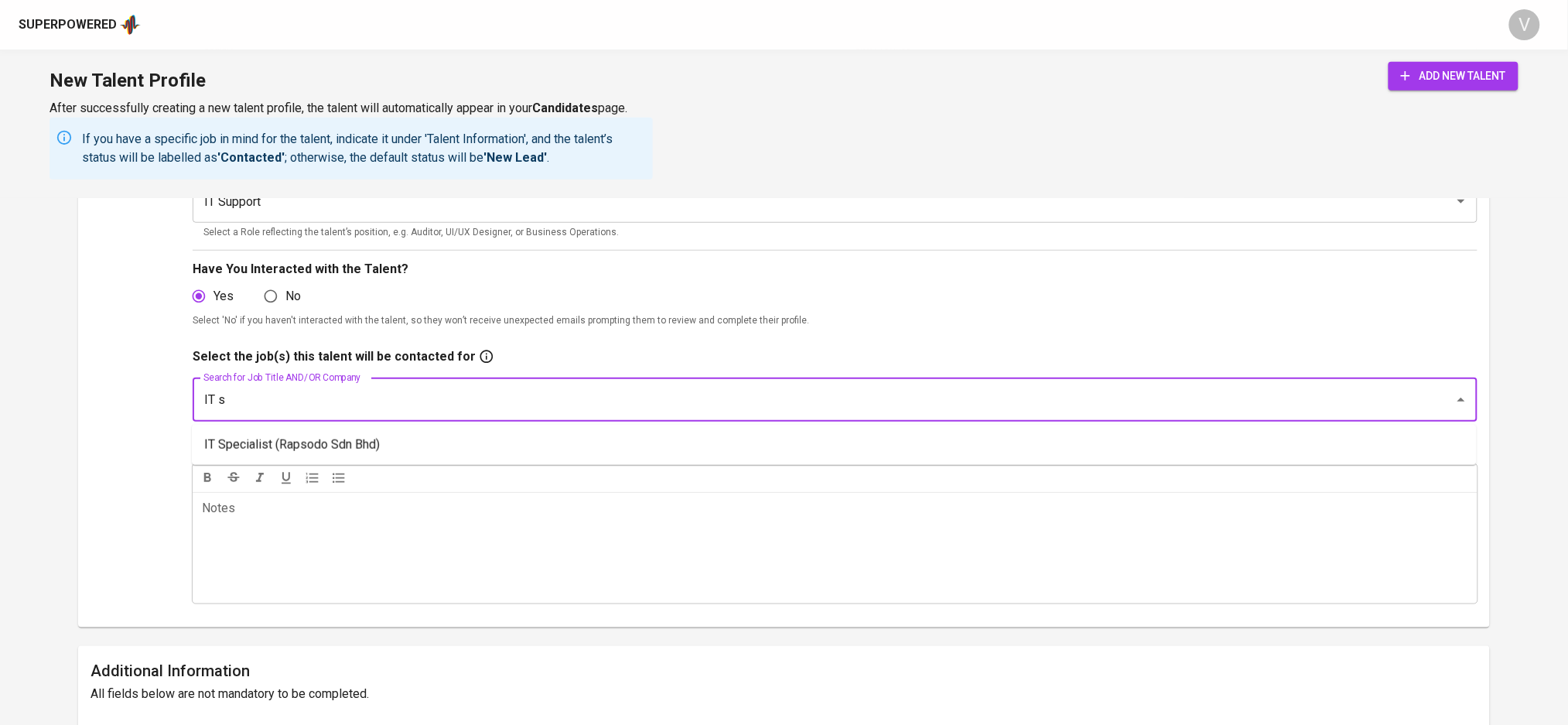
type input "IT"
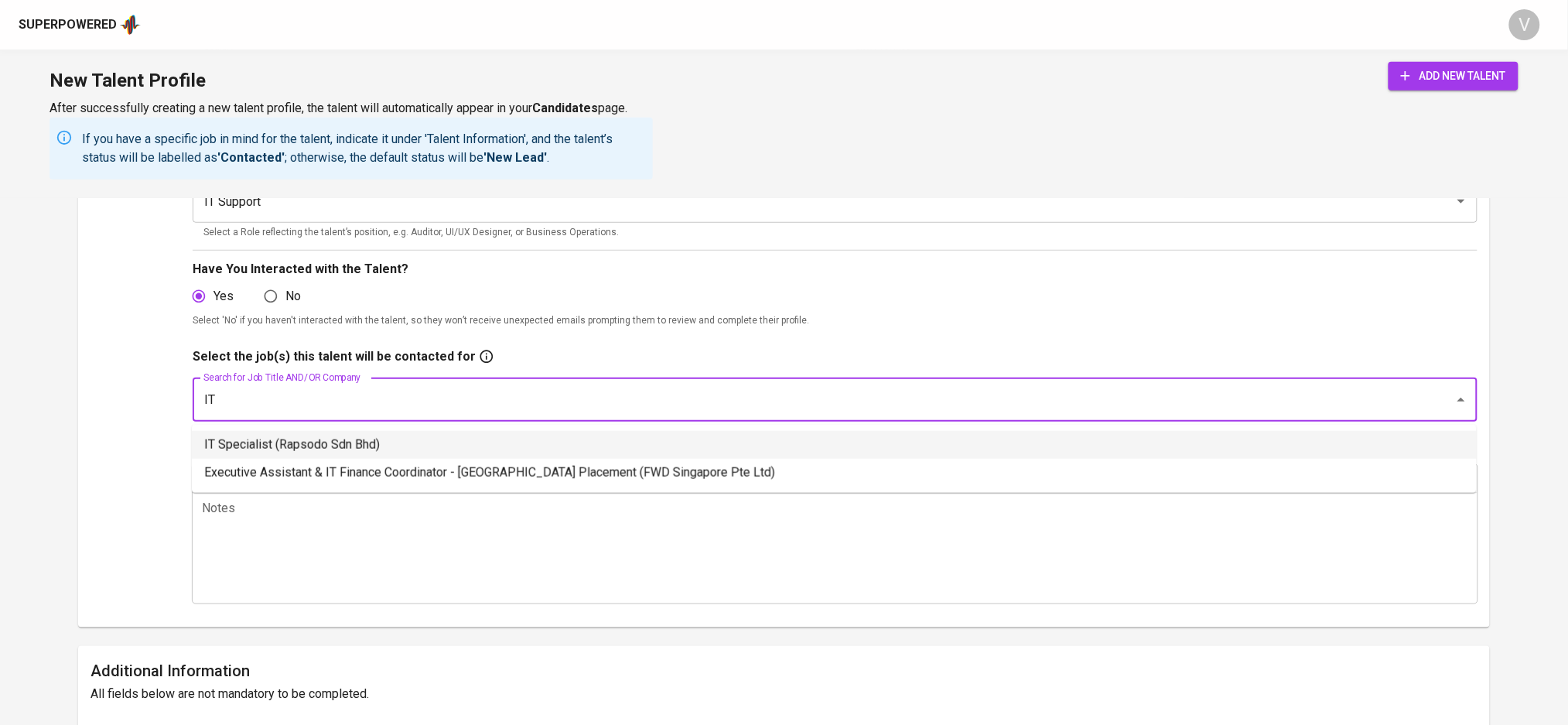
click at [385, 446] on li "IT Specialist (Rapsodo Sdn Bhd)" at bounding box center [834, 444] width 1285 height 28
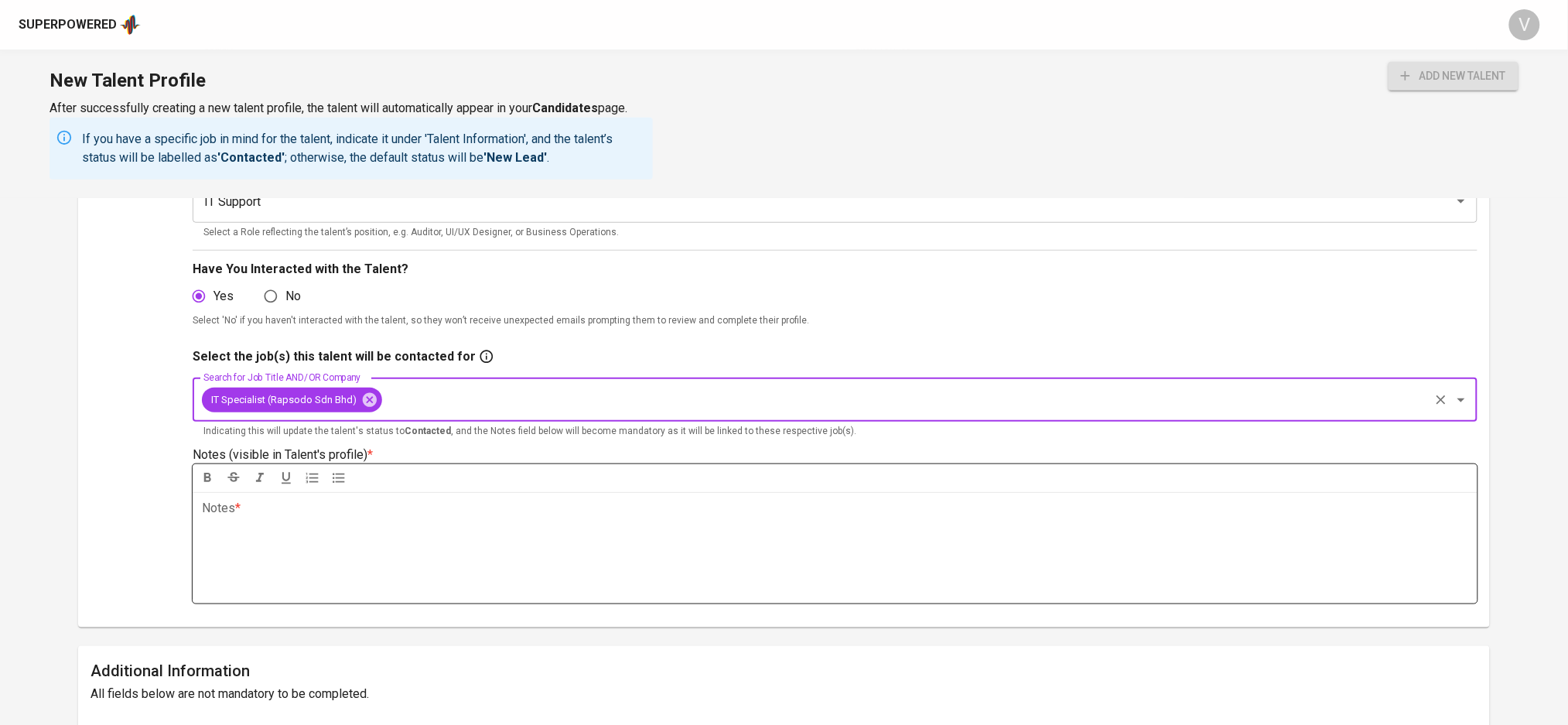
drag, startPoint x: 282, startPoint y: 545, endPoint x: 286, endPoint y: 536, distance: 9.8
click at [285, 540] on div "Notes * ﻿" at bounding box center [835, 548] width 1284 height 112
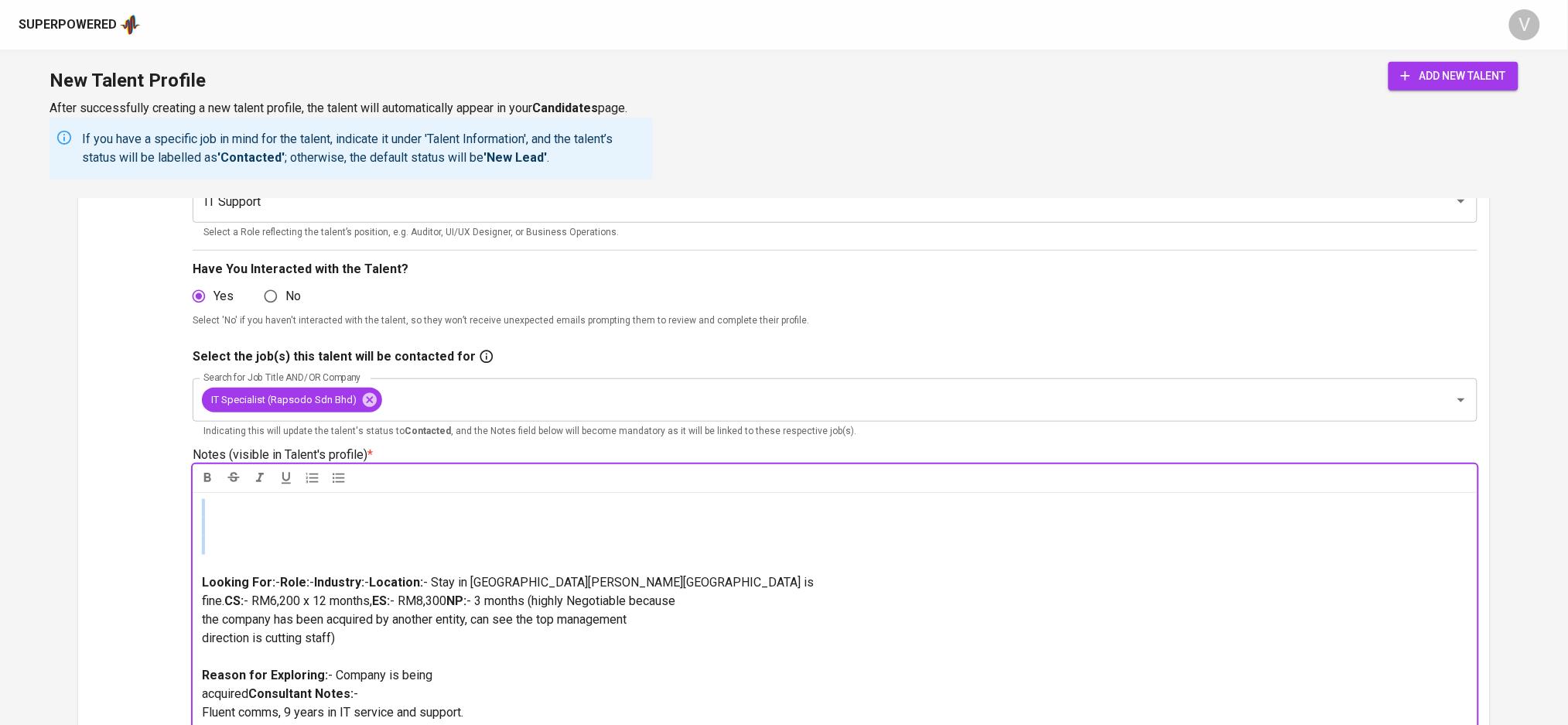
drag, startPoint x: 230, startPoint y: 559, endPoint x: 171, endPoint y: 431, distance: 140.9
click at [169, 433] on div "Upload Talent Email   * syedahmadsyafiq515@gmail.com Talent Email * Talent Name…" at bounding box center [784, 436] width 1386 height 940
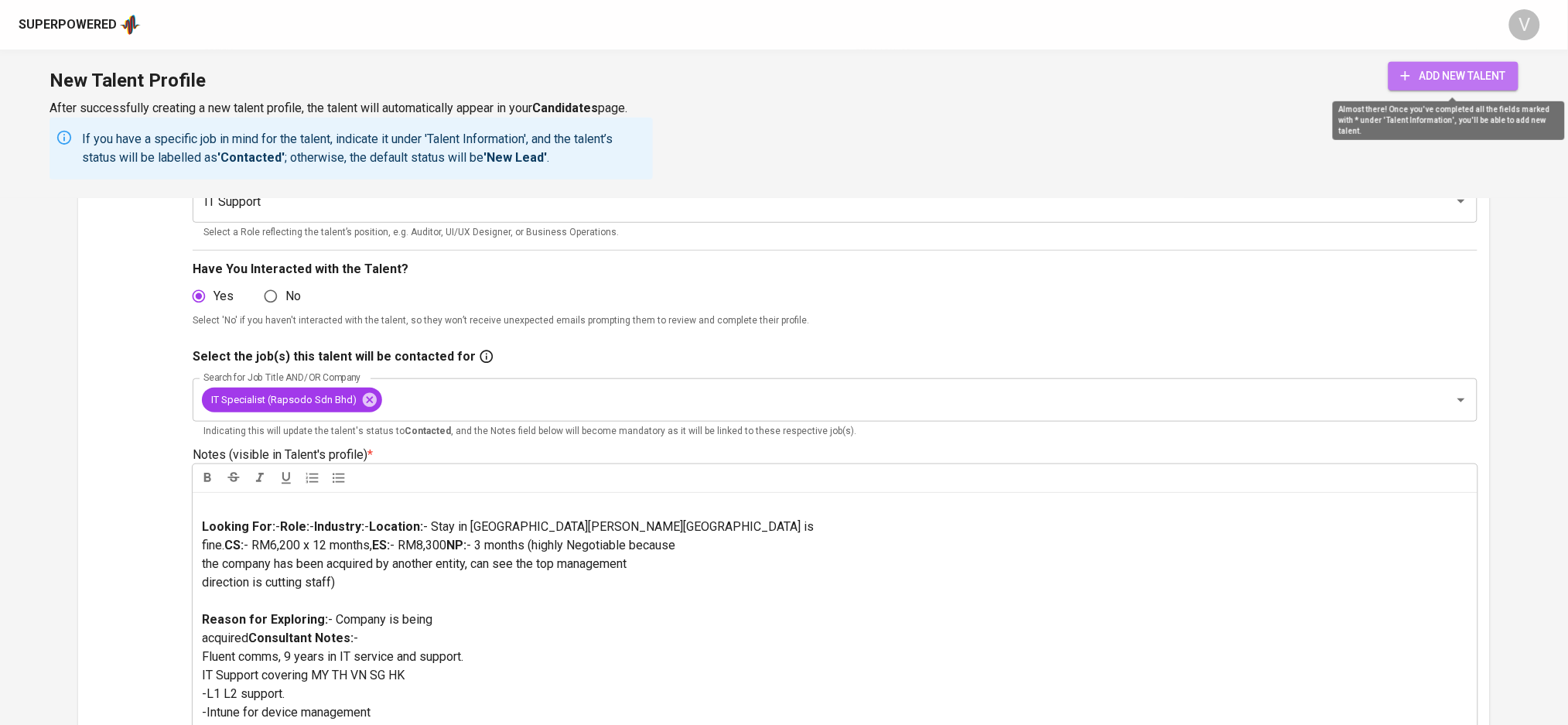
click at [1485, 82] on span "add new talent" at bounding box center [1453, 76] width 105 height 20
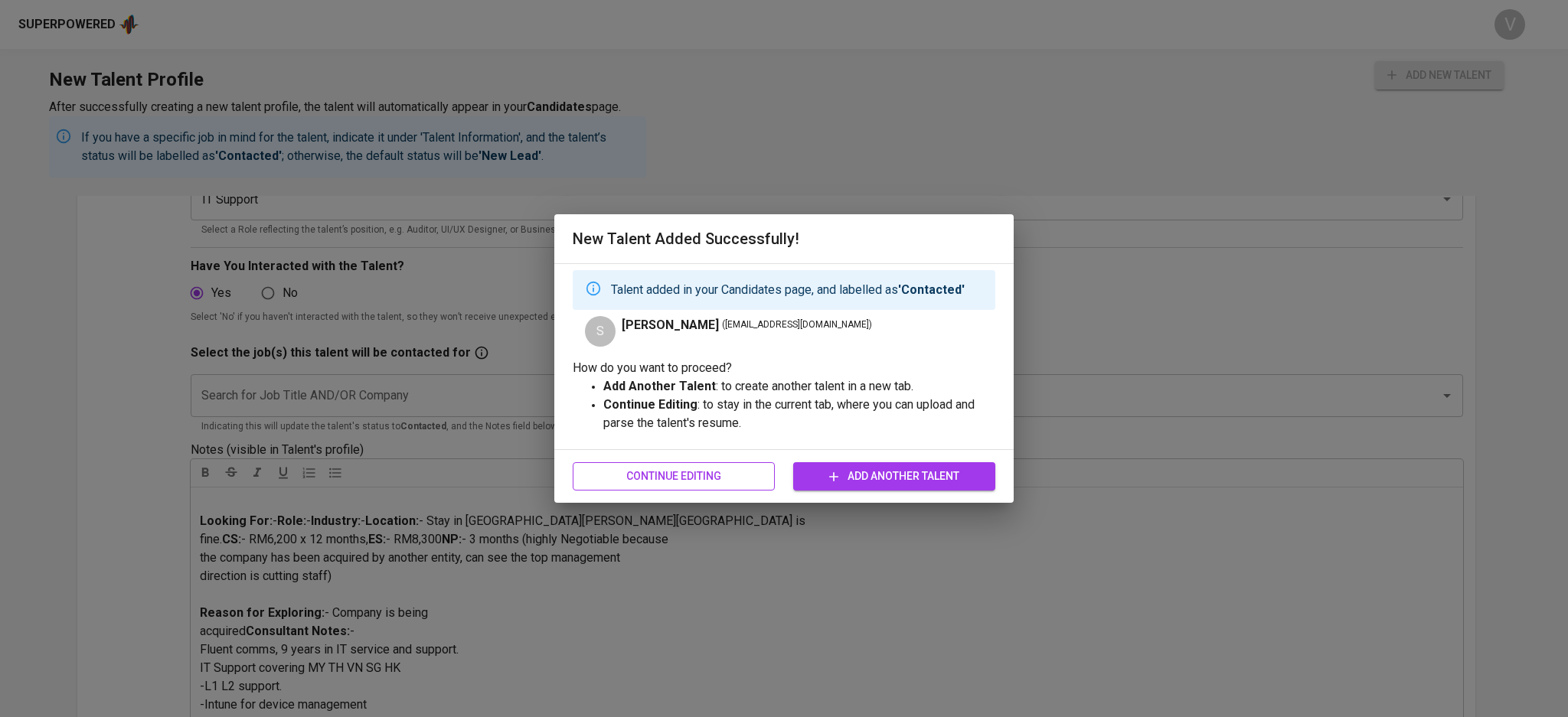
click at [653, 479] on span "Continue Editing" at bounding box center [674, 476] width 177 height 19
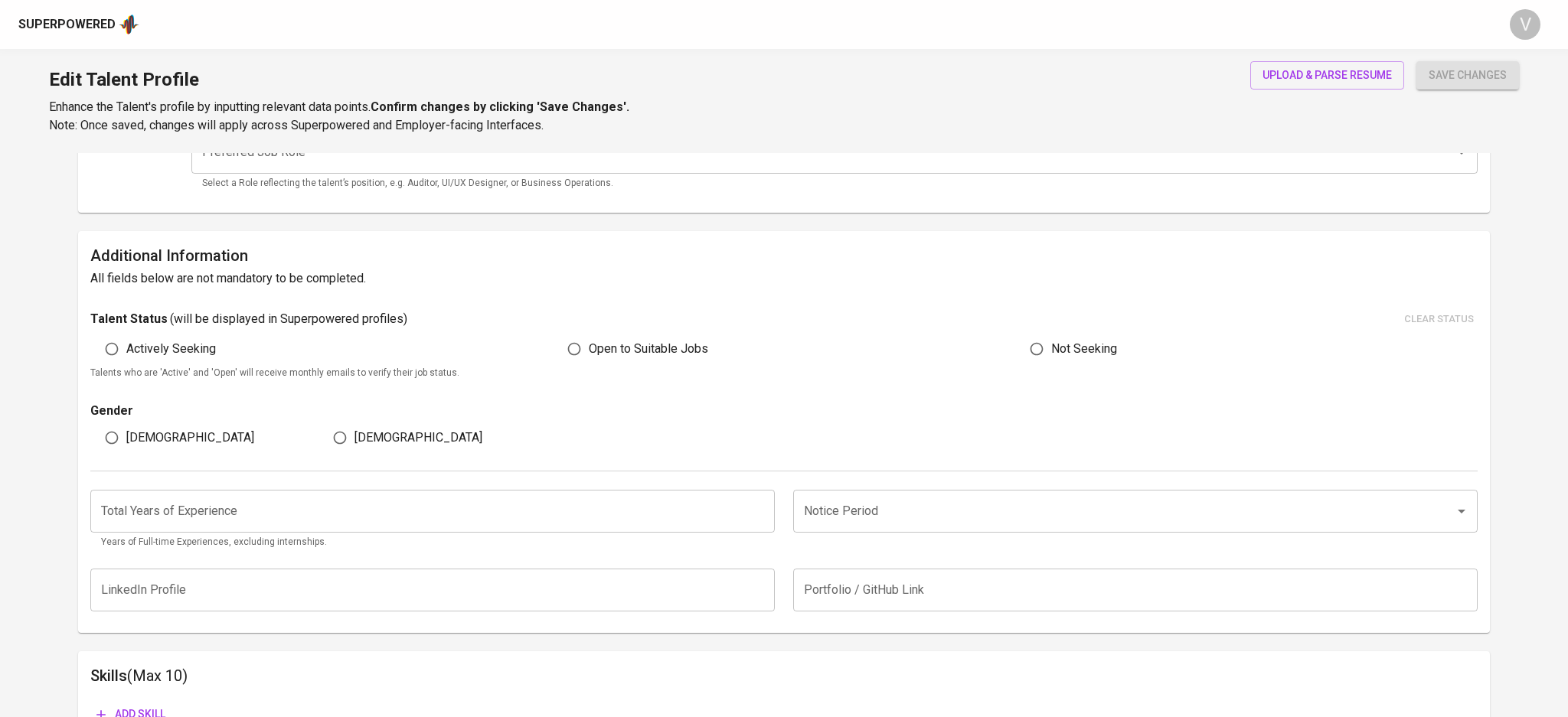
type input "[EMAIL_ADDRESS][DOMAIN_NAME]"
type input "[PERSON_NAME]"
type input "[GEOGRAPHIC_DATA]"
type input "+60"
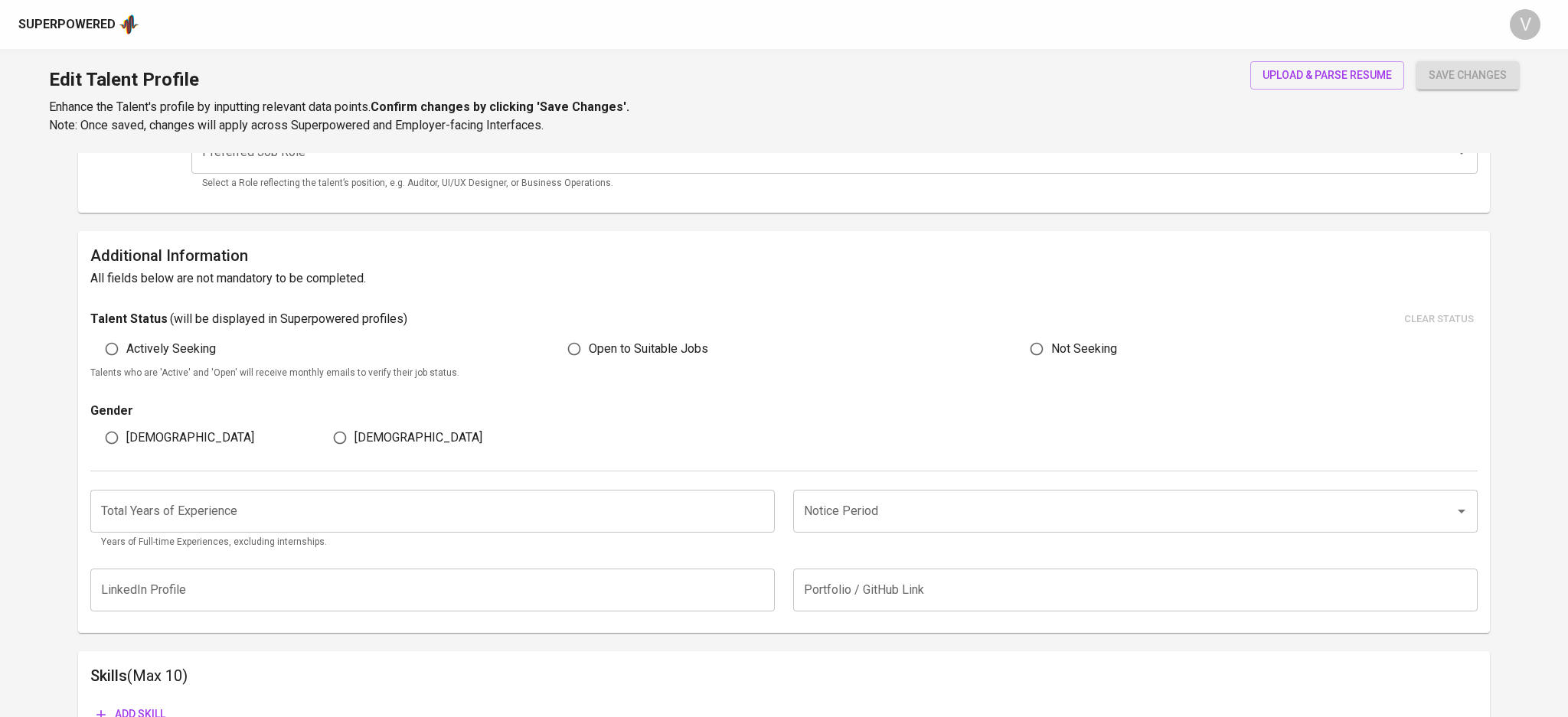
type input "[PHONE_NUMBER]"
type input "MYR"
type input "8,300"
type input "IT Support"
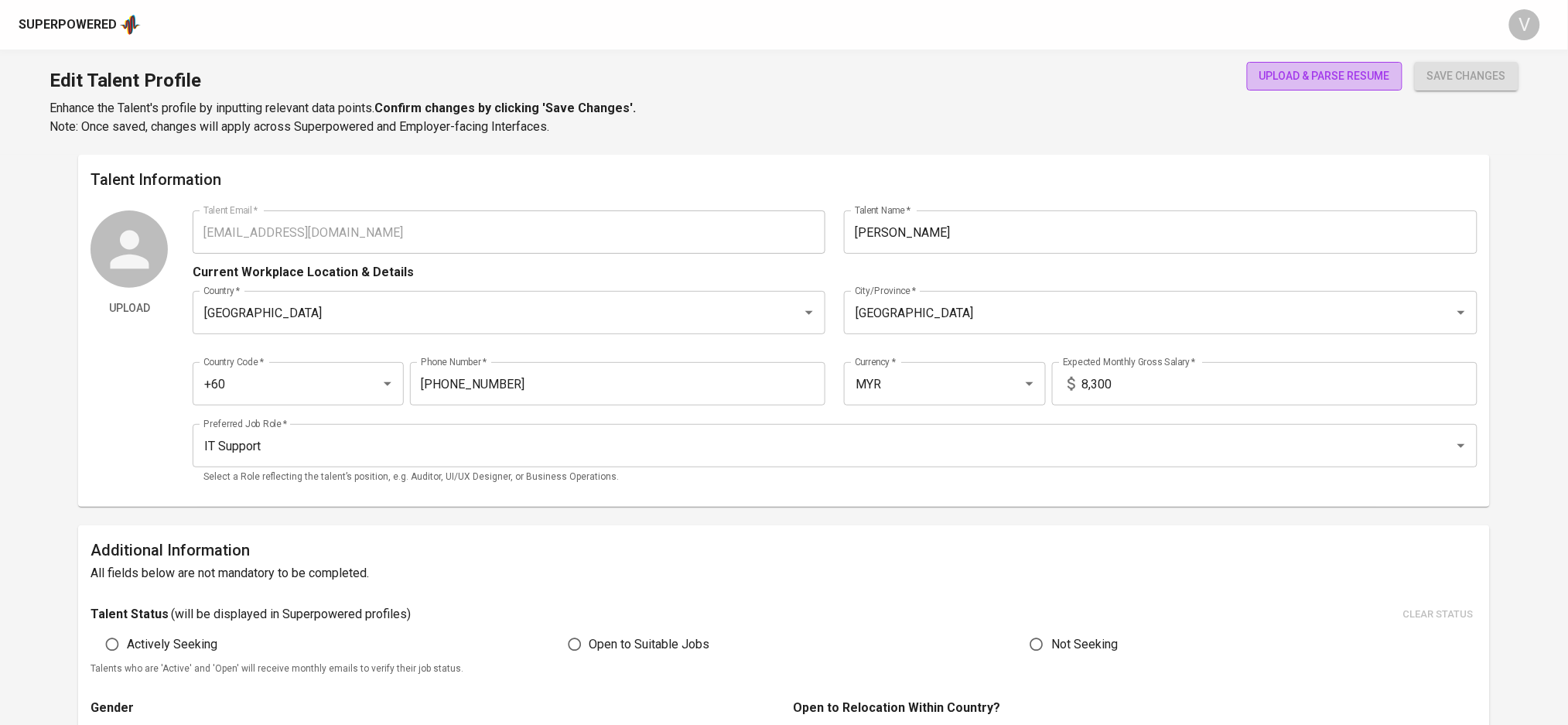
click at [1285, 75] on span "upload & parse resume" at bounding box center [1324, 76] width 130 height 20
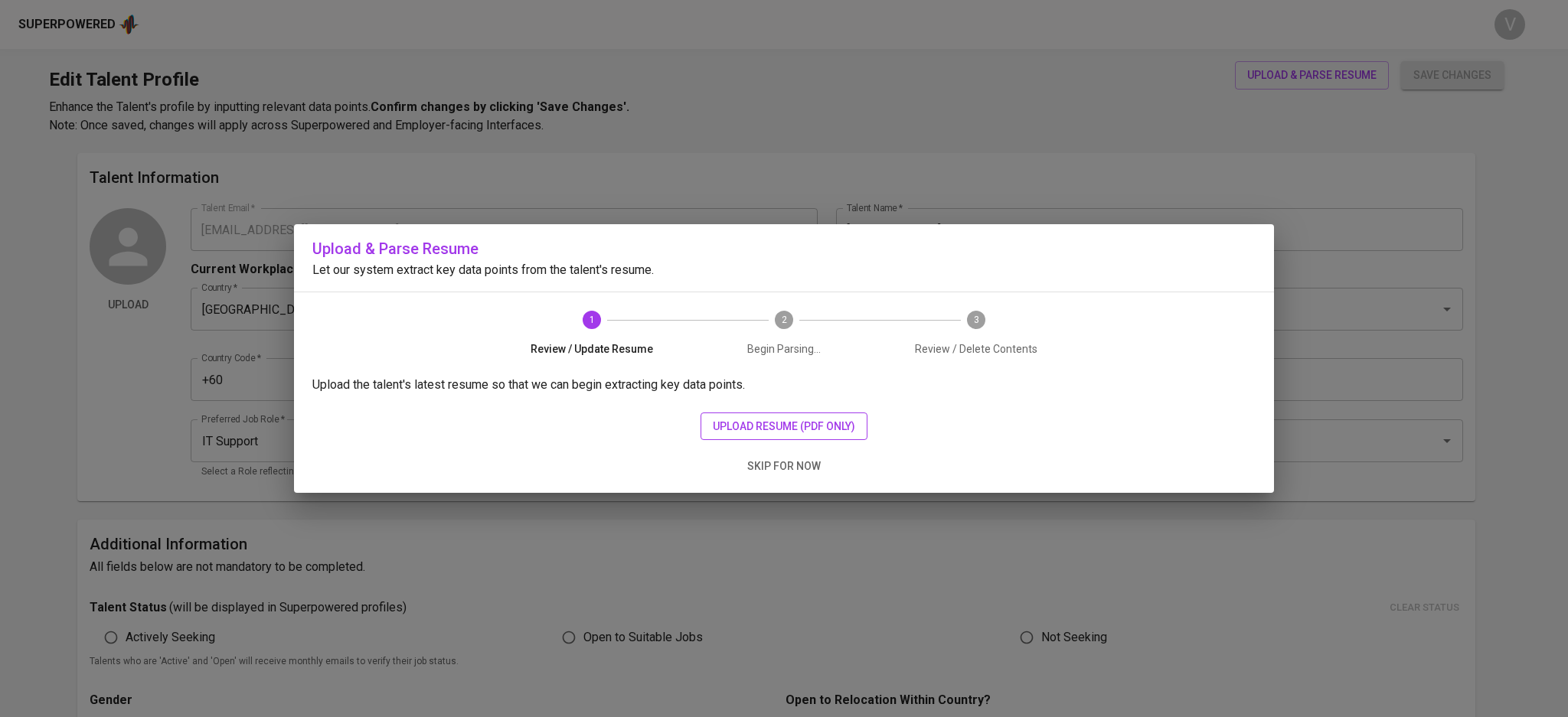
click at [779, 423] on span "upload resume (pdf only)" at bounding box center [783, 426] width 142 height 19
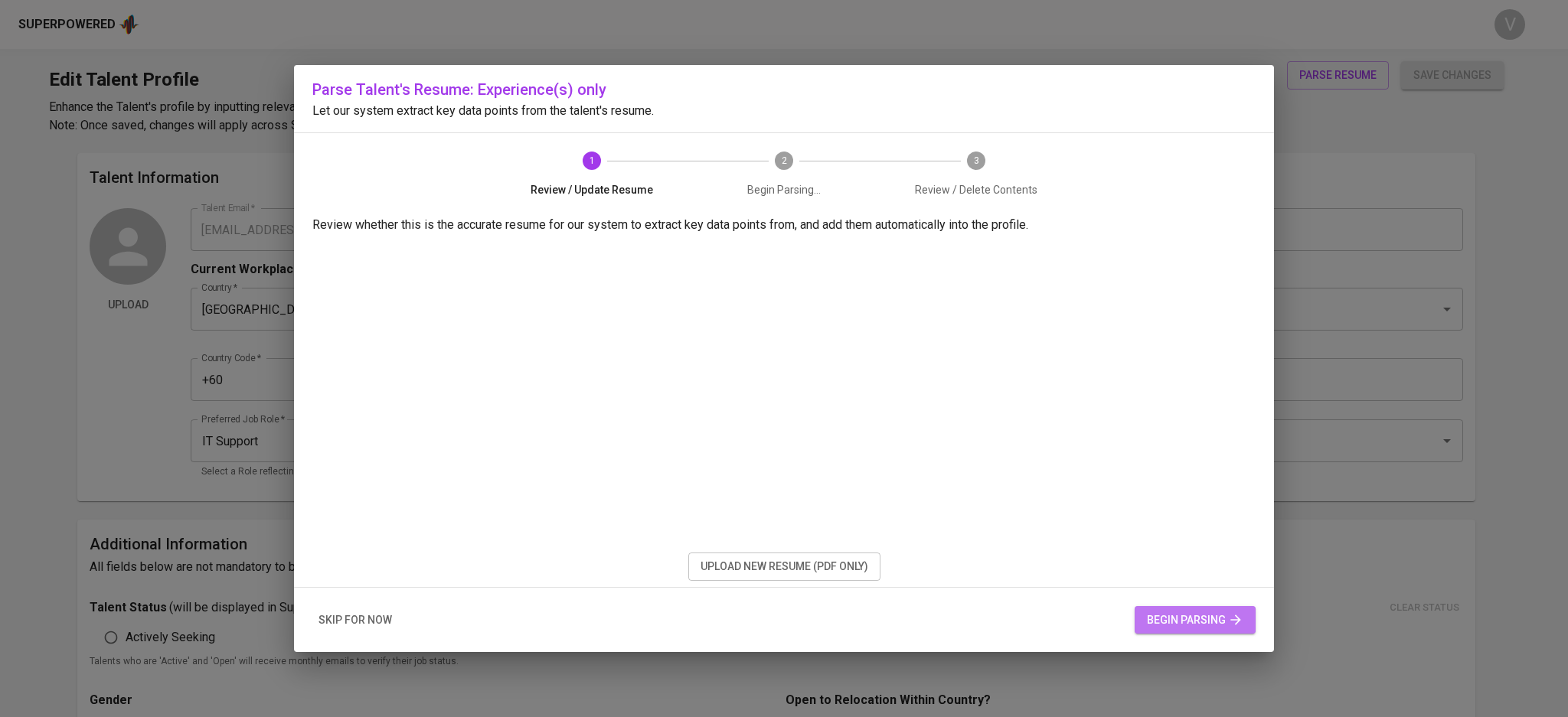
click at [1181, 629] on span "begin parsing" at bounding box center [1195, 620] width 96 height 19
click at [1171, 624] on span "begin parsing" at bounding box center [1195, 620] width 96 height 19
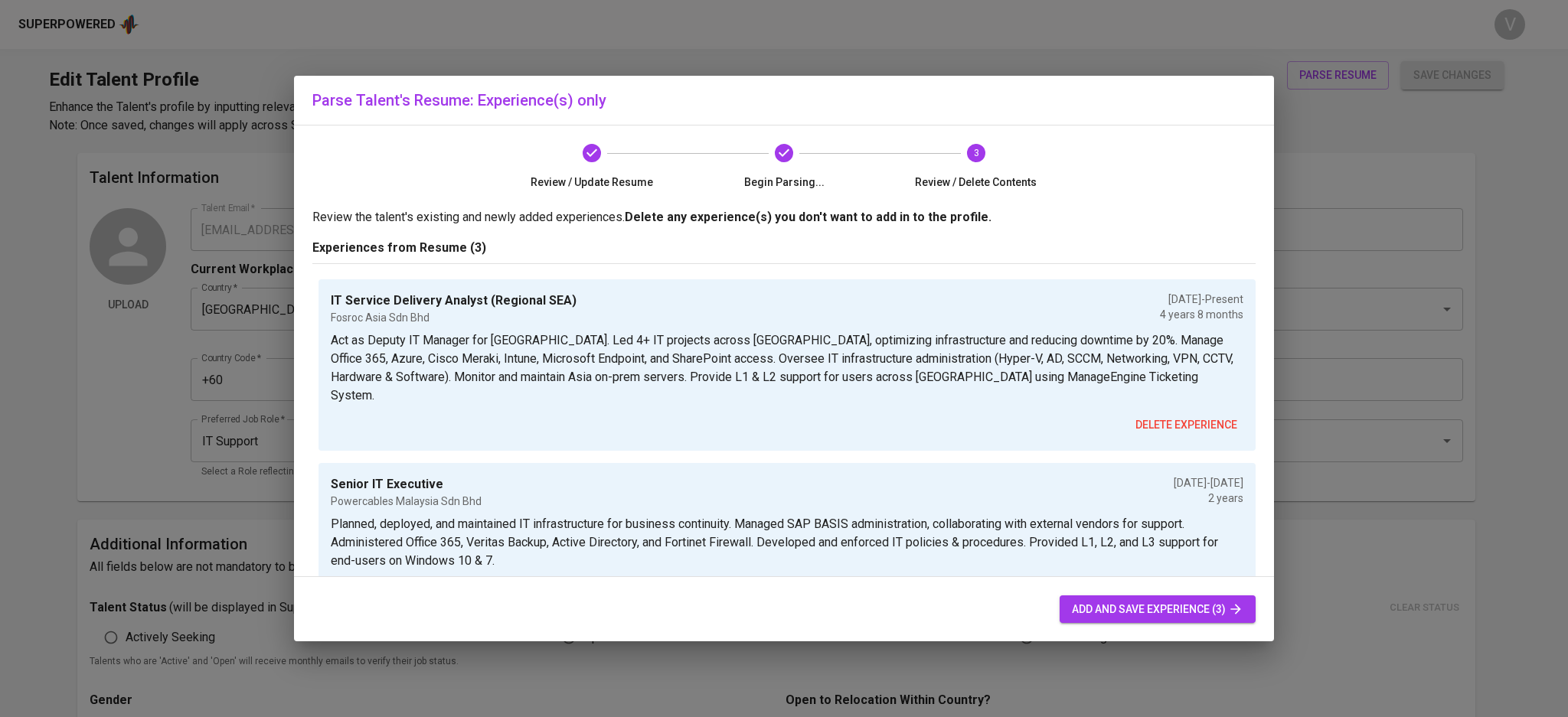
click at [1233, 613] on icon "button" at bounding box center [1236, 610] width 16 height 16
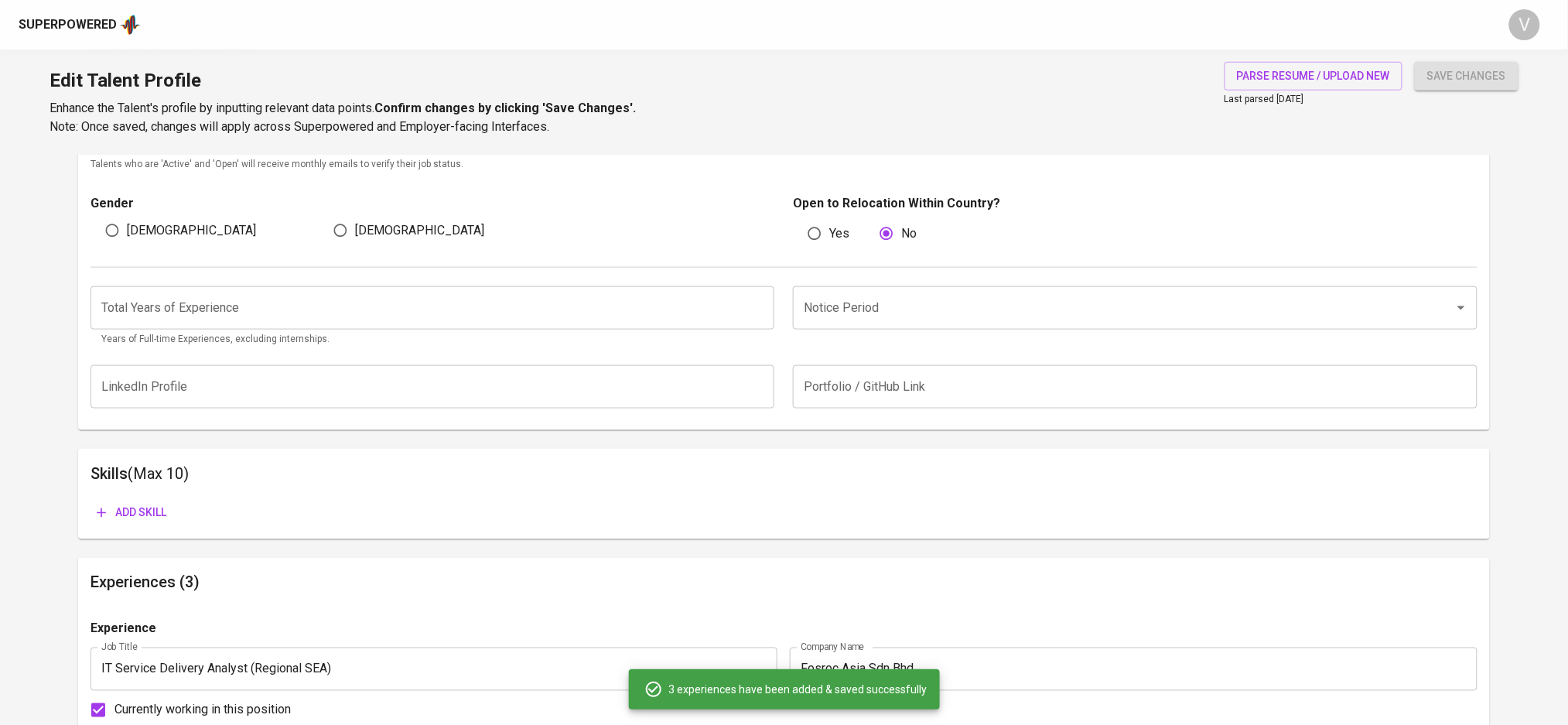
scroll to position [508, 0]
